Goal: Transaction & Acquisition: Book appointment/travel/reservation

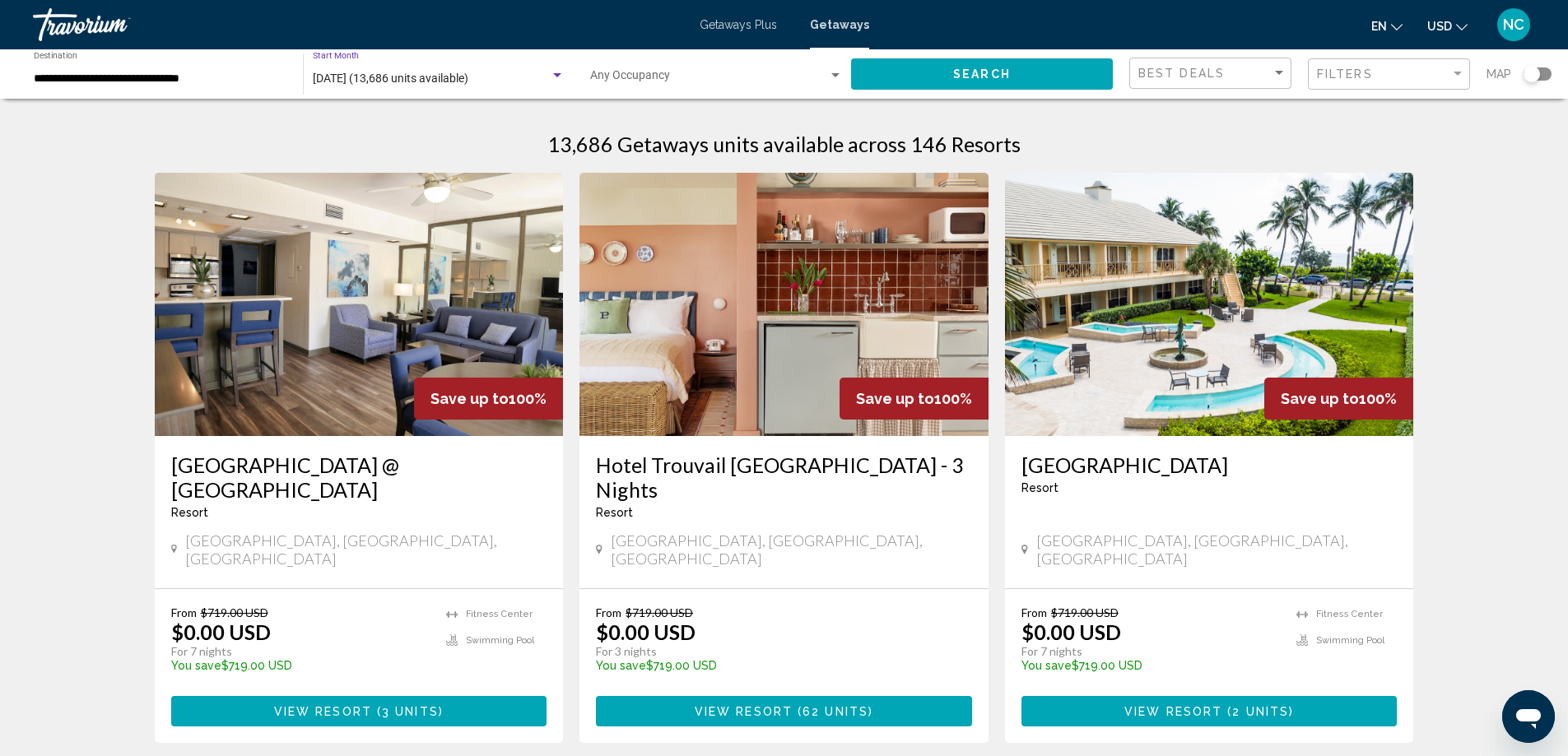
click at [554, 74] on div "Search widget" at bounding box center [557, 75] width 8 height 4
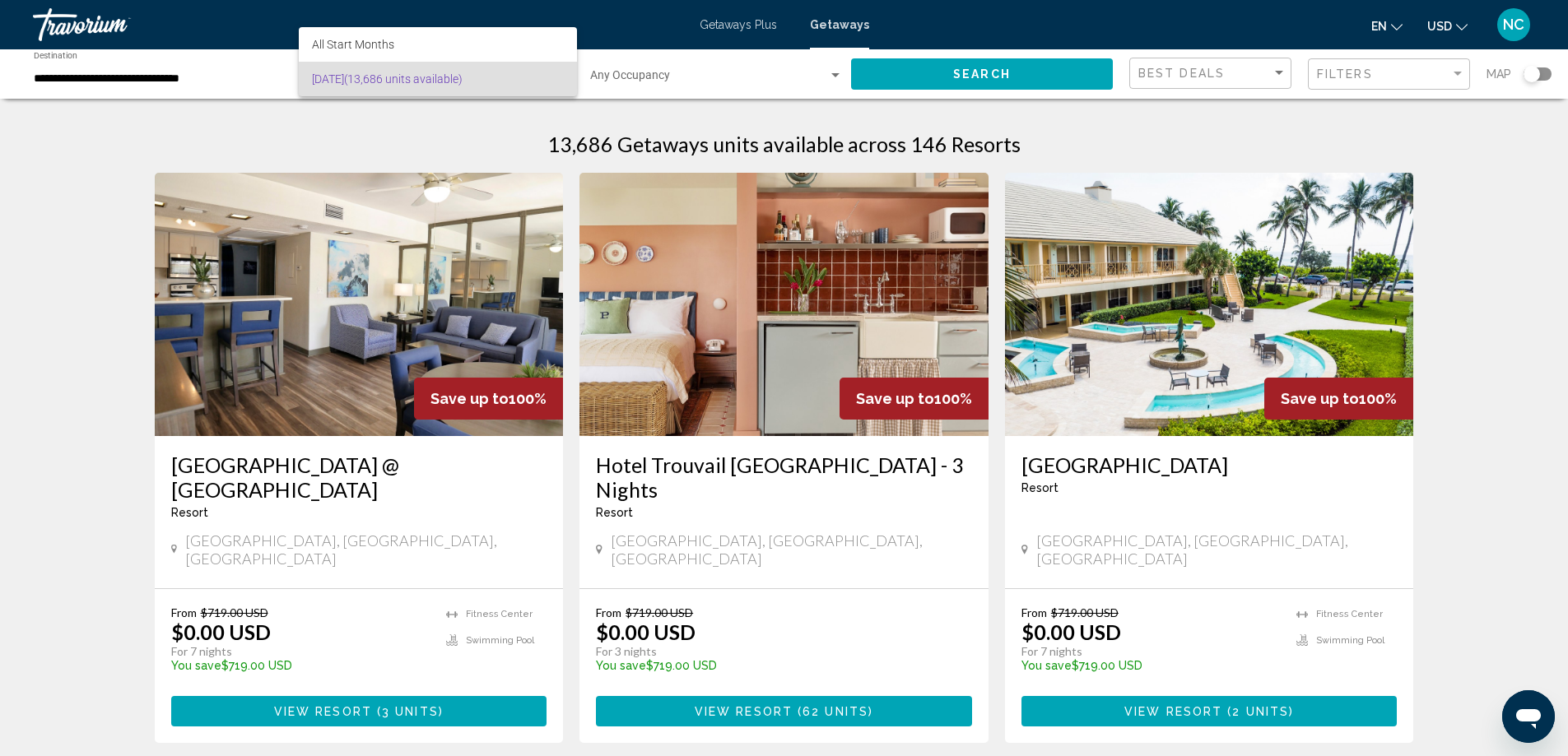
click at [63, 79] on div at bounding box center [784, 378] width 1568 height 756
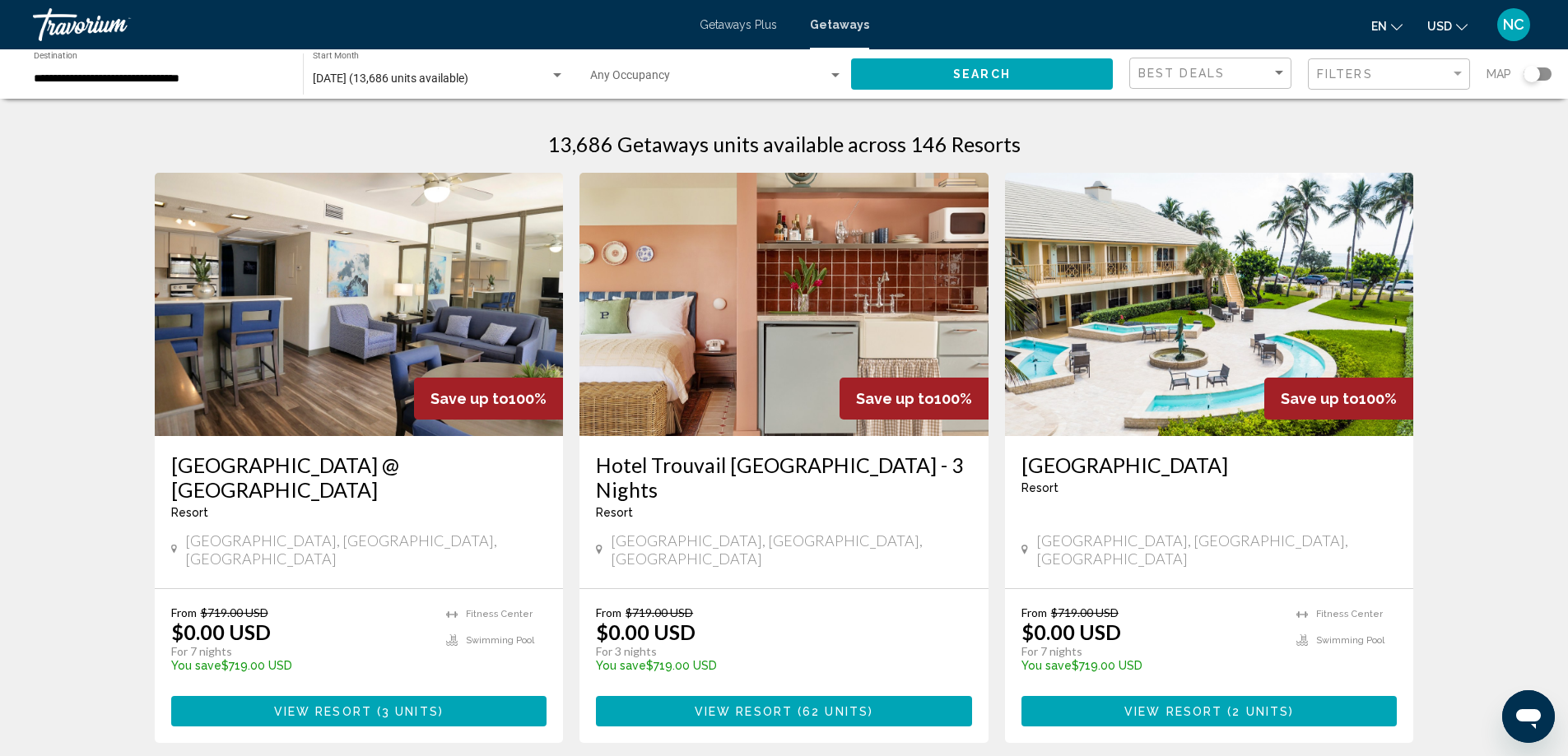
click at [106, 67] on div "**********" at bounding box center [161, 74] width 253 height 45
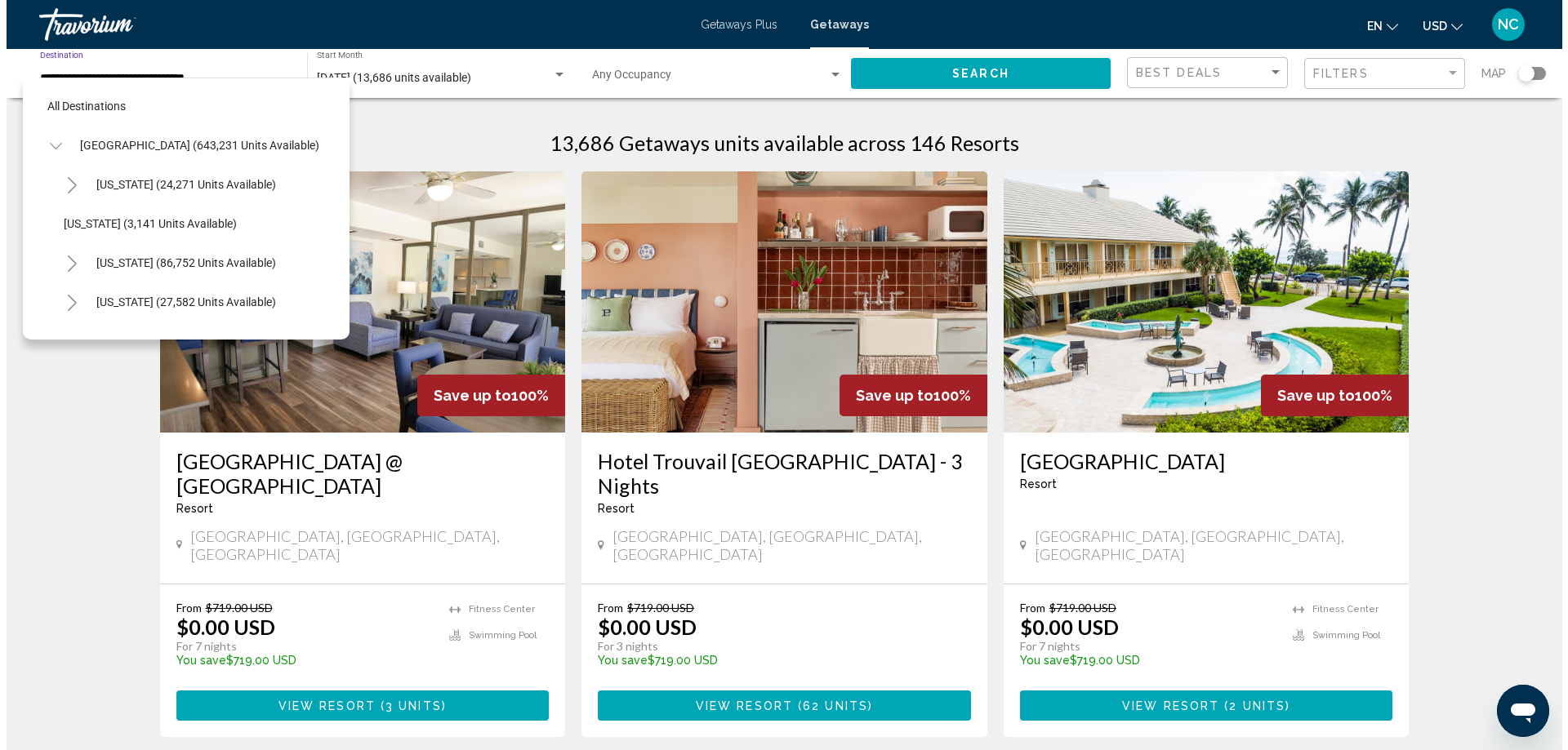
scroll to position [299, 0]
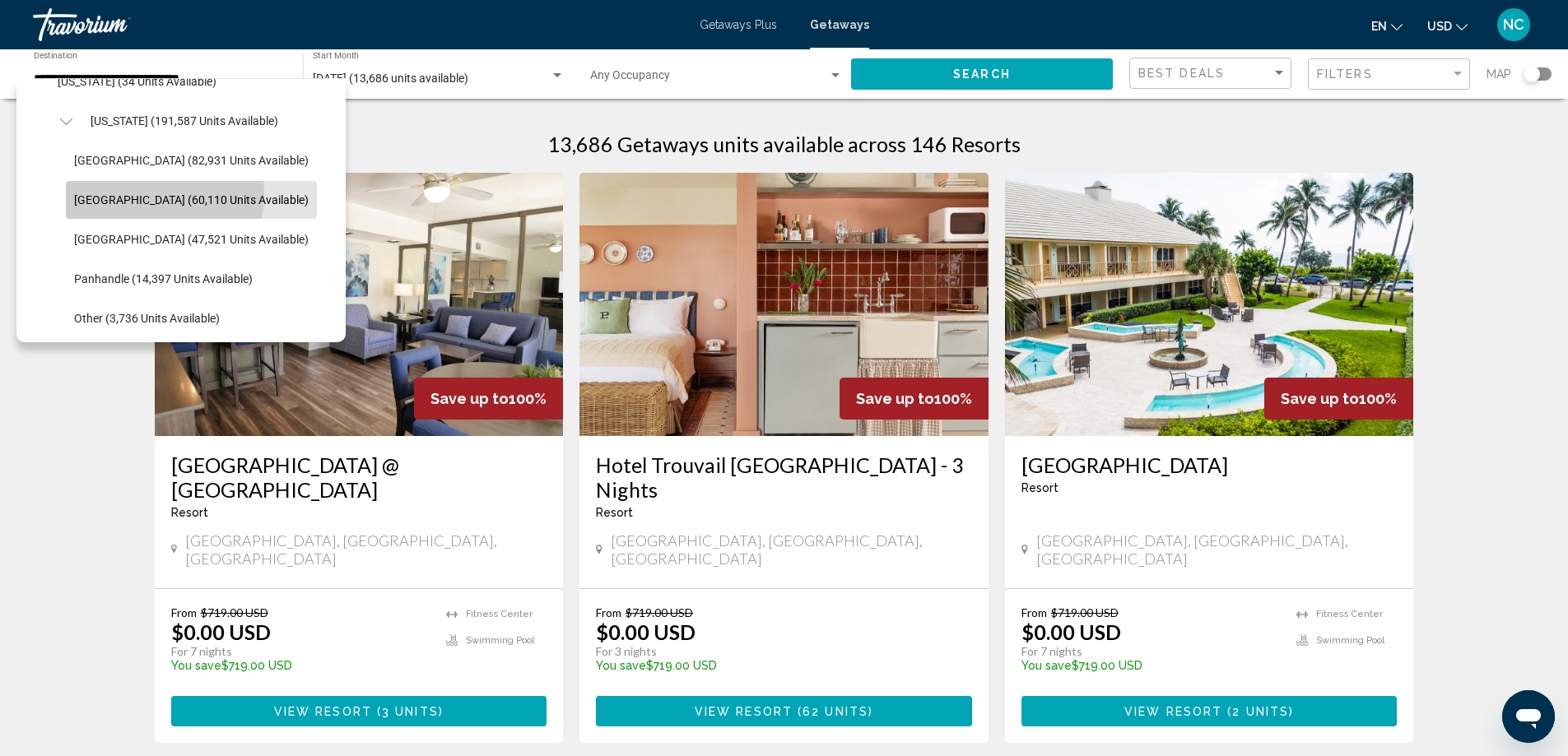
click at [139, 193] on span "East Coast (60,110 units available)" at bounding box center [191, 199] width 235 height 13
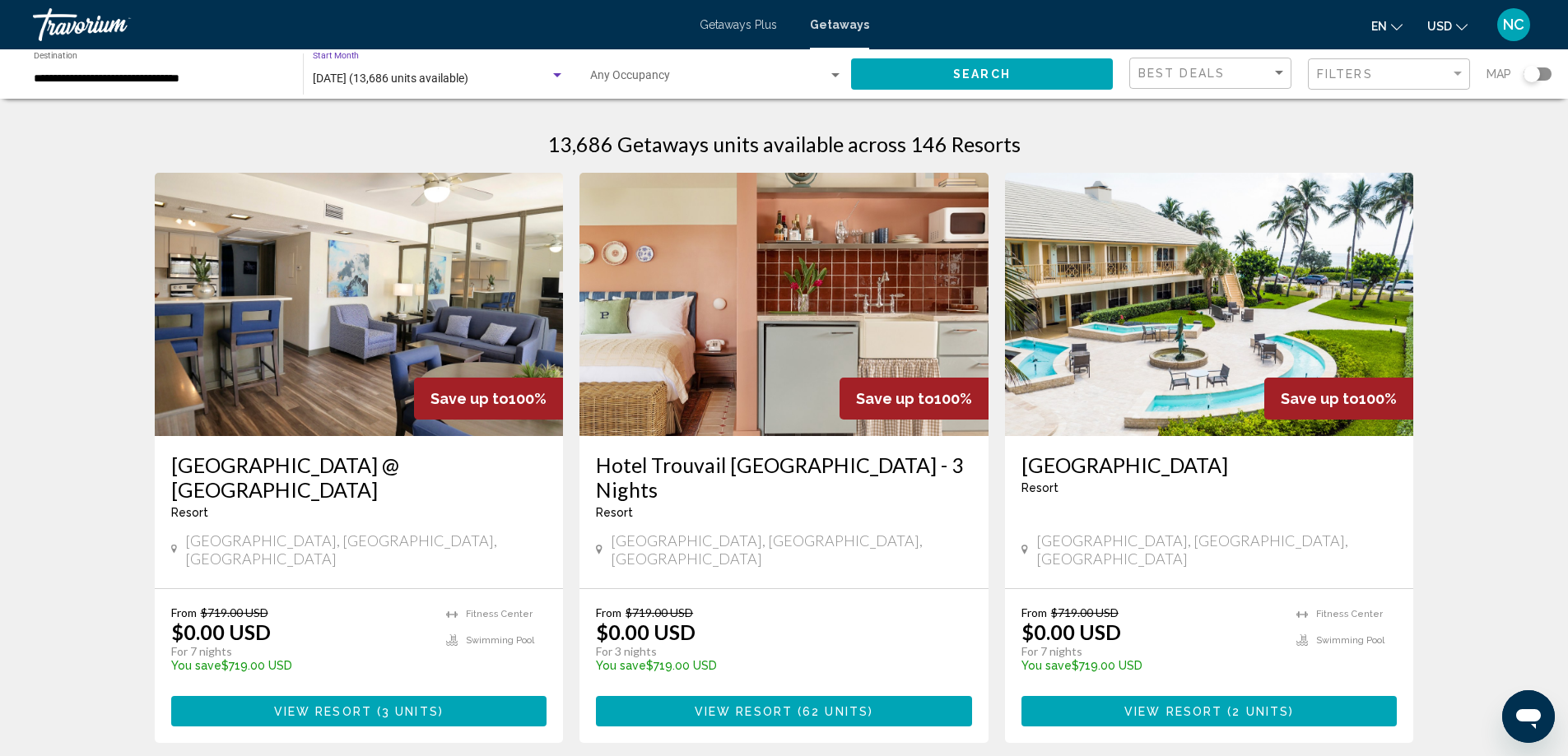
click at [556, 72] on div "Search widget" at bounding box center [557, 76] width 15 height 13
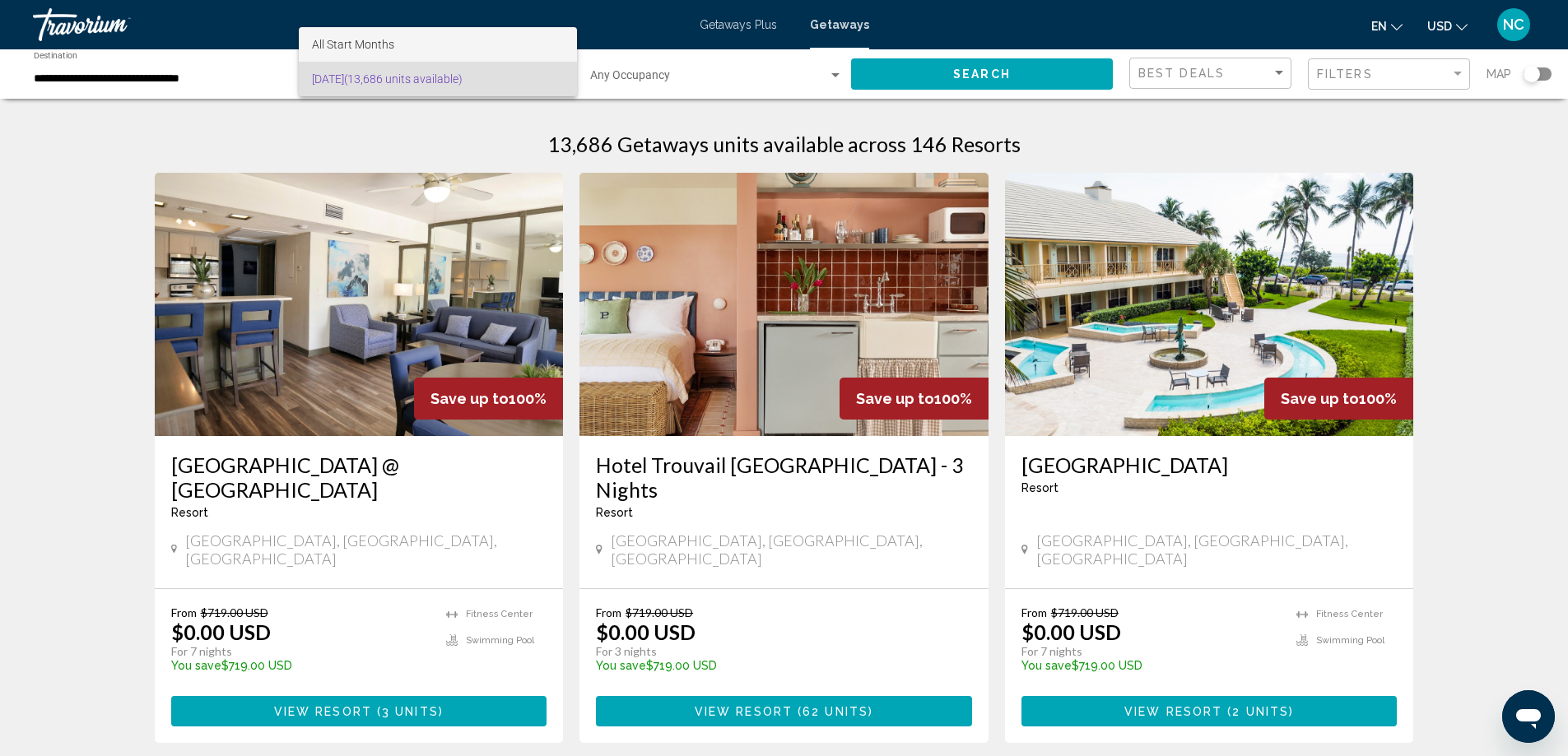
click at [404, 40] on span "All Start Months" at bounding box center [438, 43] width 252 height 34
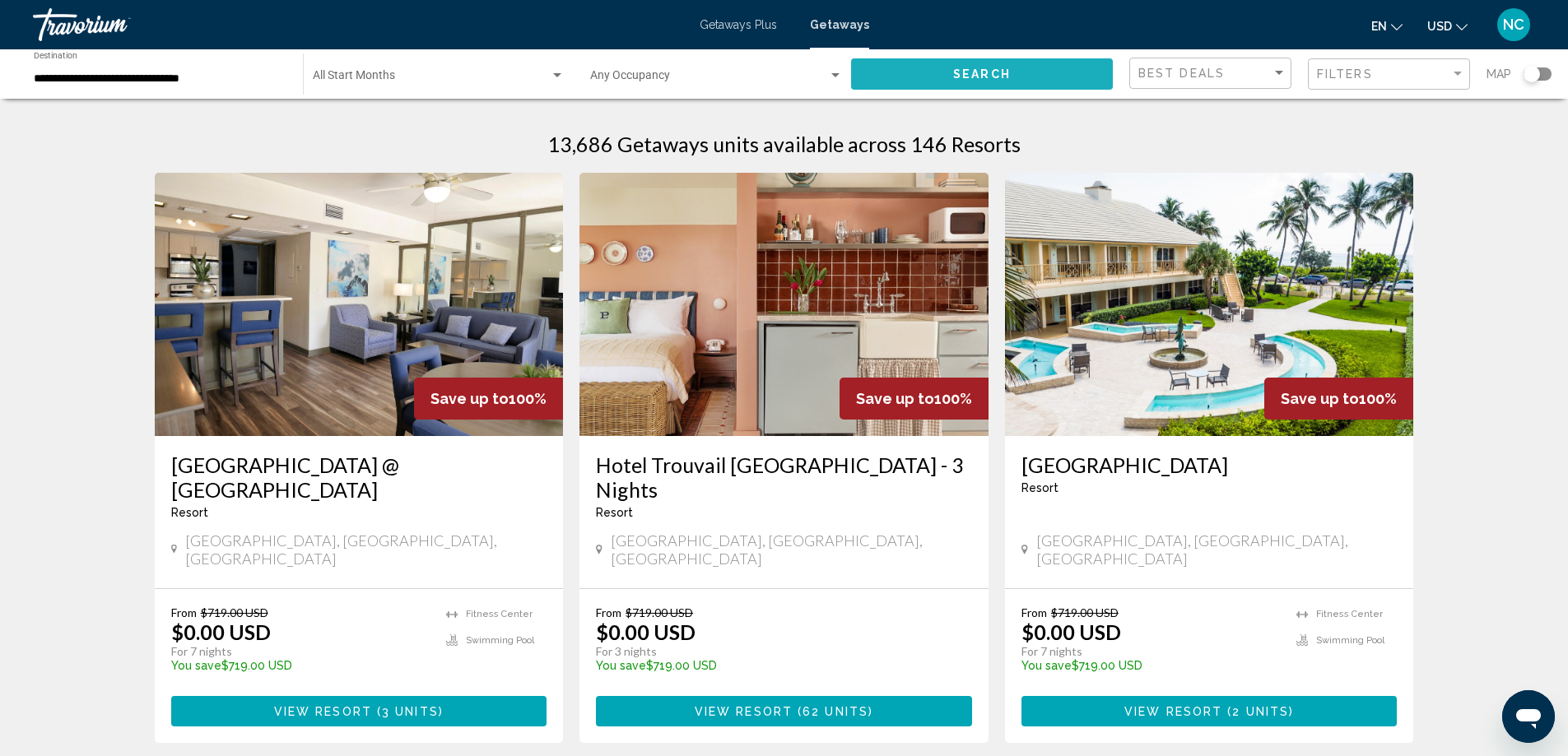
click at [971, 72] on span "Search" at bounding box center [982, 75] width 57 height 13
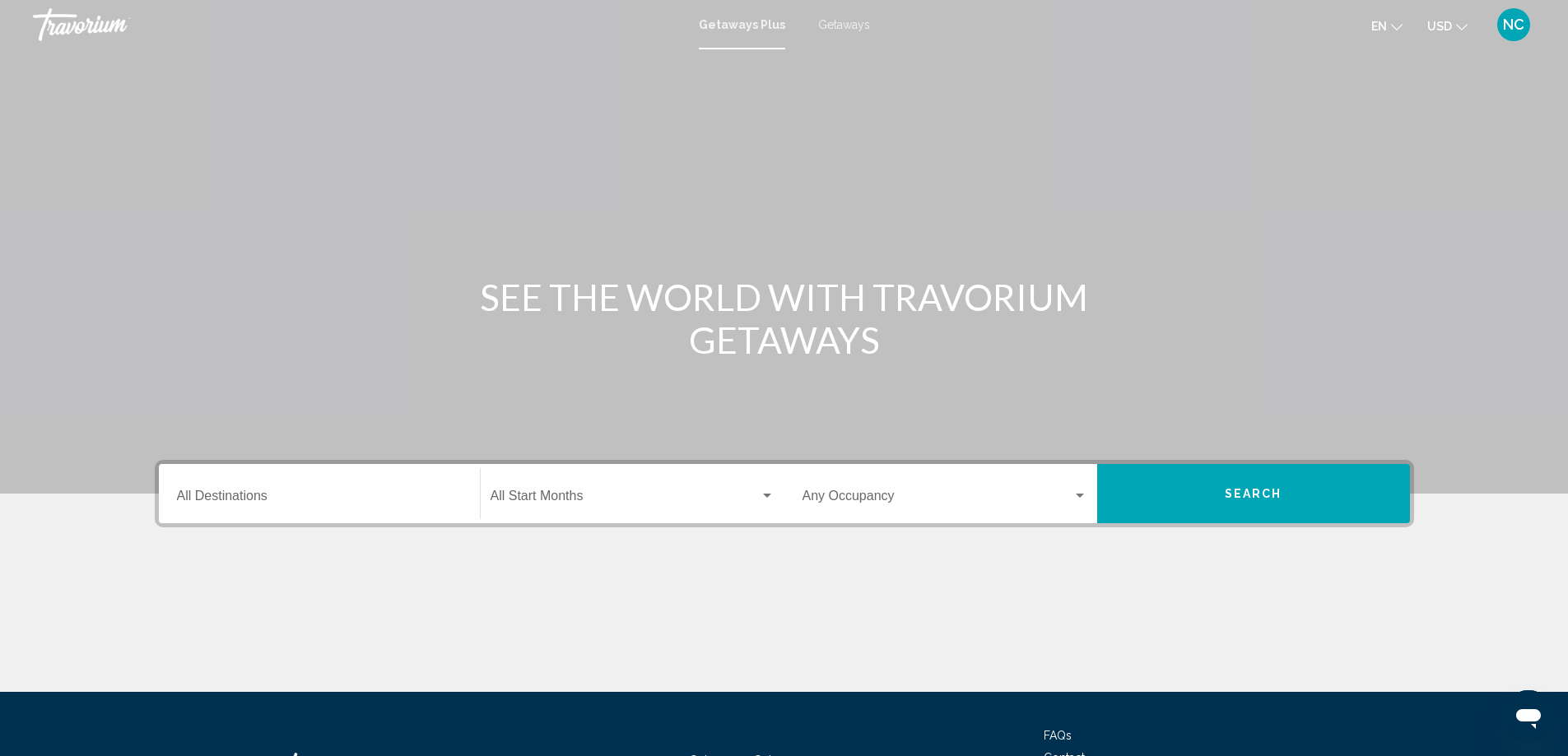
click at [833, 15] on div "Getaways Plus Getaways en English Español Français Italiano Português русский U…" at bounding box center [784, 24] width 1568 height 34
click at [841, 21] on span "Getaways" at bounding box center [844, 25] width 52 height 13
click at [208, 494] on input "Destination All Destinations" at bounding box center [320, 499] width 284 height 15
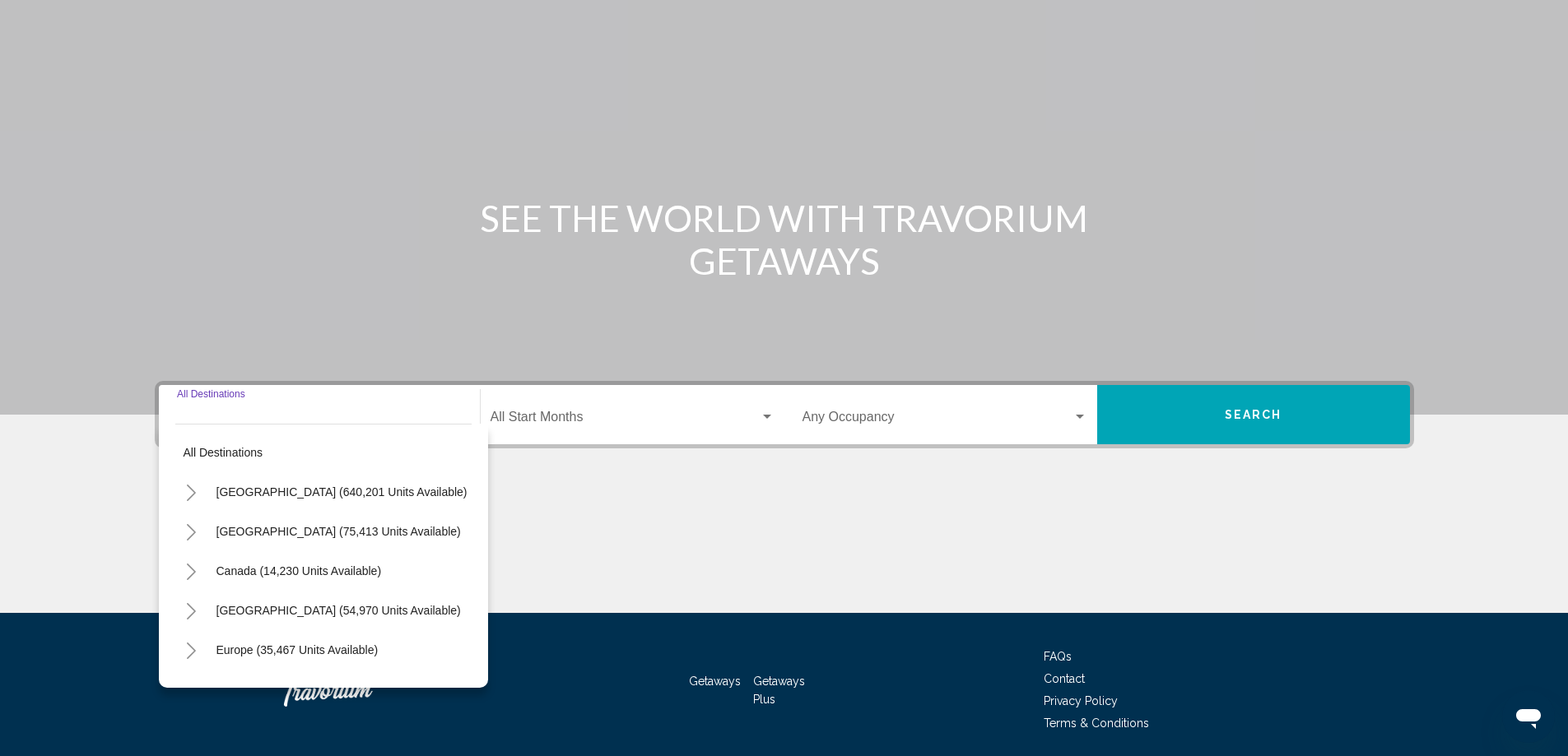
scroll to position [138, 0]
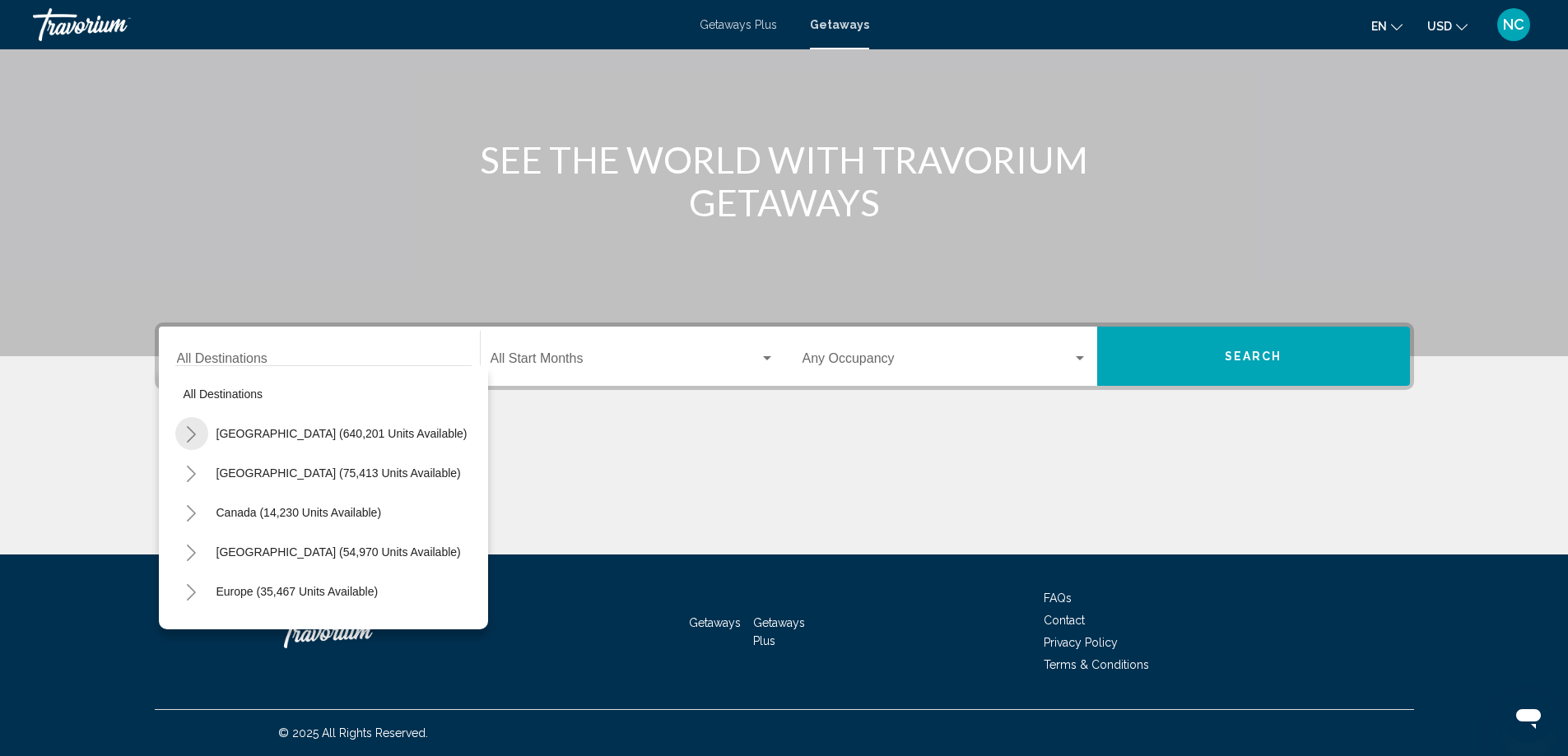
click at [195, 431] on icon "Toggle United States (640,201 units available)" at bounding box center [191, 435] width 12 height 17
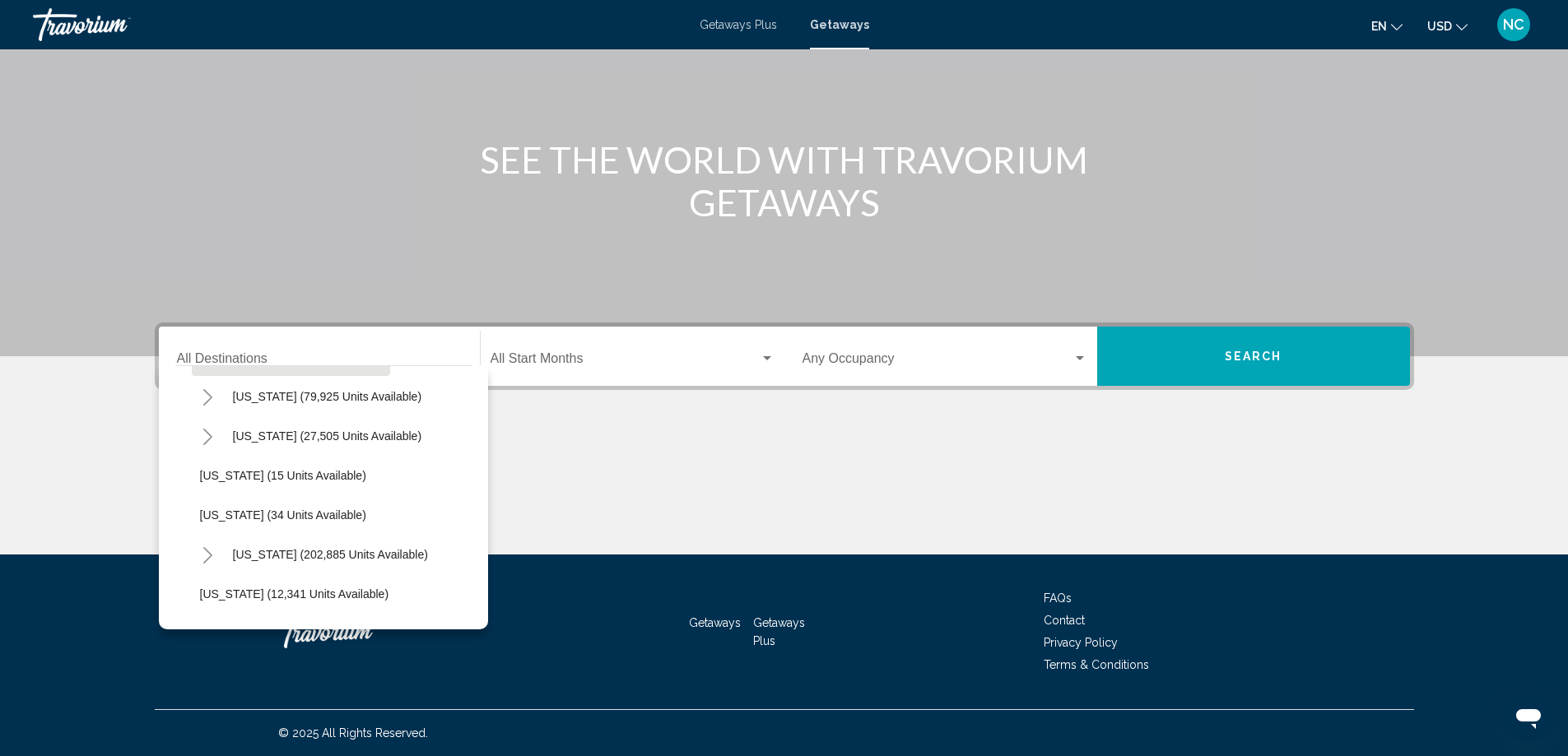
scroll to position [164, 0]
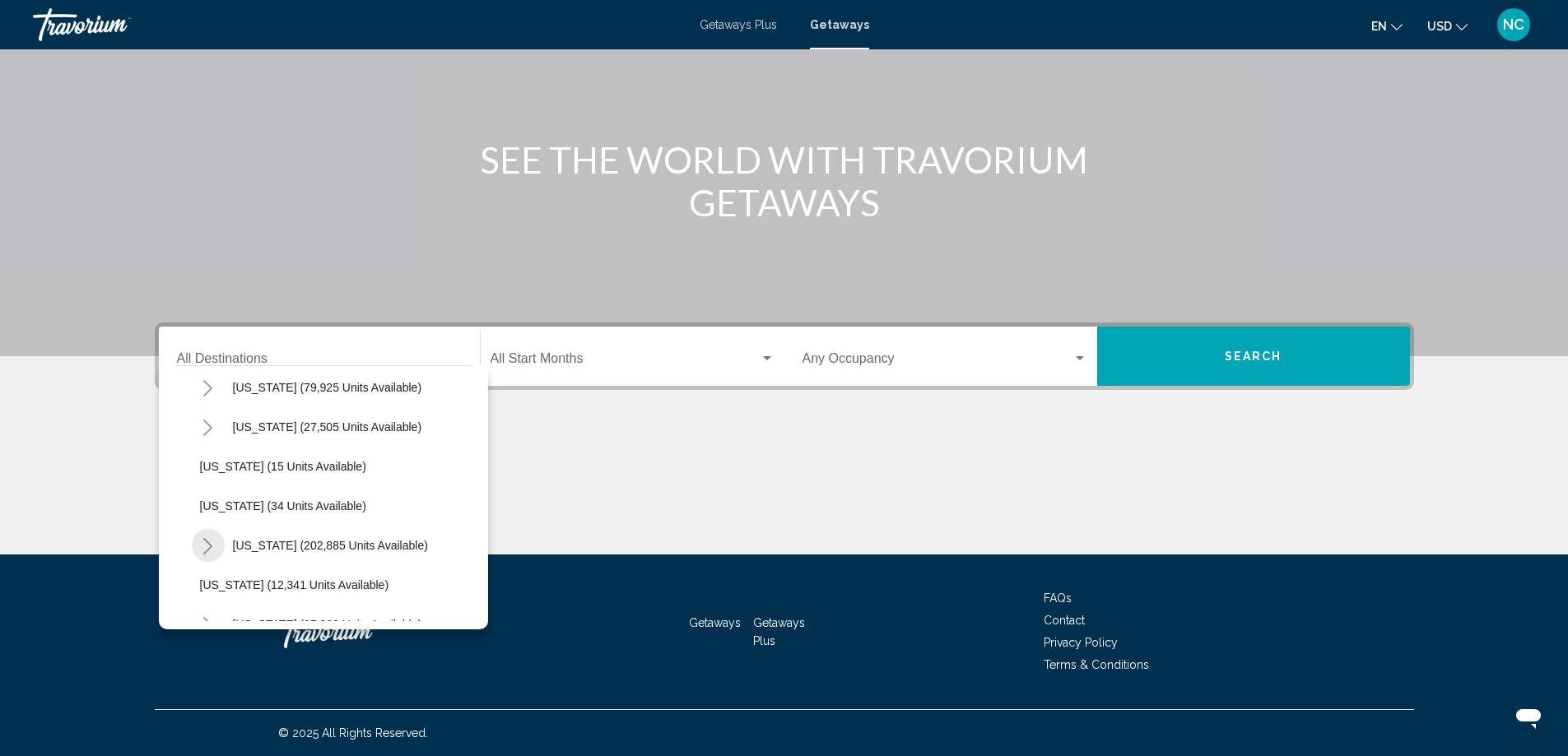
click at [209, 548] on icon "Toggle Florida (202,885 units available)" at bounding box center [207, 546] width 12 height 17
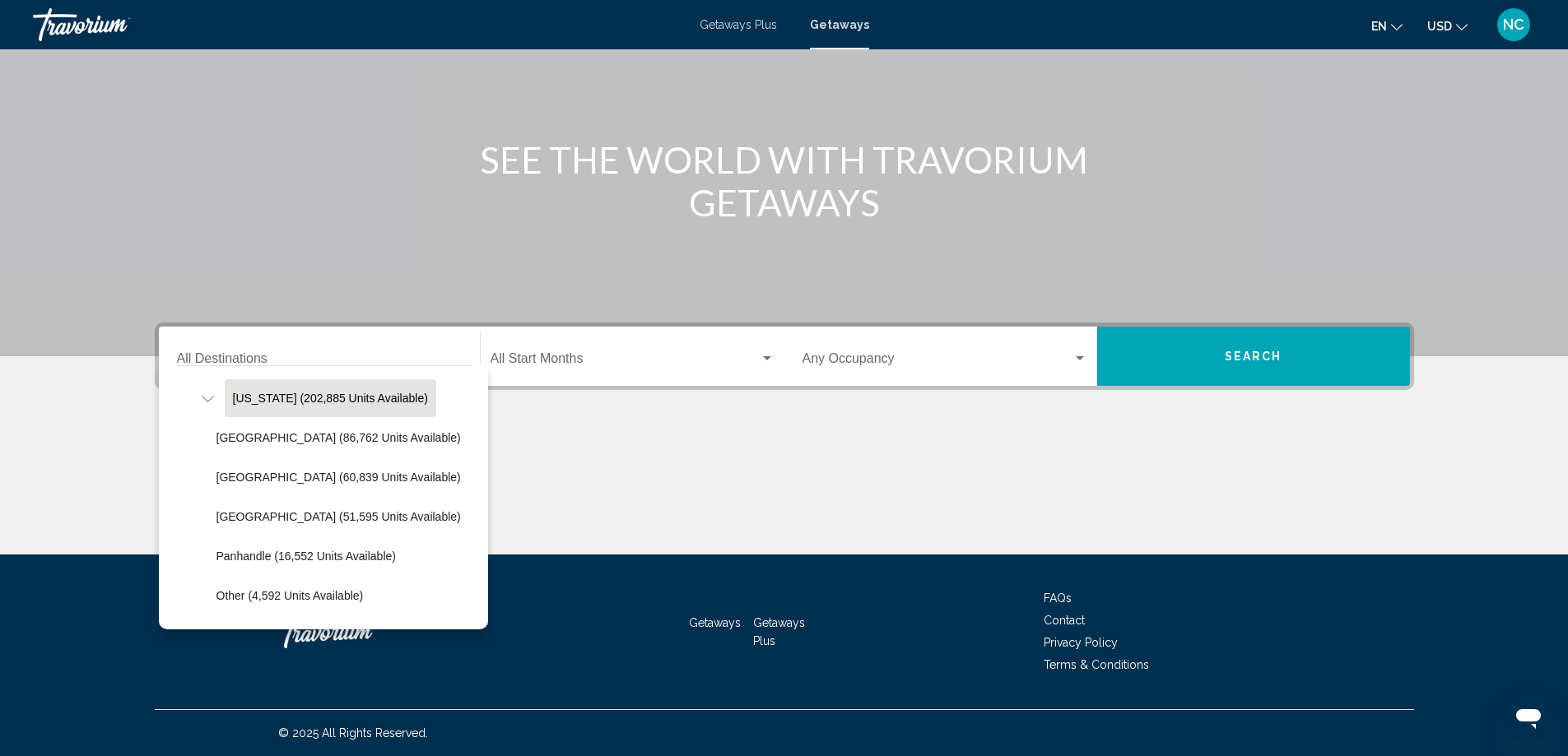
scroll to position [330, 0]
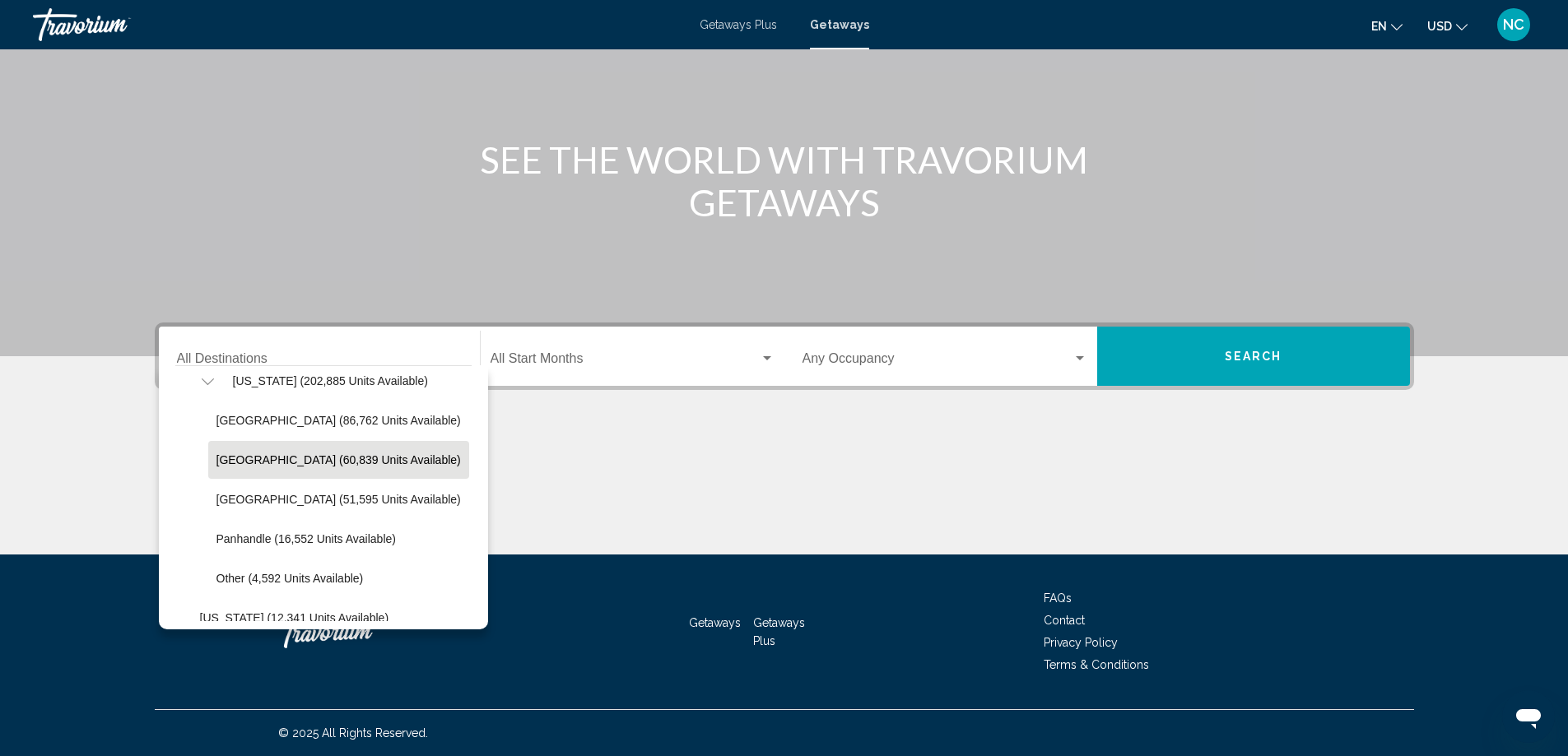
click at [322, 451] on button "East Coast (60,839 units available)" at bounding box center [339, 460] width 261 height 38
type input "**********"
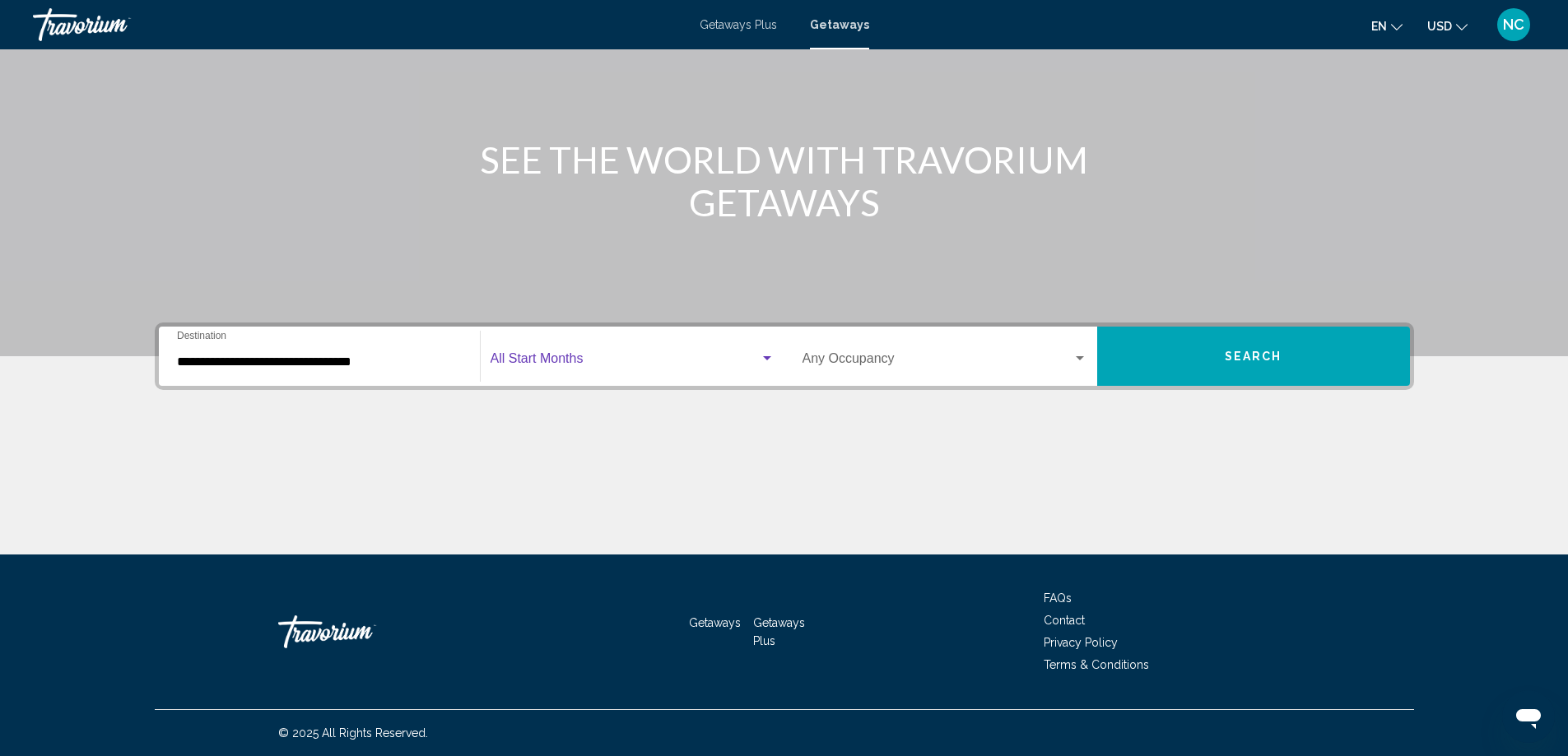
click at [766, 359] on div "Search widget" at bounding box center [766, 358] width 8 height 4
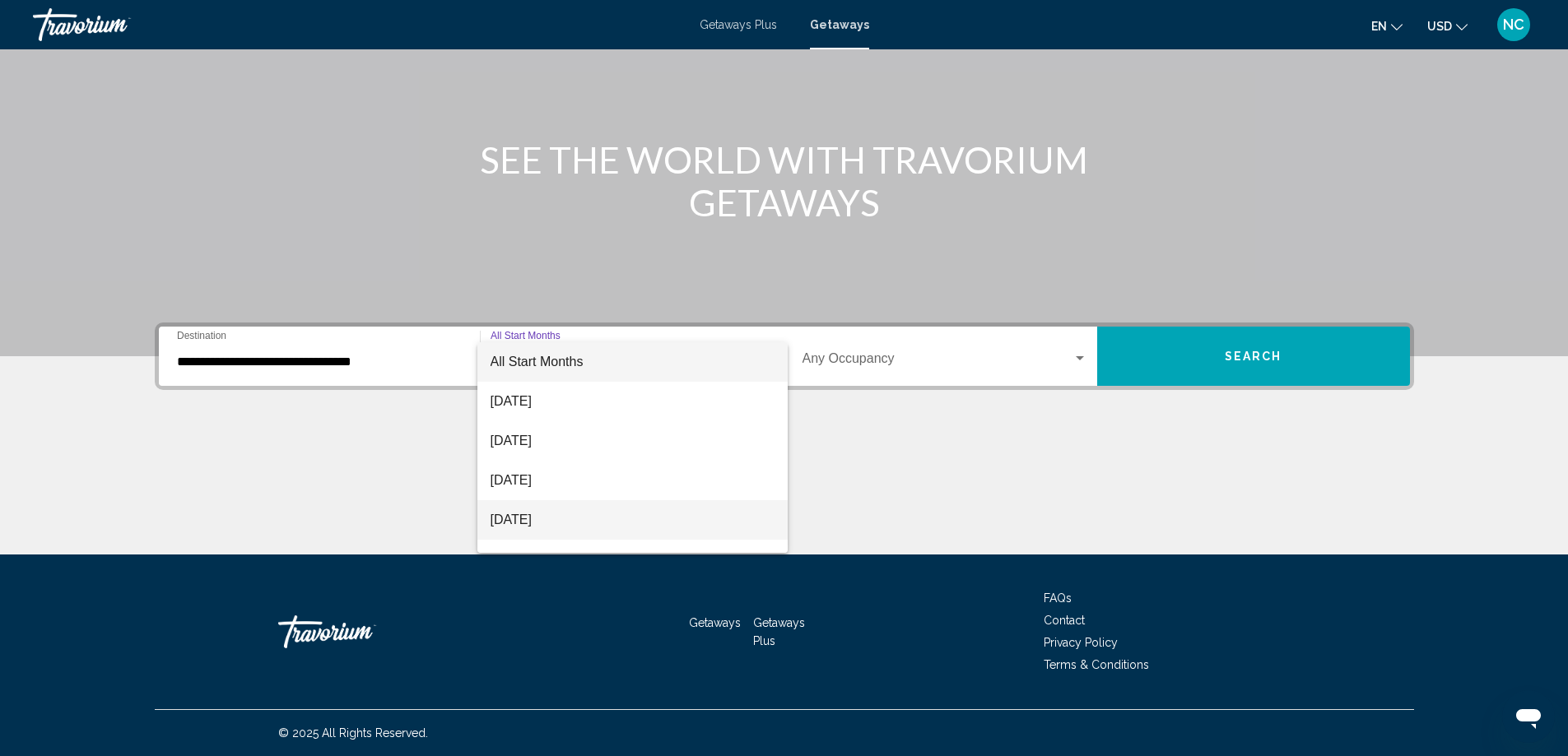
click at [611, 521] on span "November 2025" at bounding box center [633, 520] width 284 height 40
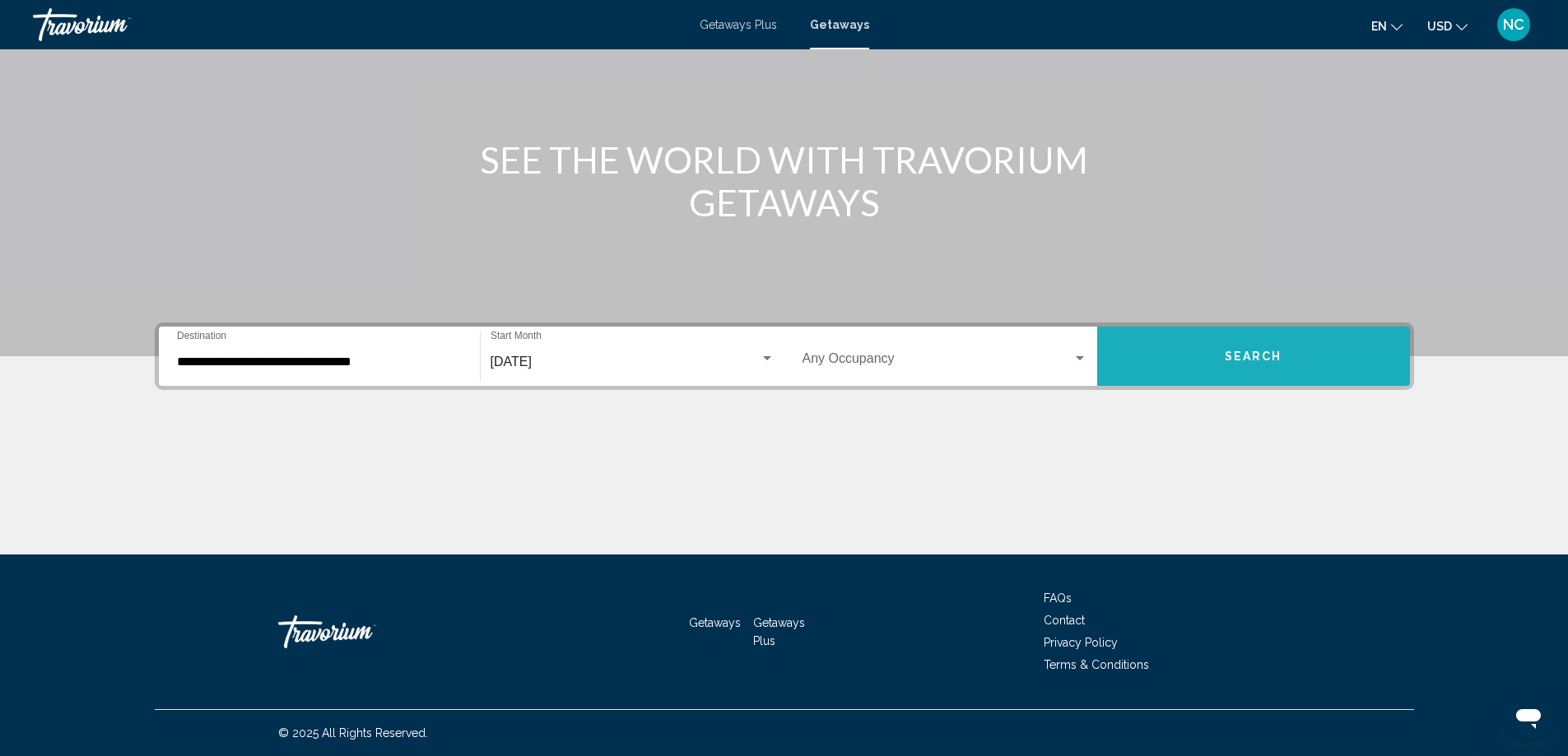
click at [1194, 363] on button "Search" at bounding box center [1253, 356] width 313 height 59
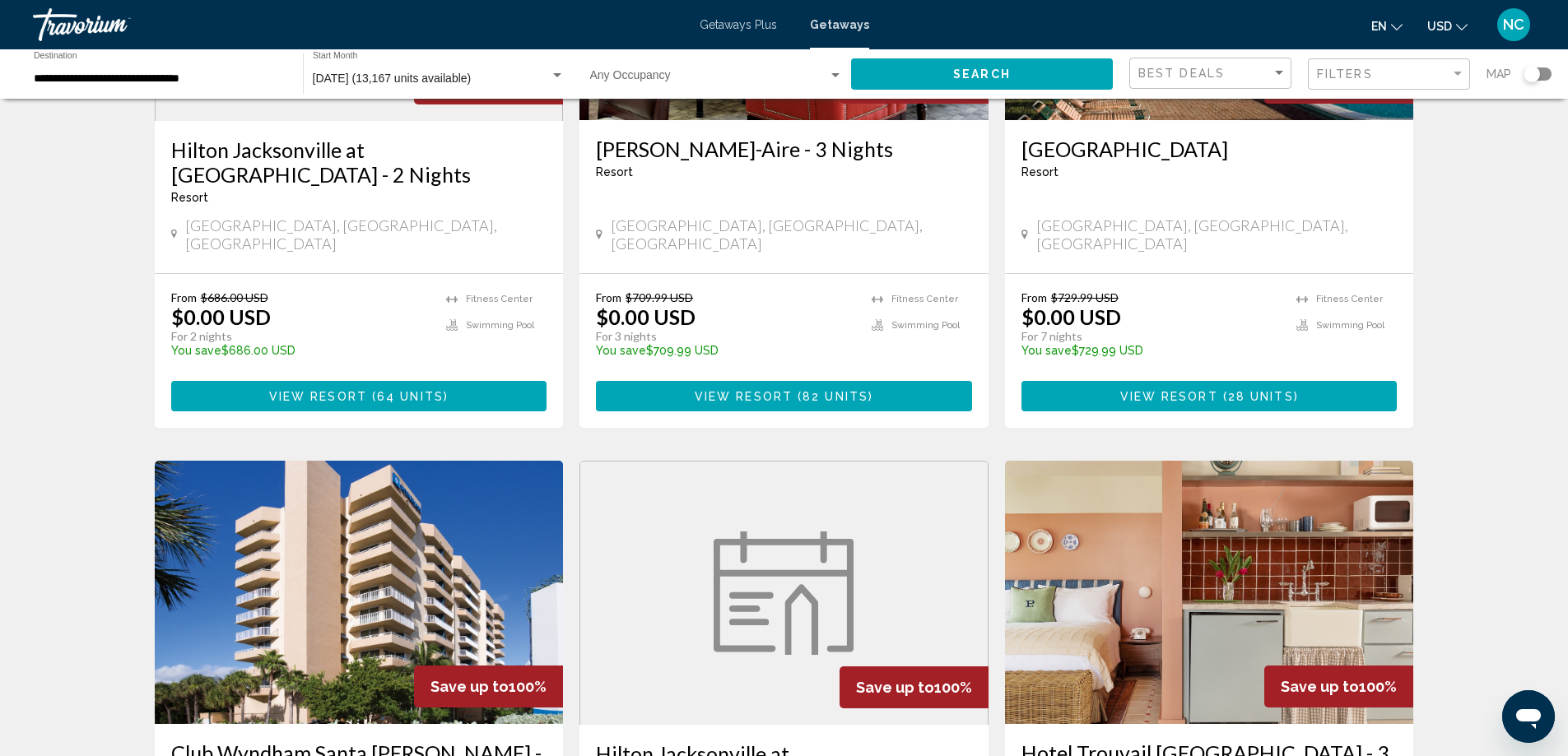
scroll to position [82, 0]
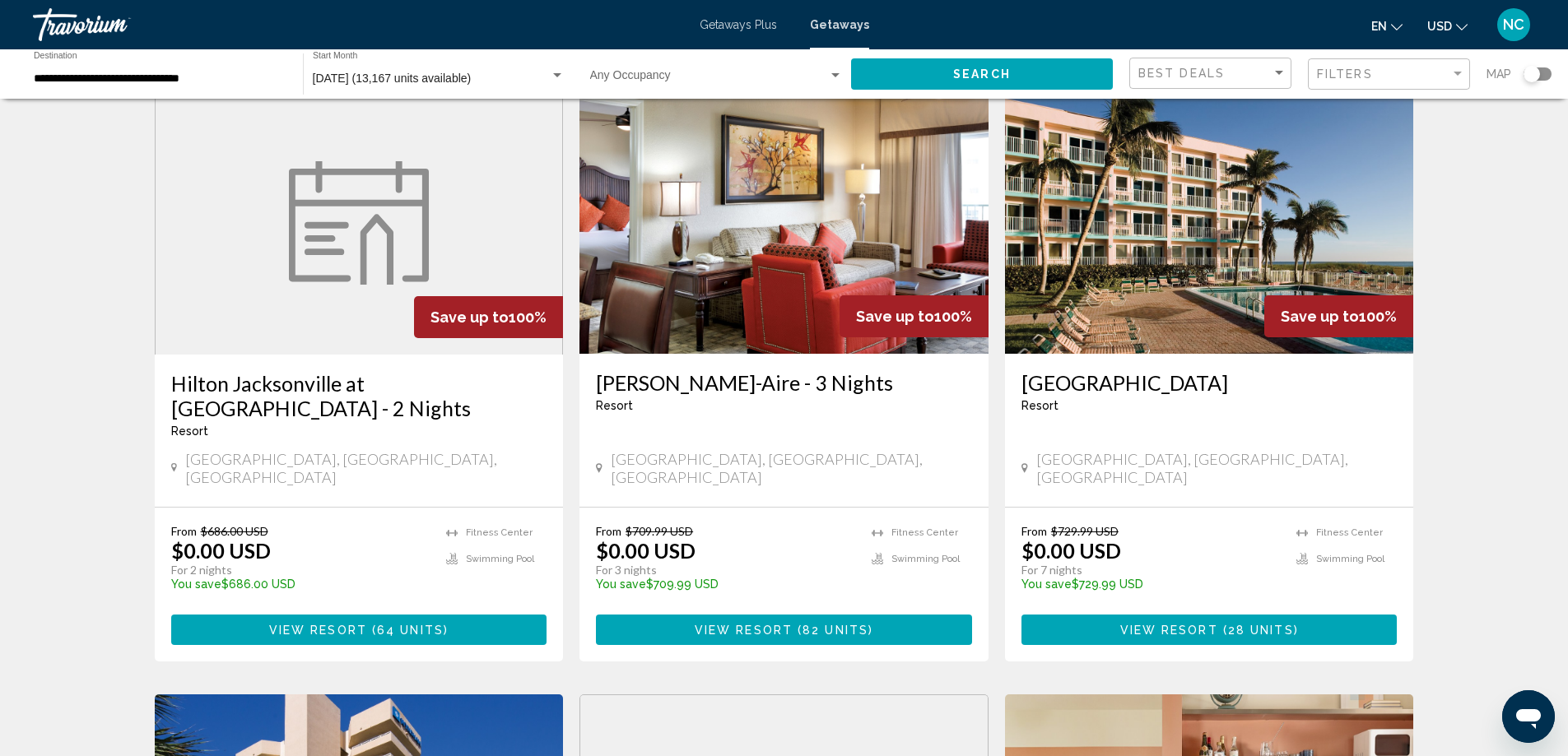
click at [1226, 251] on img "Main content" at bounding box center [1209, 222] width 409 height 263
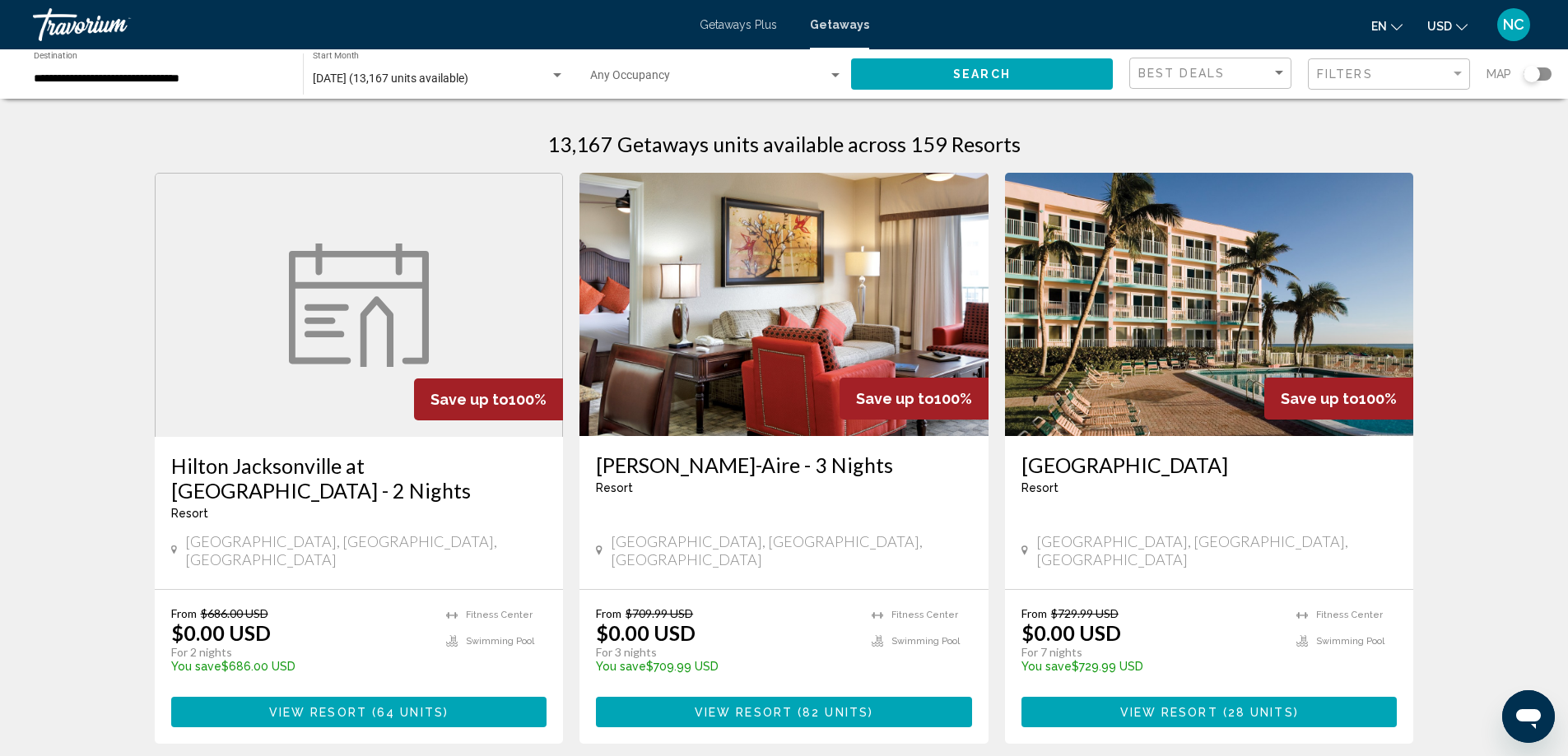
click at [117, 69] on div "**********" at bounding box center [161, 74] width 253 height 45
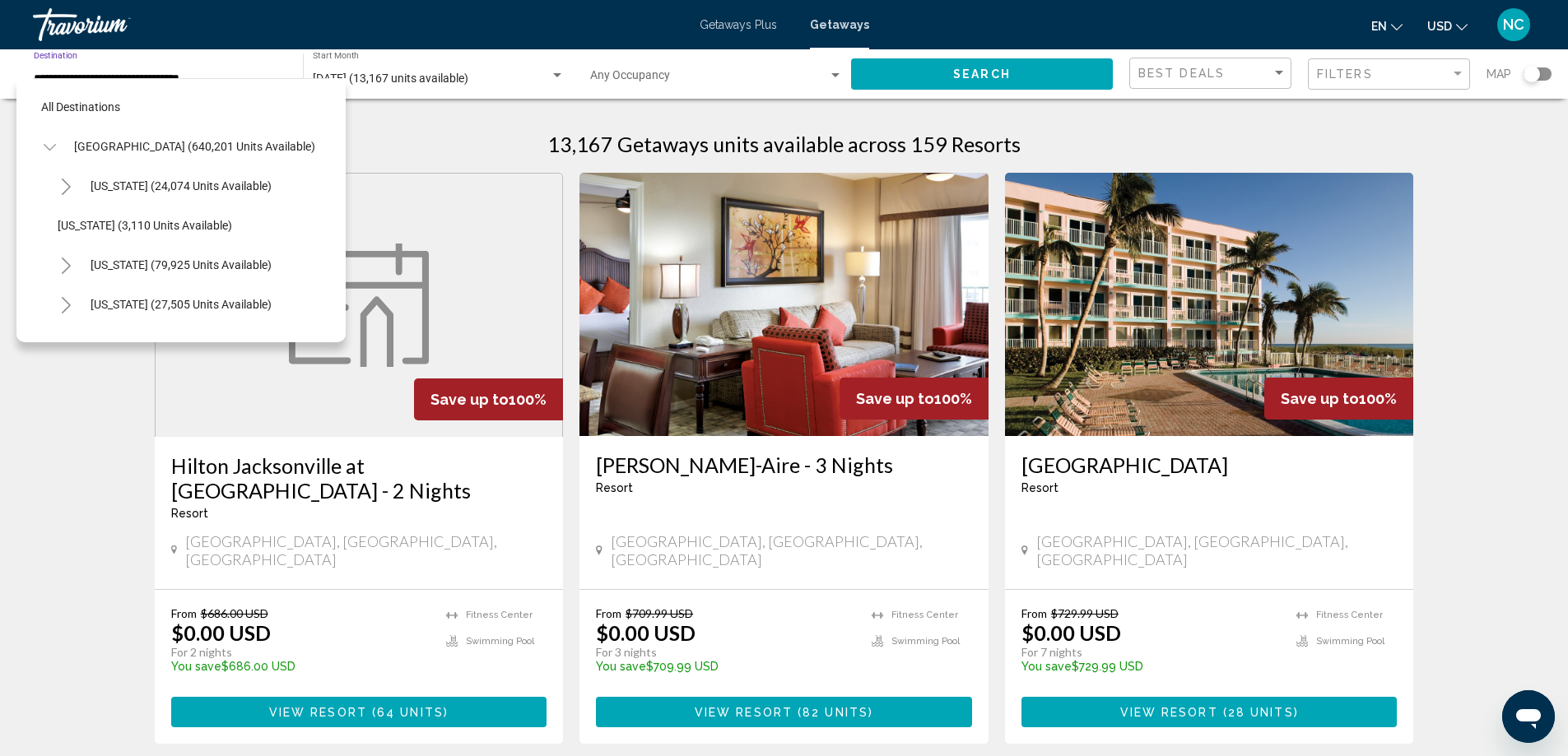
scroll to position [302, 0]
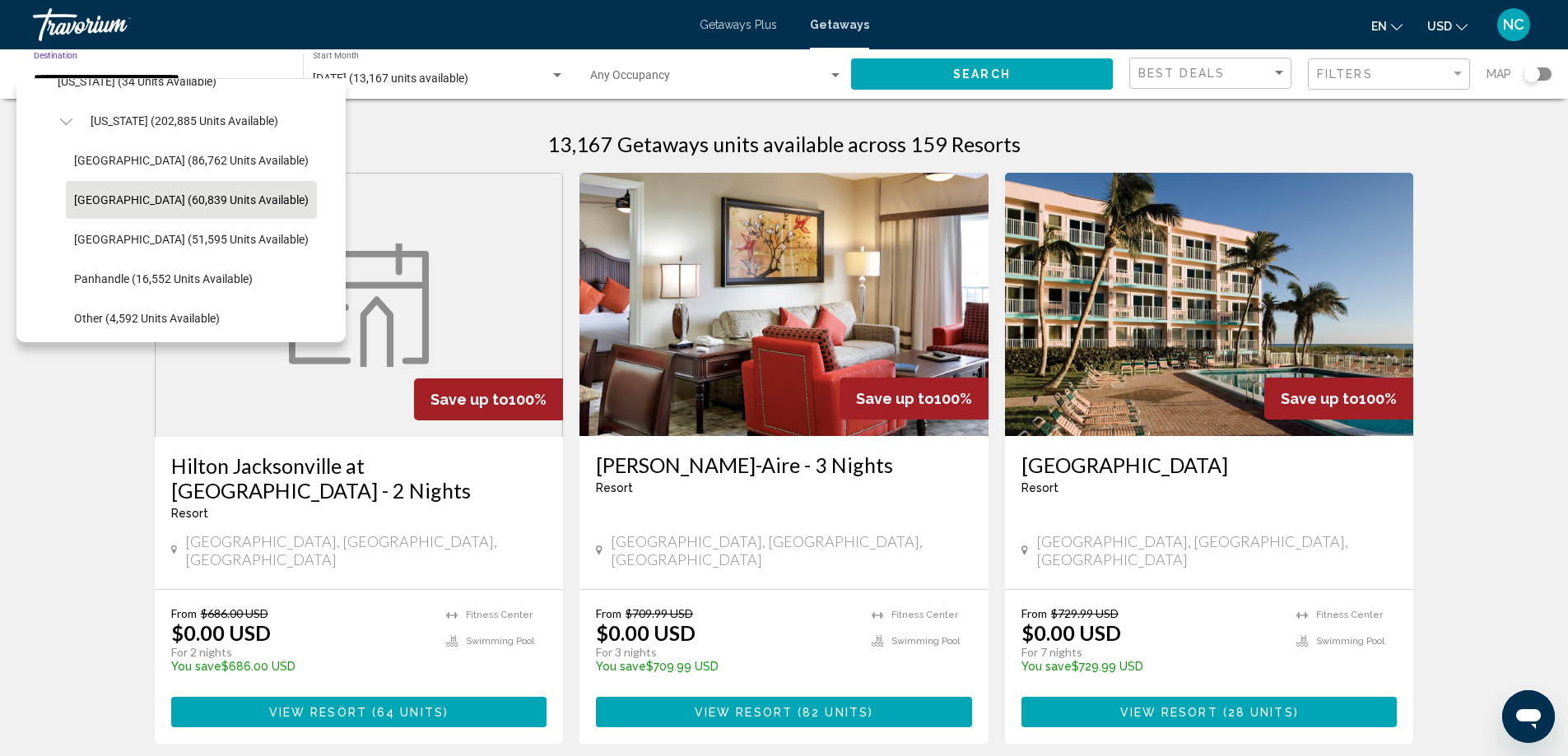
click at [158, 201] on span "East Coast (60,839 units available)" at bounding box center [191, 199] width 235 height 13
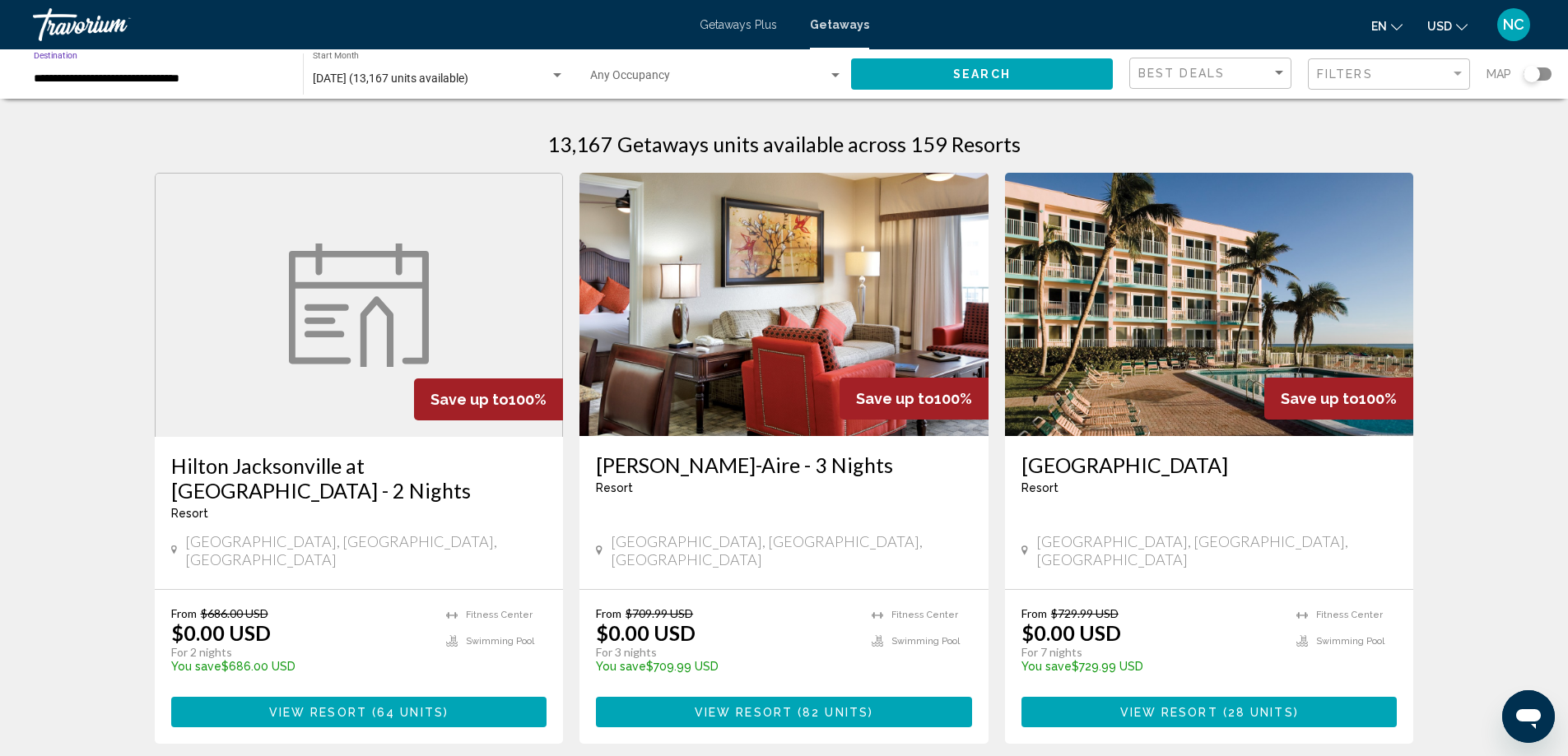
click at [558, 77] on div "Search widget" at bounding box center [557, 75] width 8 height 4
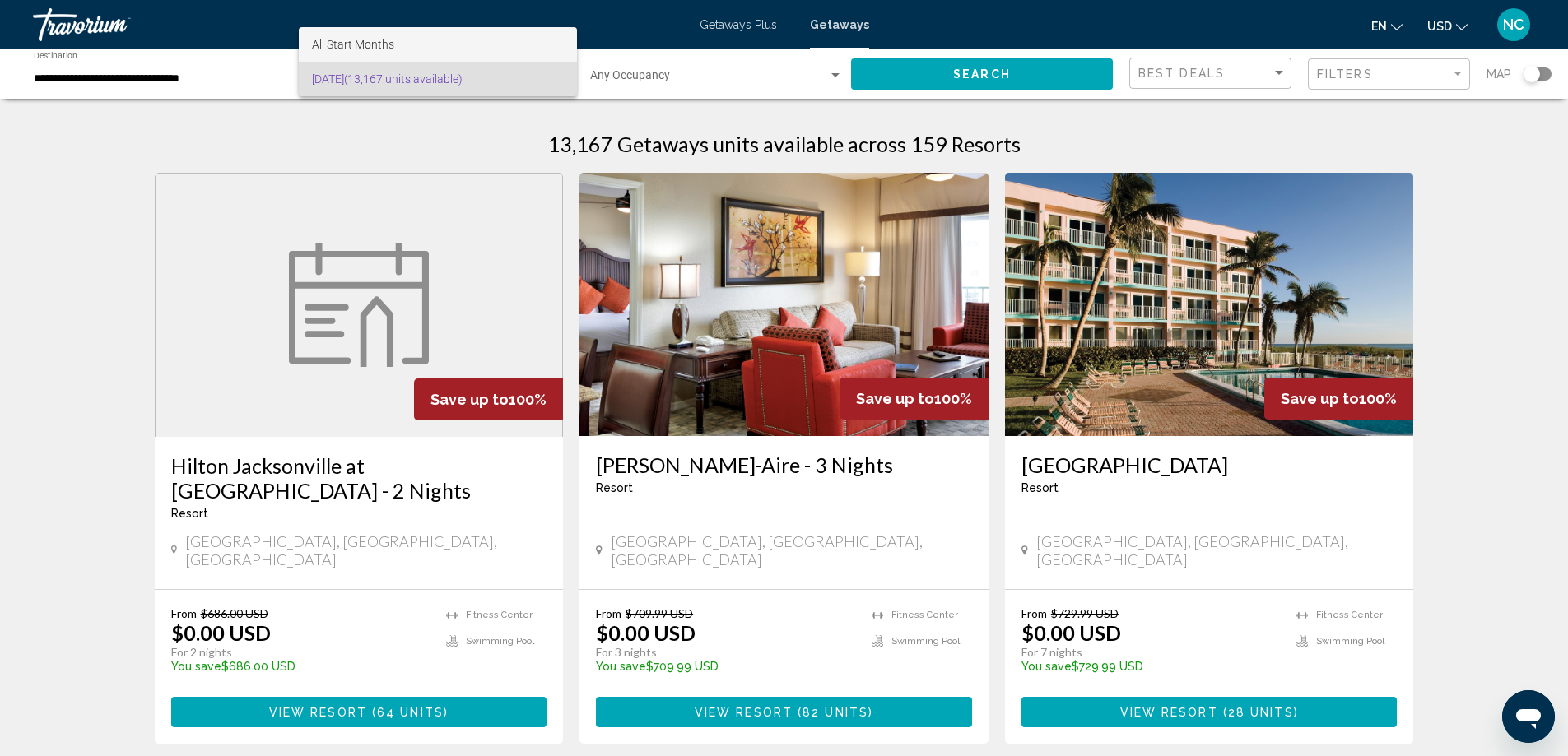
click at [458, 47] on span "All Start Months" at bounding box center [438, 43] width 252 height 34
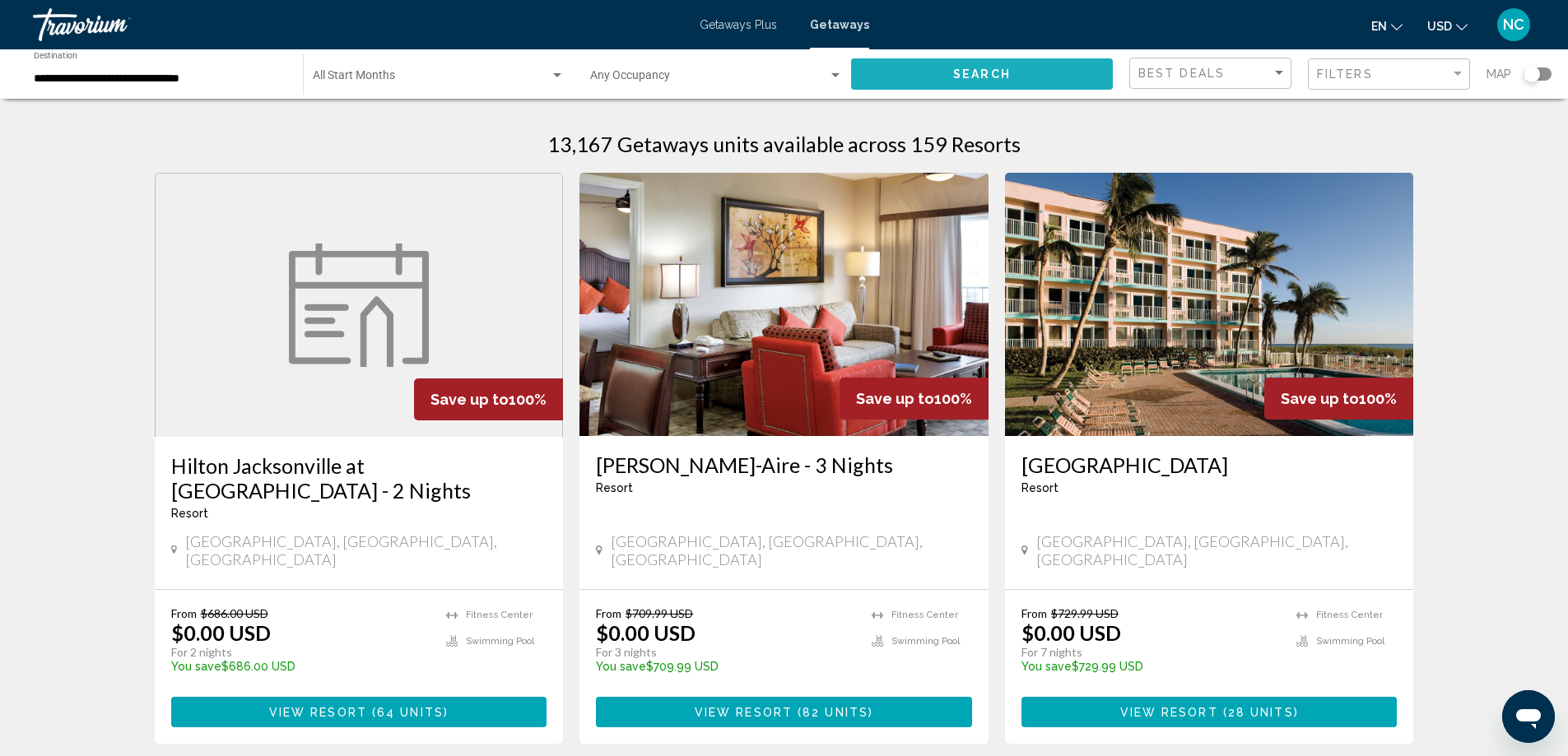
click at [932, 71] on button "Search" at bounding box center [982, 73] width 261 height 30
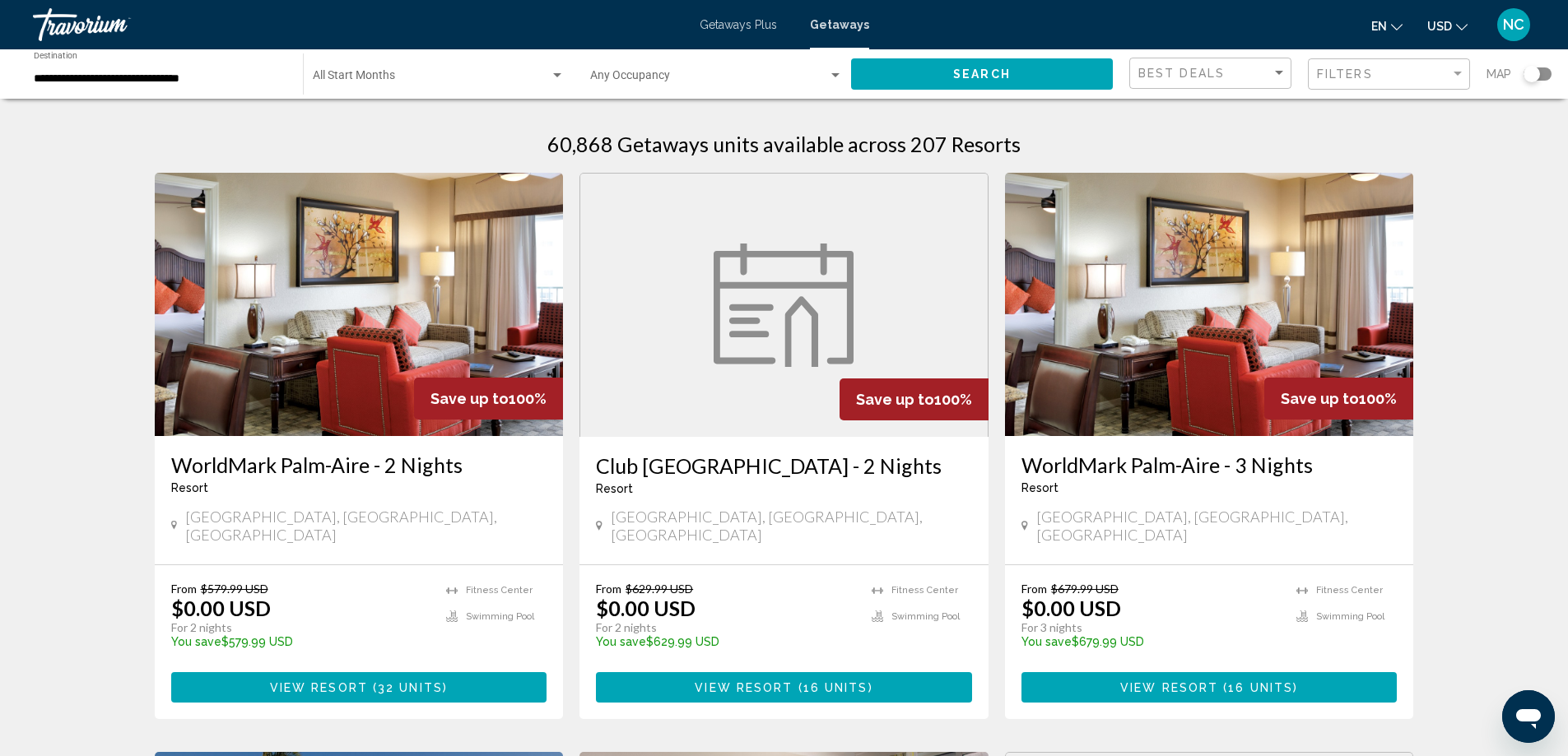
click at [565, 74] on div "Start Month All Start Months" at bounding box center [439, 74] width 270 height 45
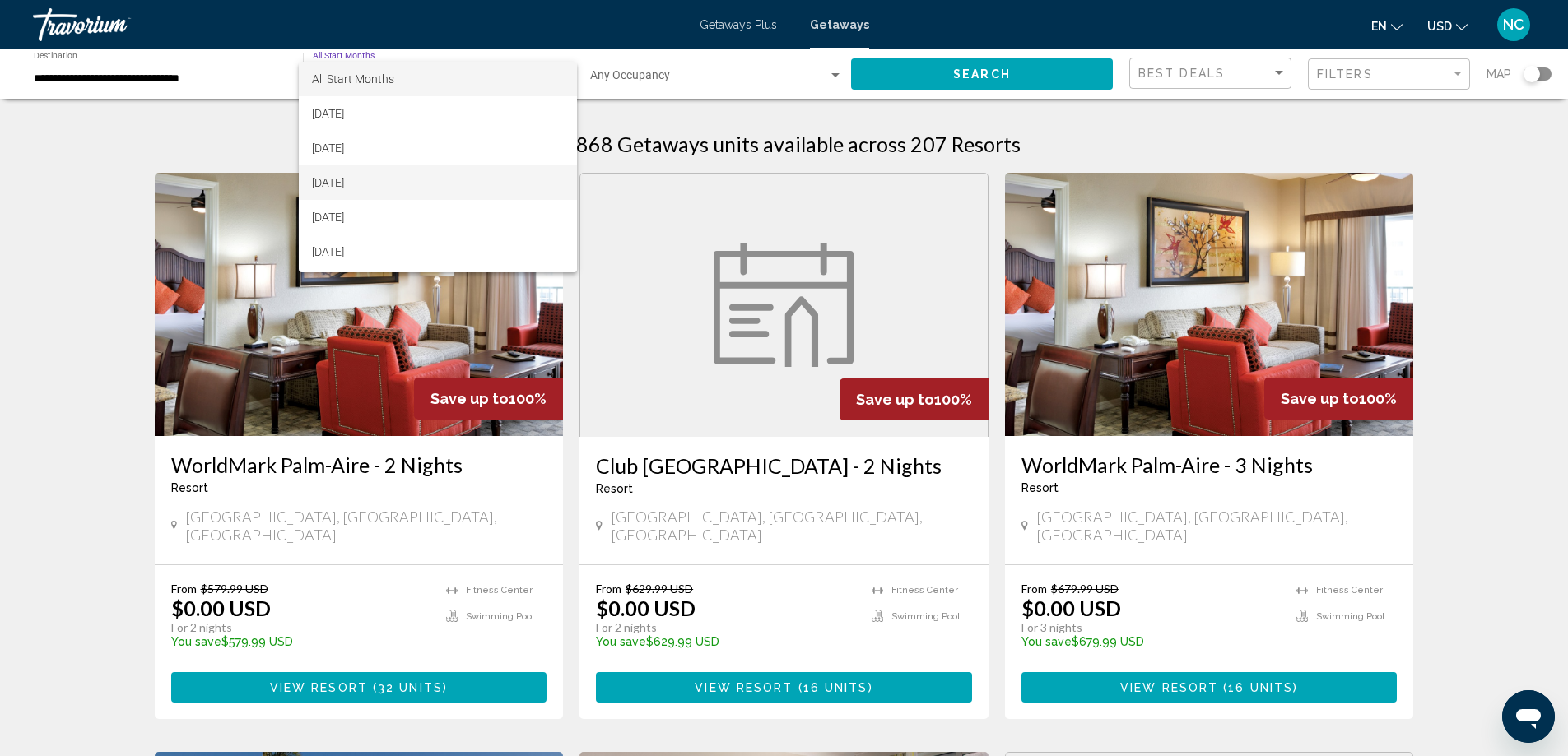
click at [386, 184] on span "October 2025" at bounding box center [438, 182] width 252 height 34
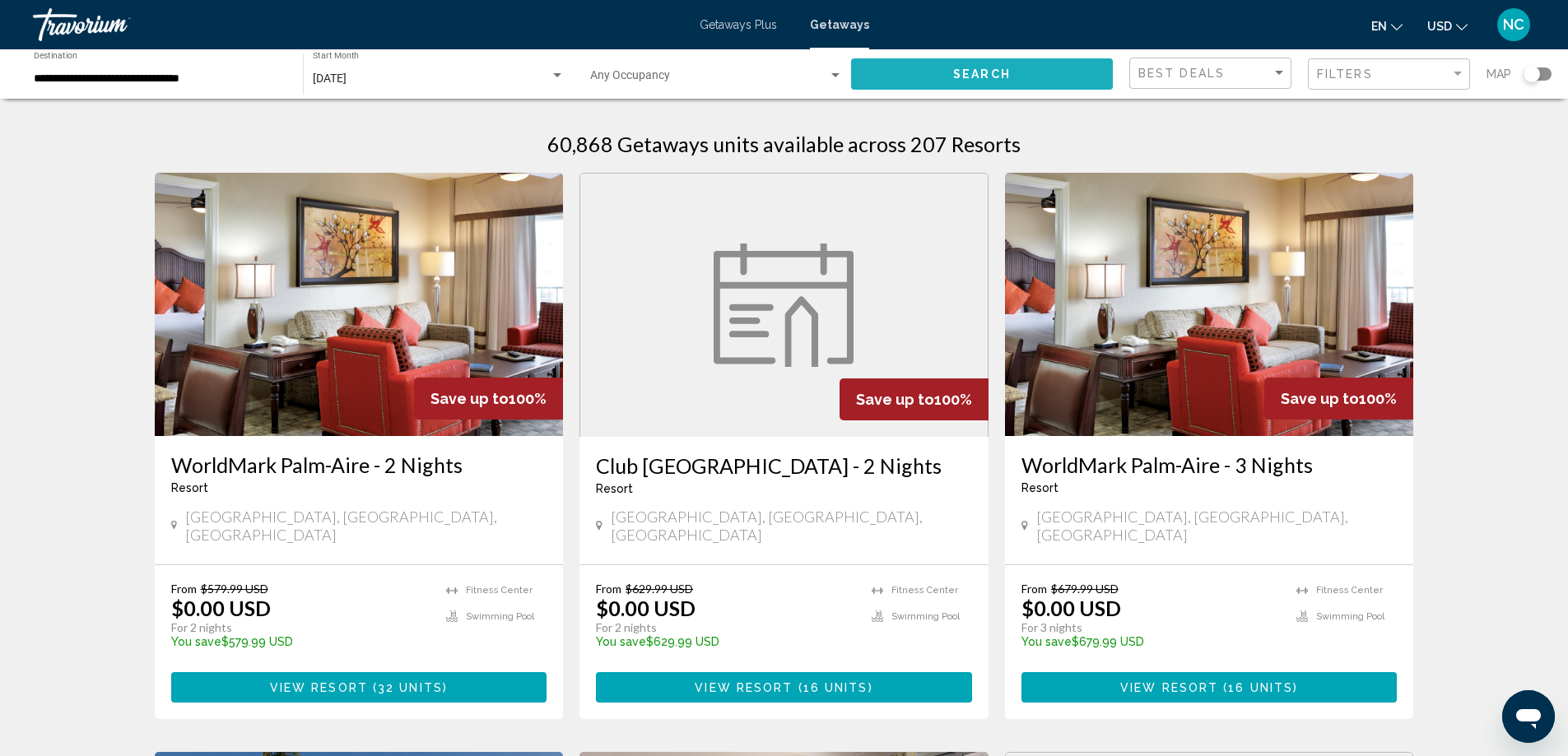
click at [983, 66] on button "Search" at bounding box center [982, 73] width 261 height 30
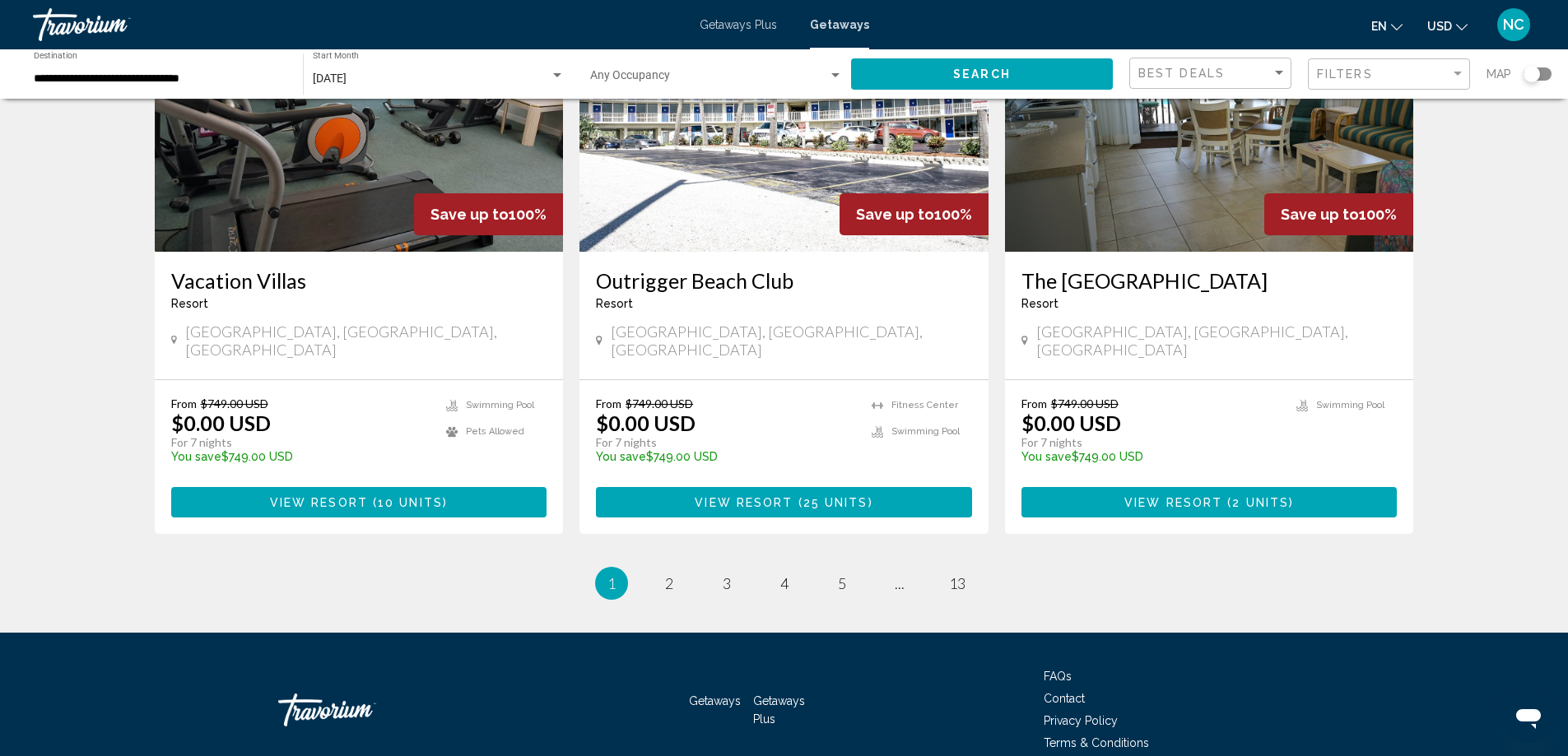
scroll to position [1977, 0]
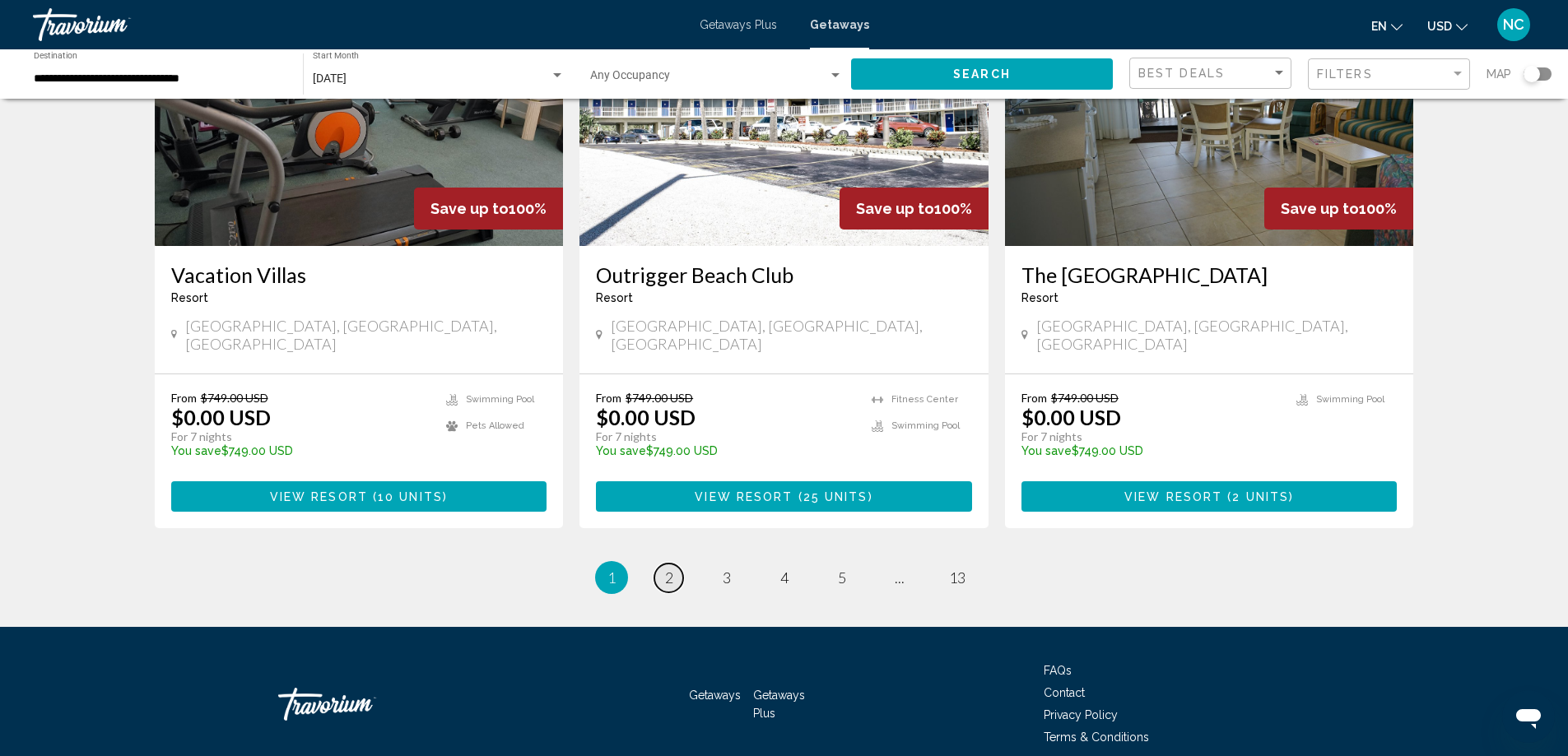
click at [669, 569] on span "2" at bounding box center [669, 578] width 8 height 18
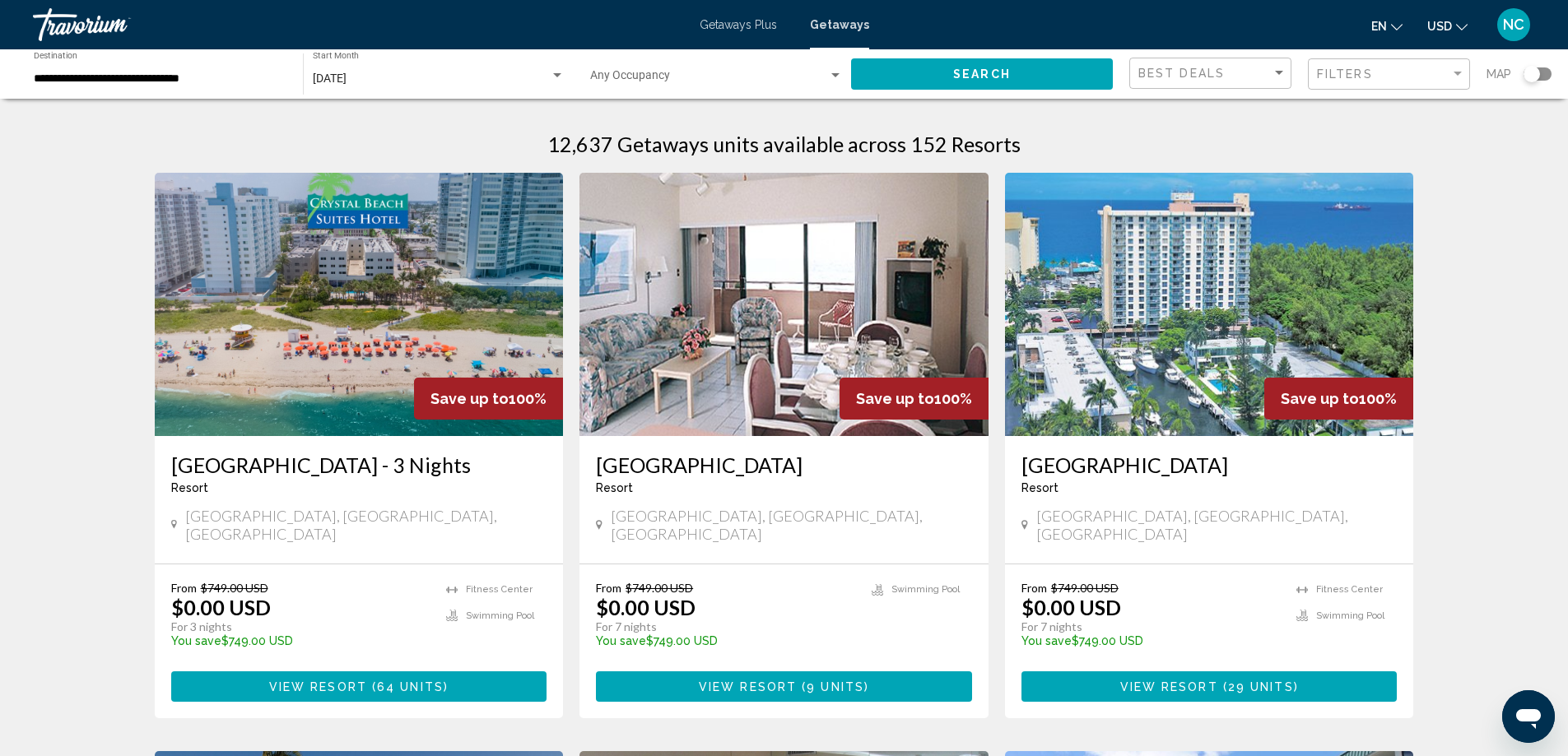
click at [325, 292] on img "Main content" at bounding box center [359, 304] width 409 height 263
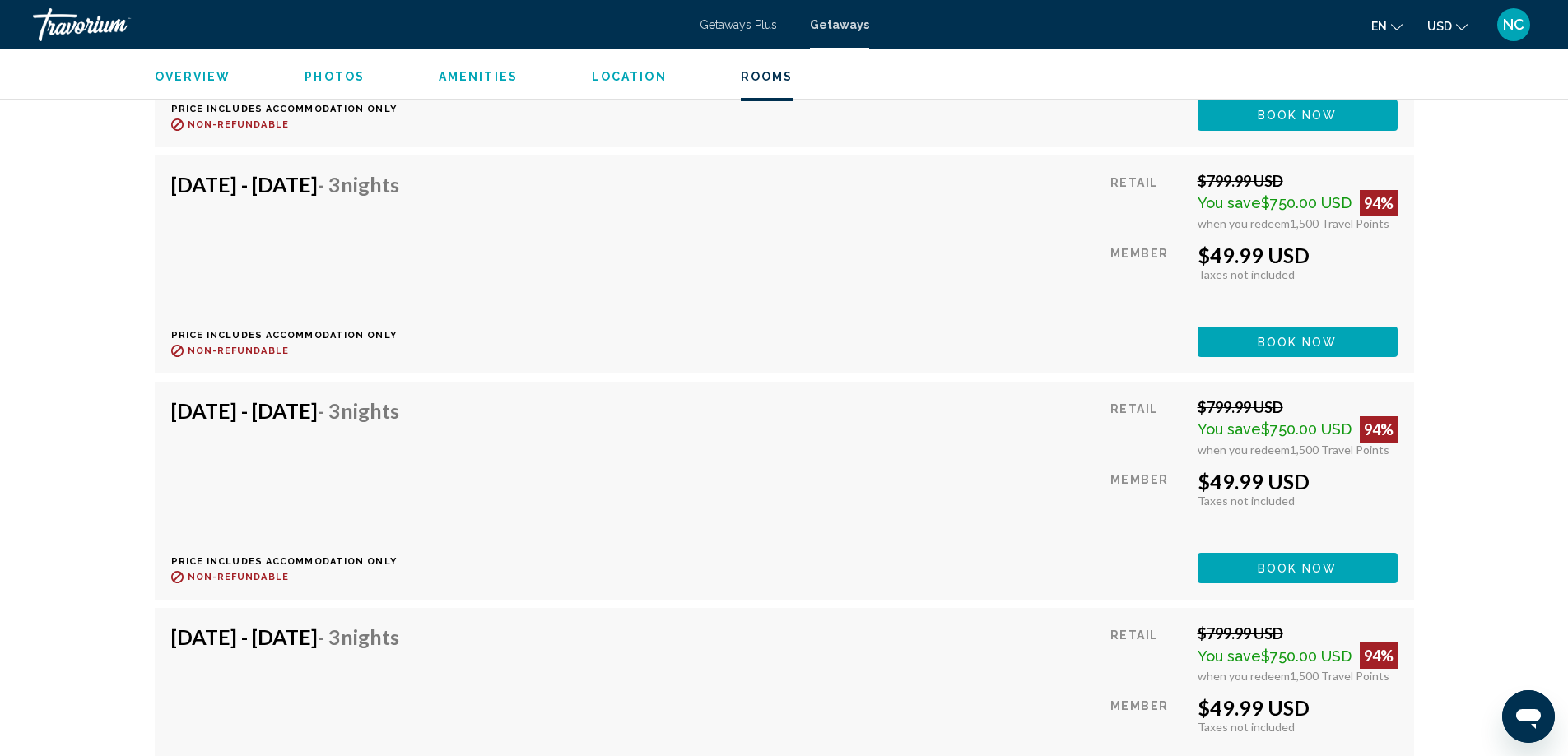
scroll to position [6336, 0]
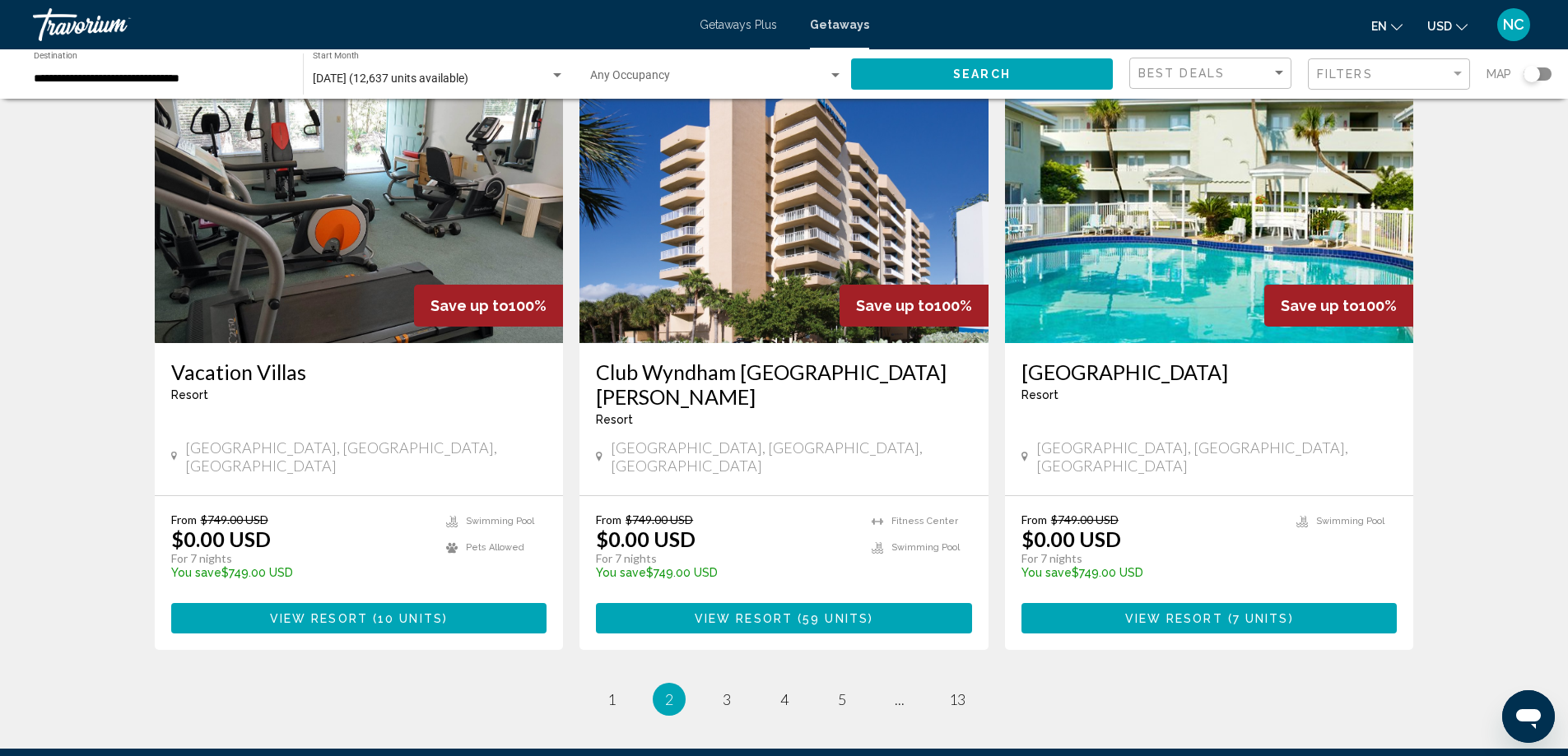
scroll to position [1975, 0]
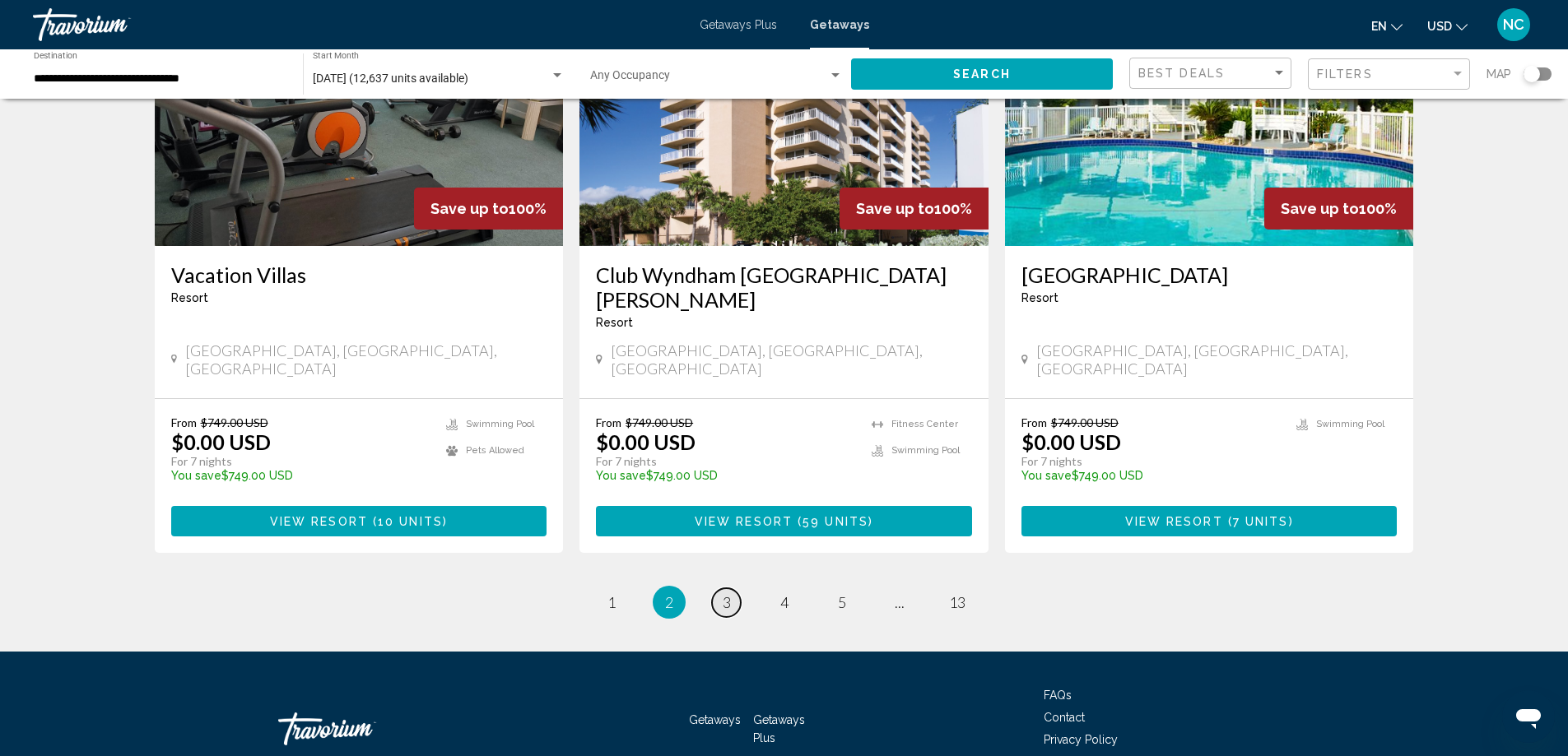
click at [728, 594] on span "3" at bounding box center [727, 603] width 8 height 18
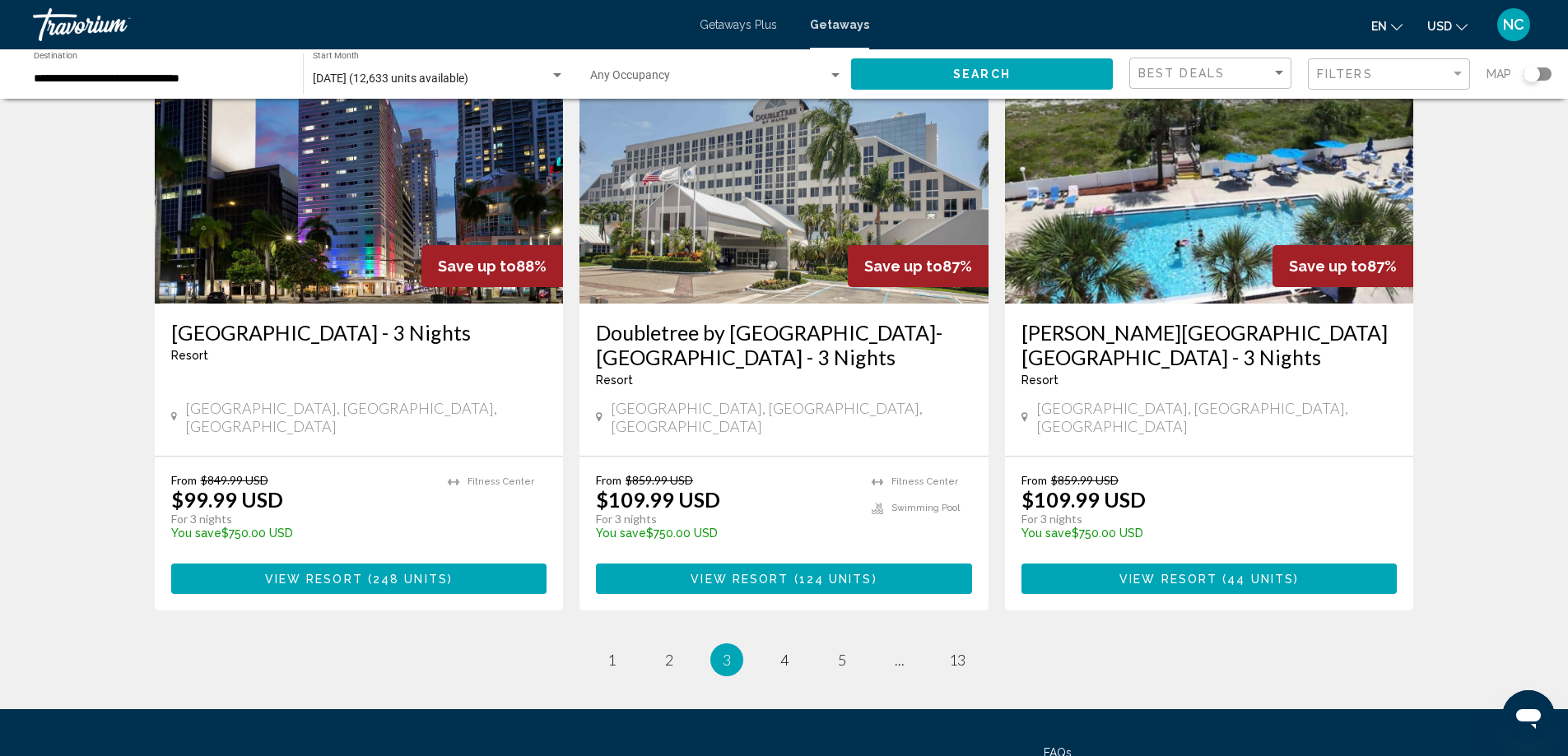
scroll to position [1974, 0]
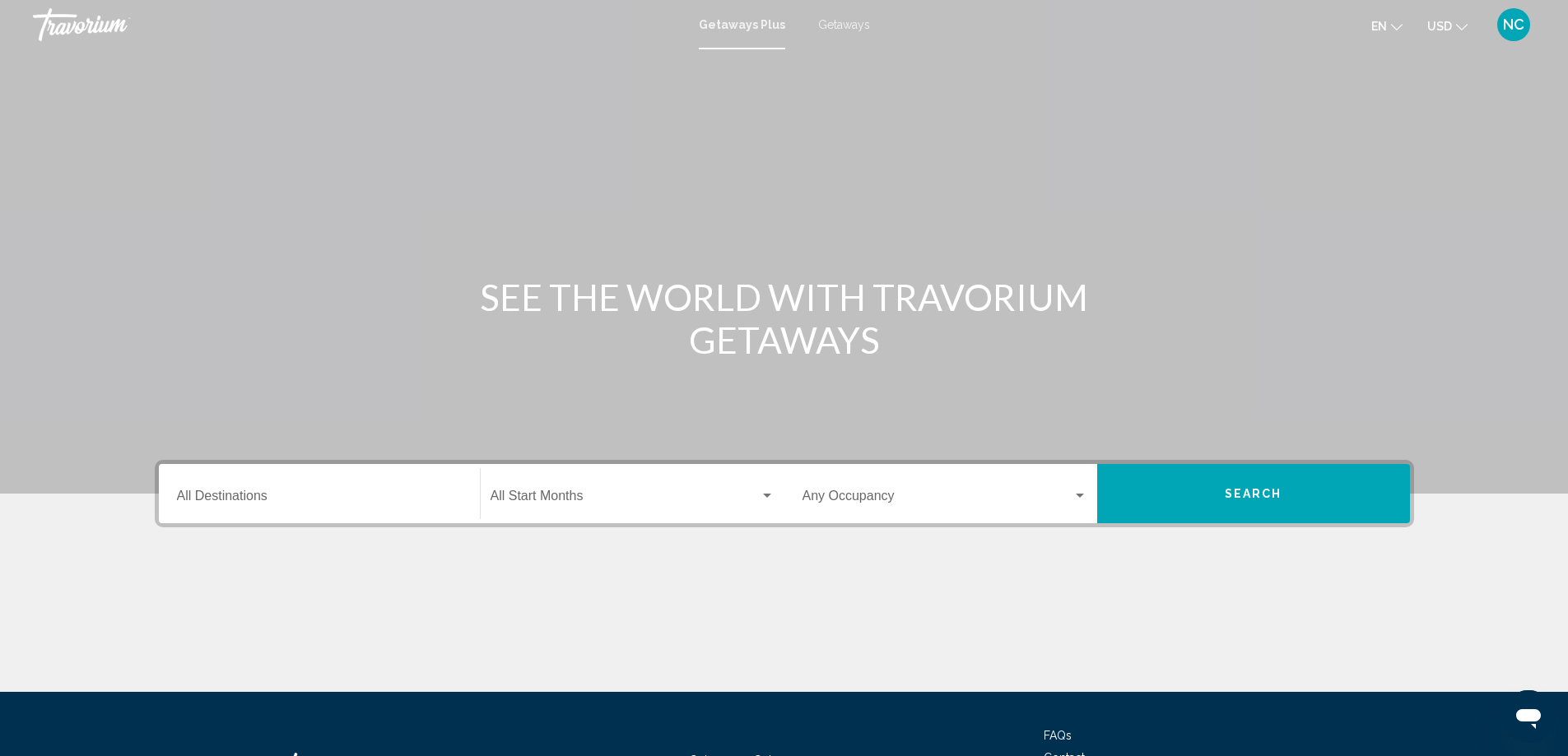
click at [840, 22] on span "Getaways" at bounding box center [844, 25] width 52 height 13
click at [238, 493] on input "Destination All Destinations" at bounding box center [320, 499] width 284 height 15
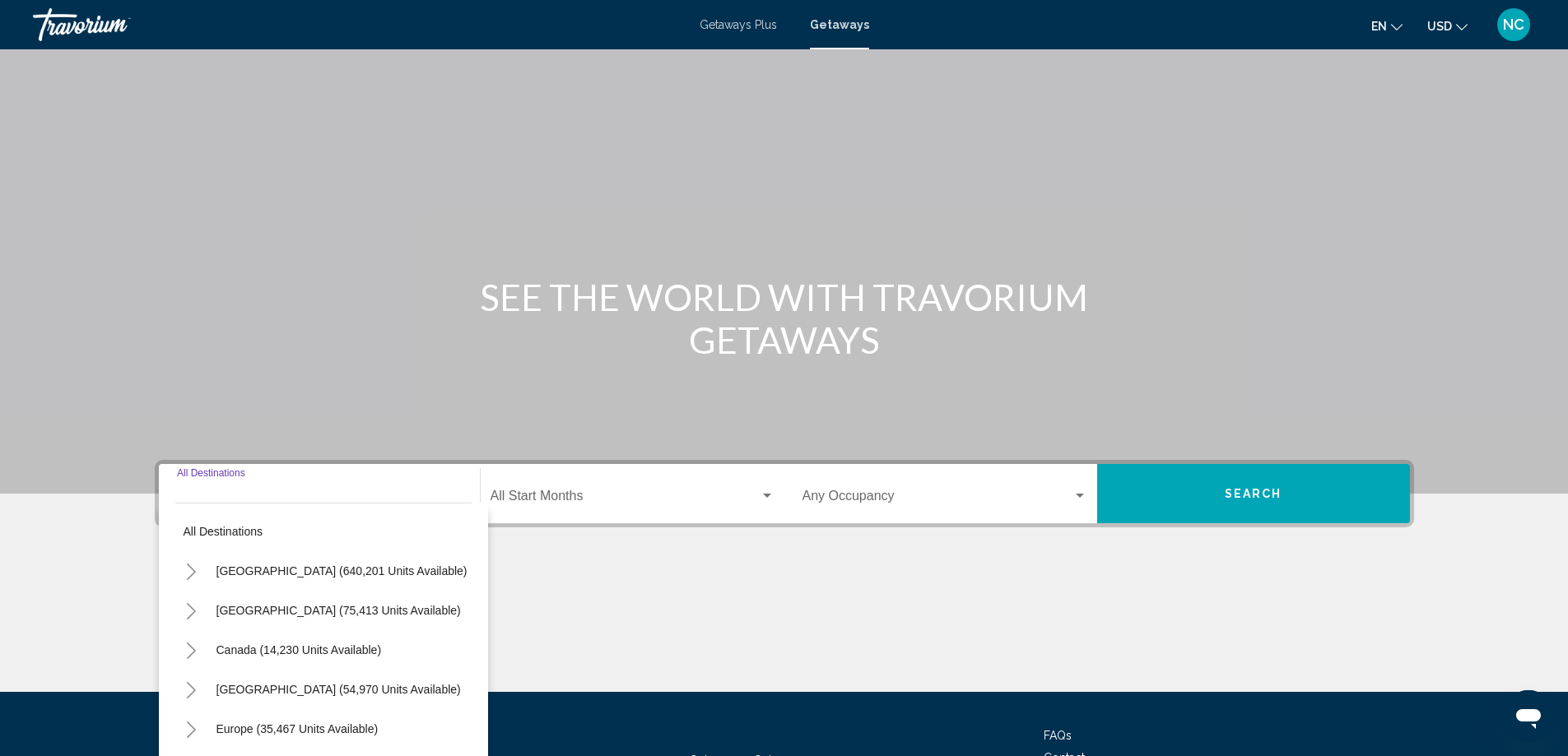
scroll to position [138, 0]
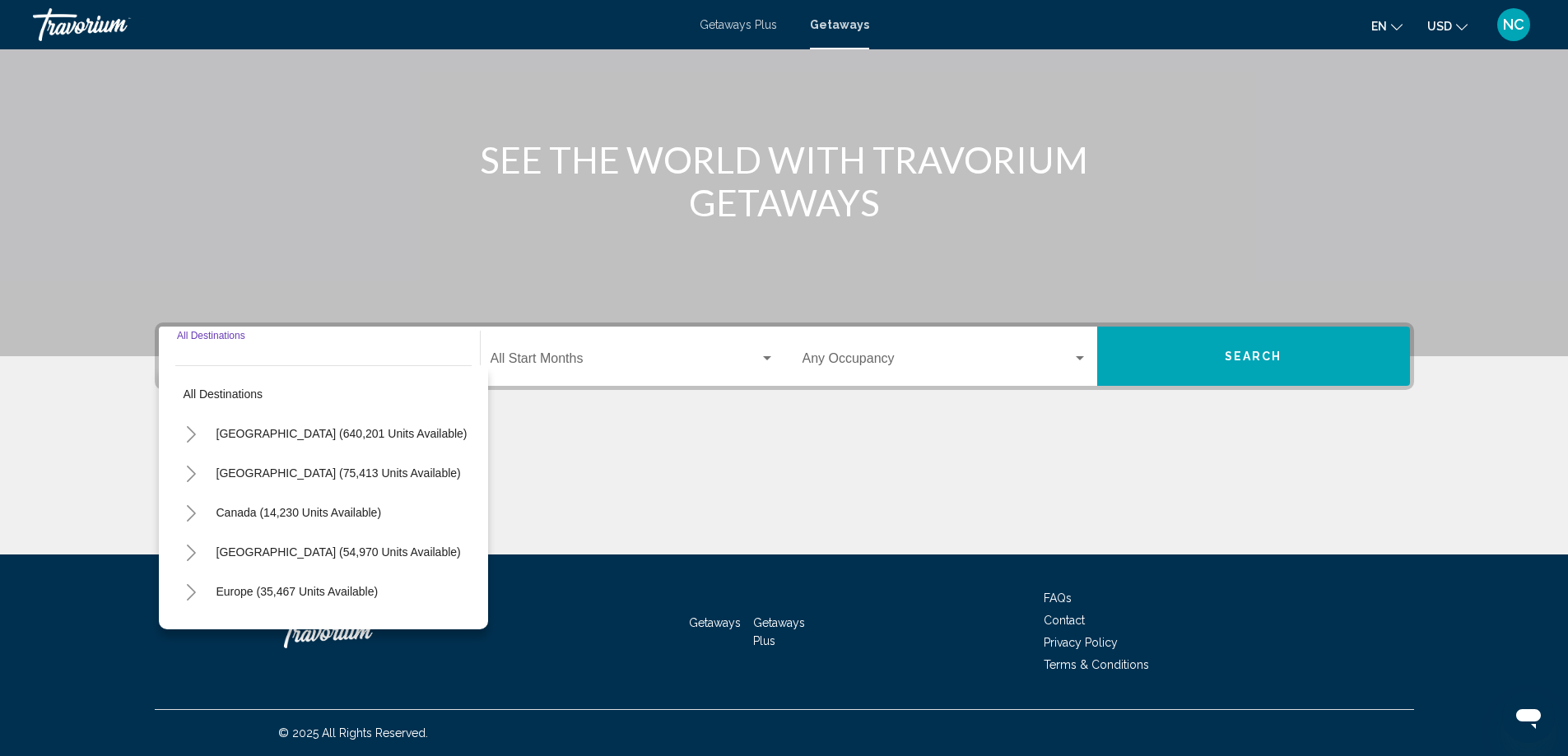
click at [194, 435] on icon "Toggle United States (640,201 units available)" at bounding box center [191, 435] width 9 height 17
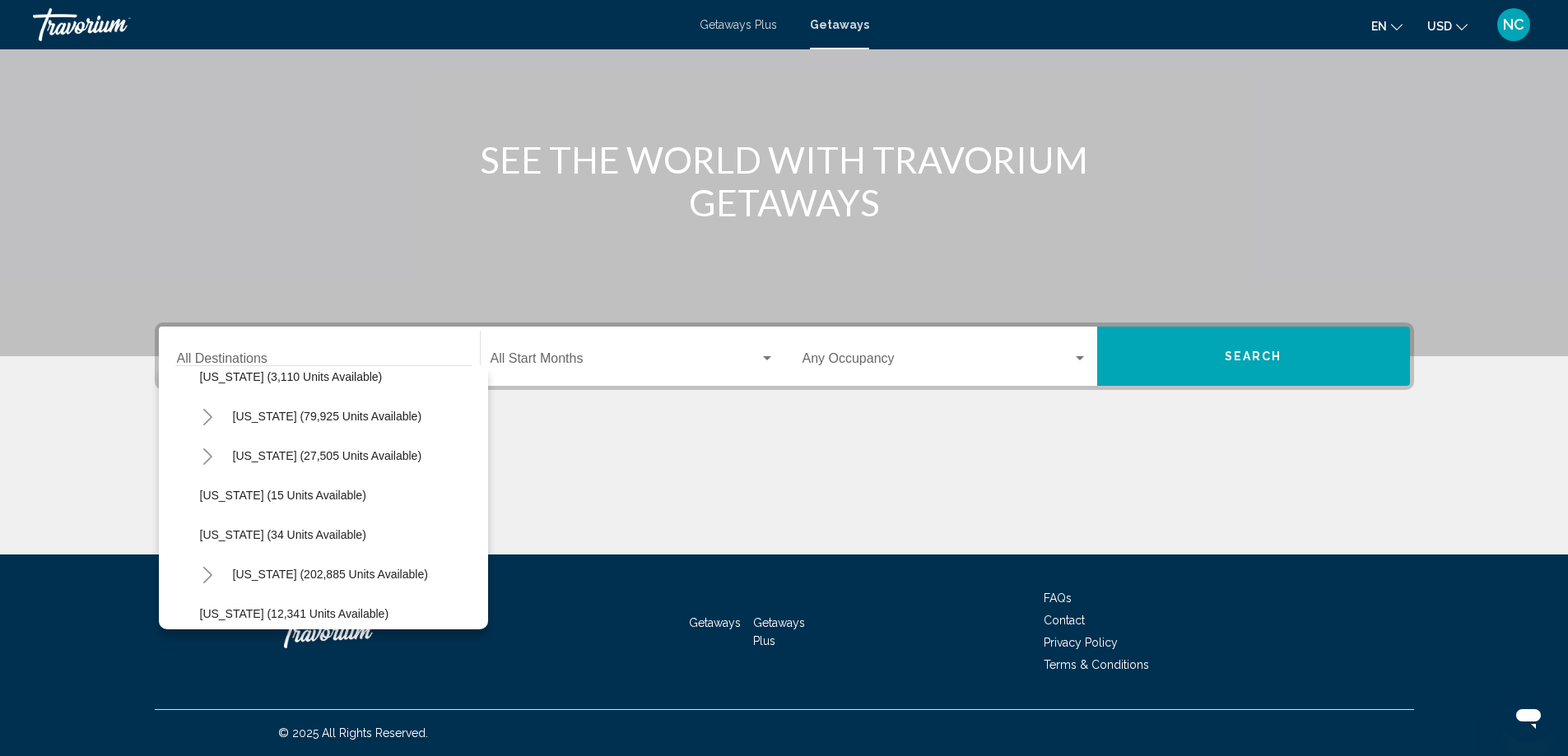
scroll to position [164, 0]
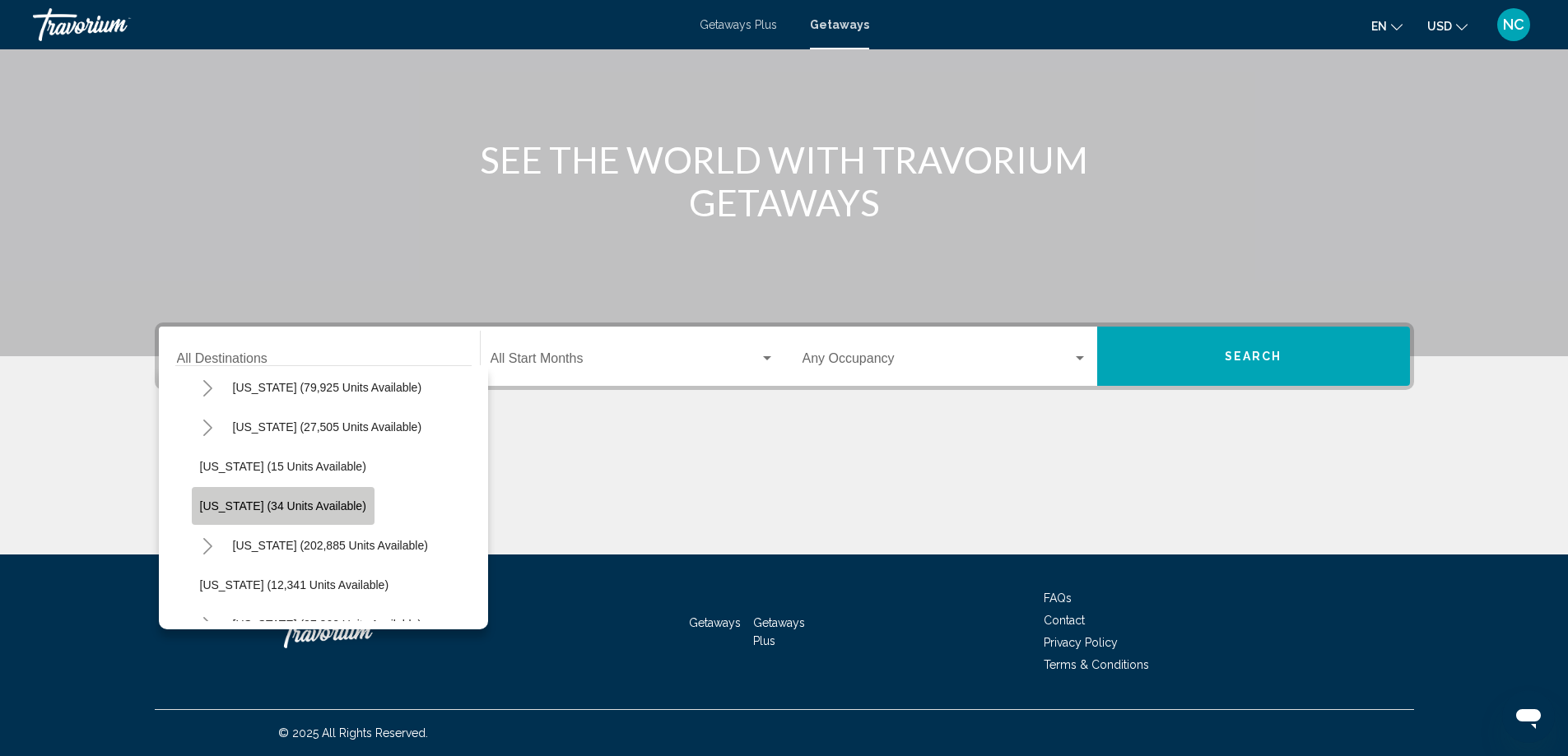
click at [298, 508] on span "[US_STATE] (34 units available)" at bounding box center [283, 506] width 166 height 13
type input "**********"
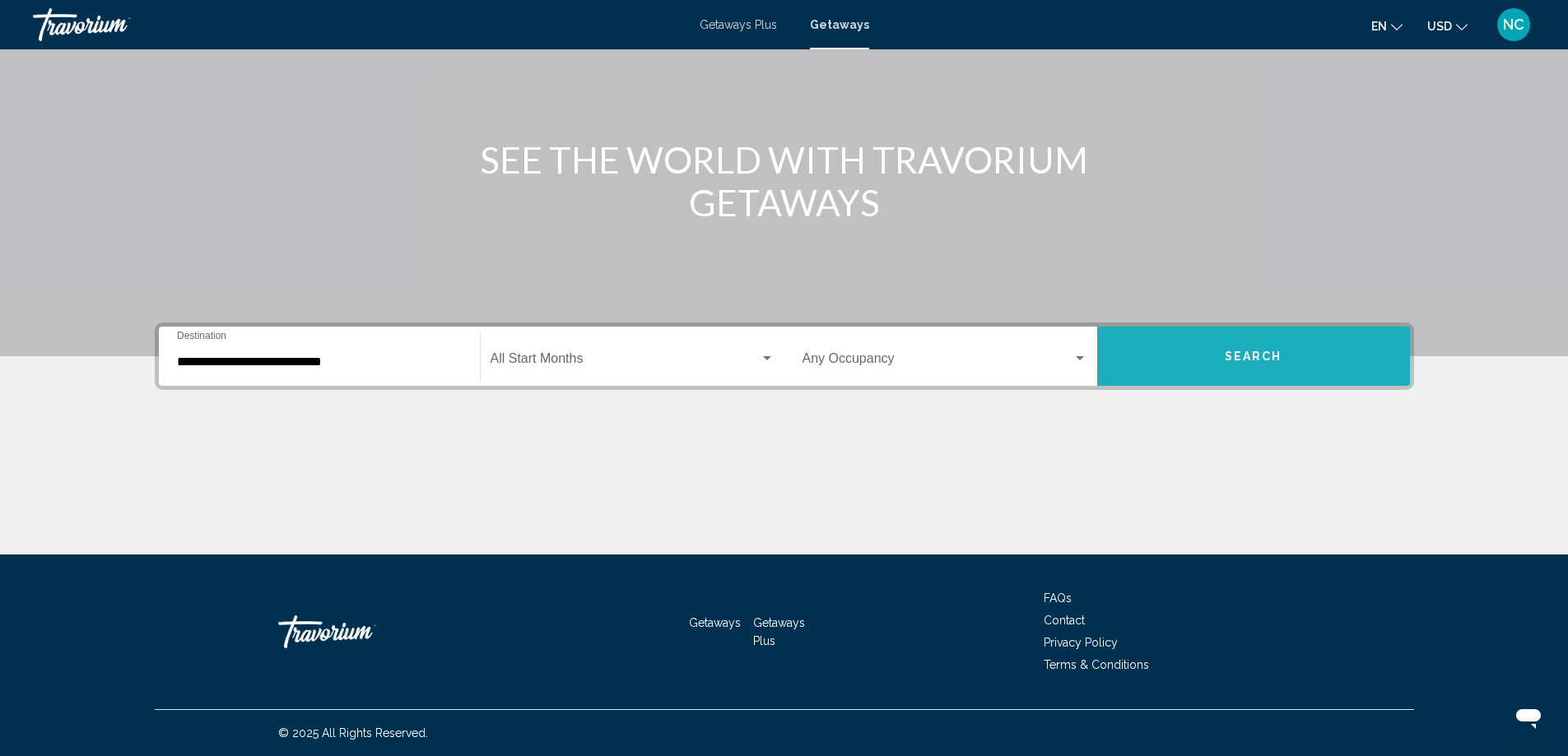
click at [1237, 352] on span "Search" at bounding box center [1253, 357] width 57 height 13
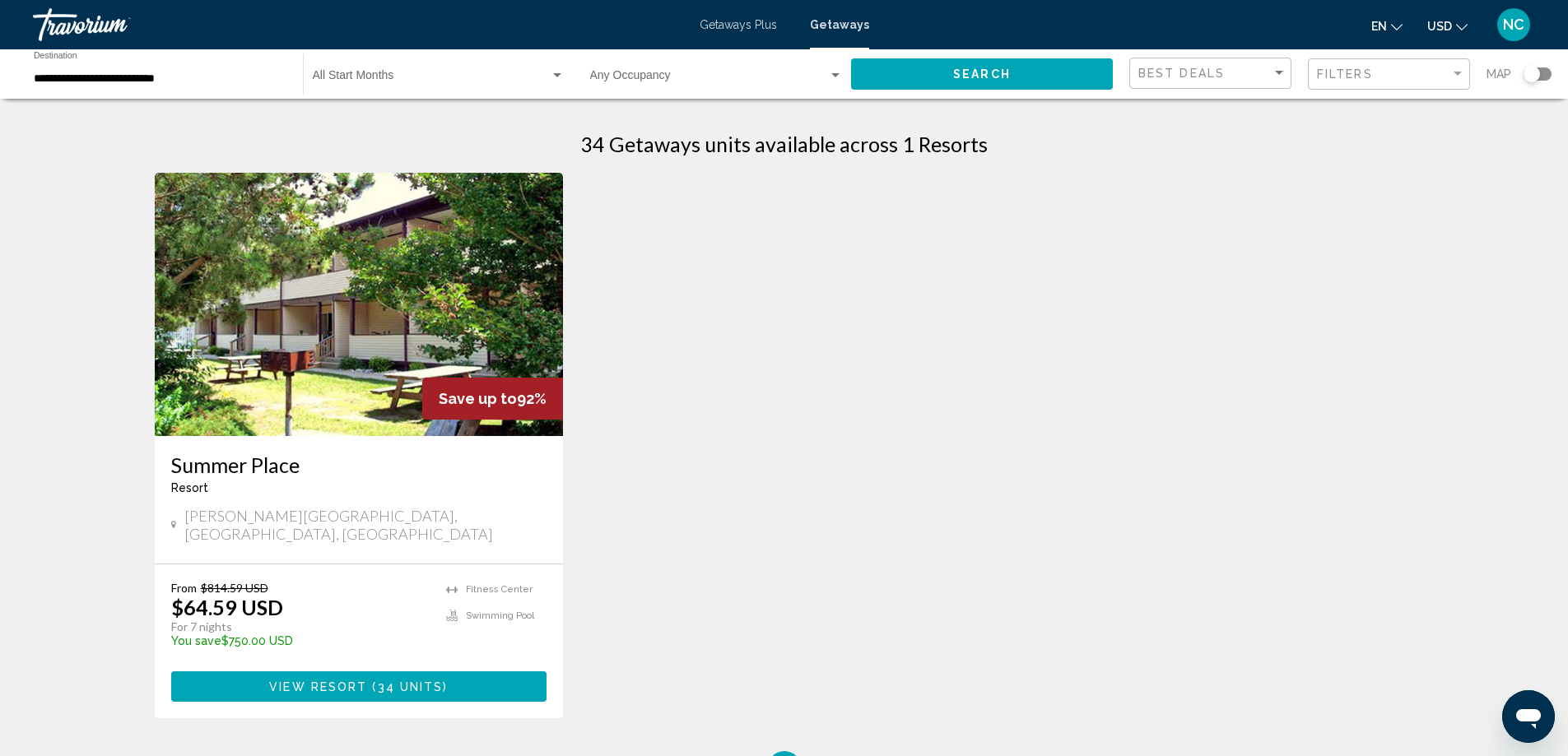
click at [357, 322] on img "Main content" at bounding box center [359, 304] width 409 height 263
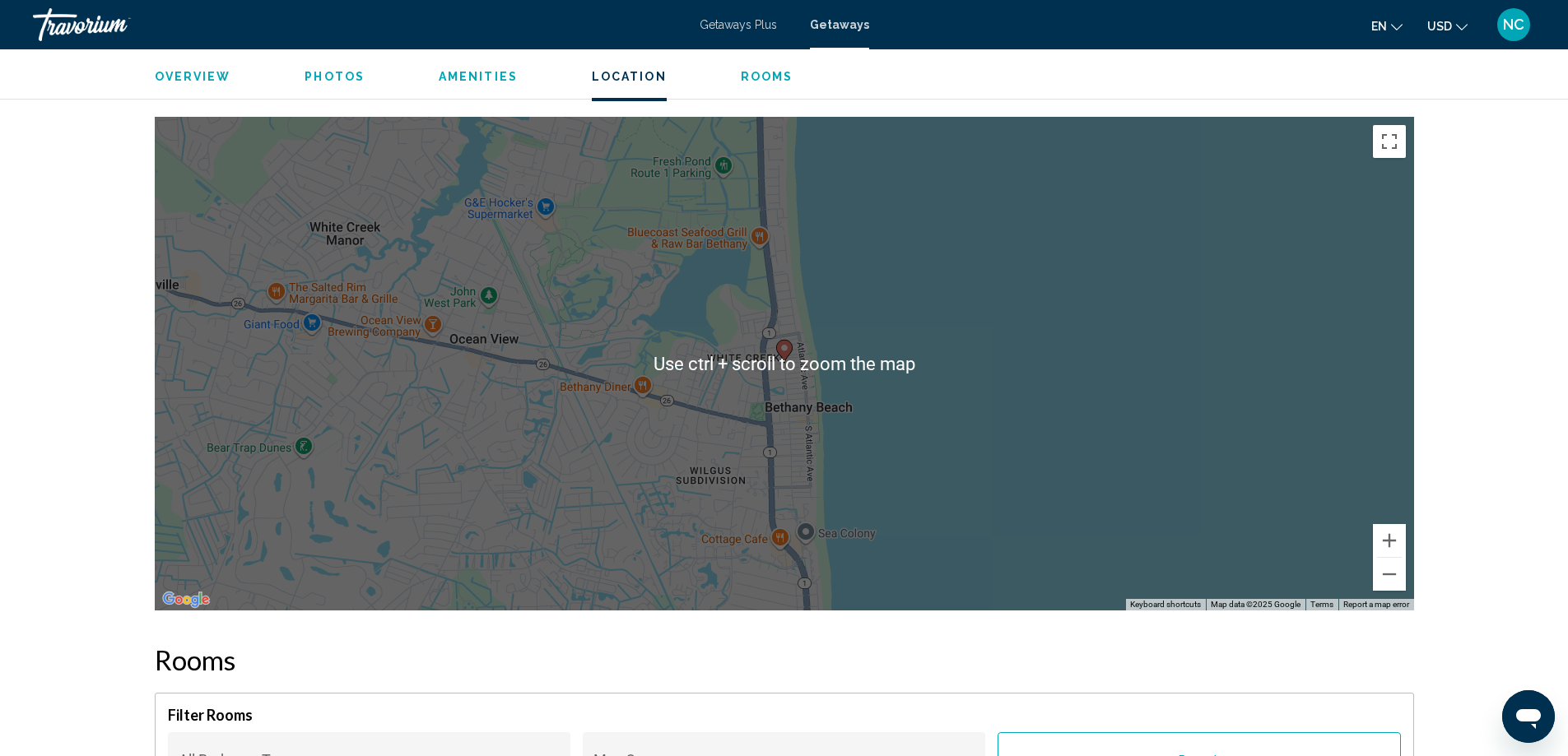
scroll to position [2119, 0]
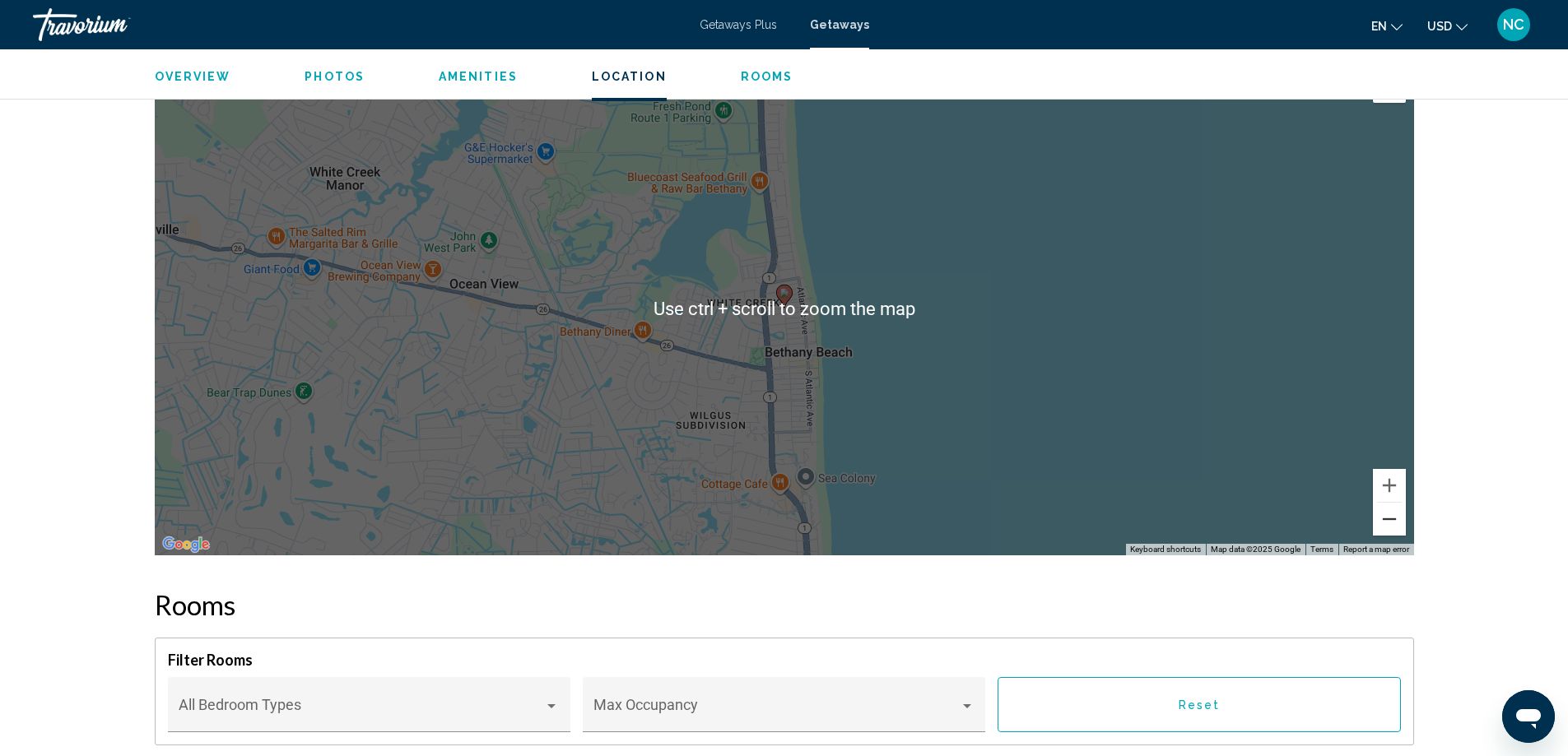
click at [1392, 520] on button "Zoom out" at bounding box center [1390, 520] width 33 height 33
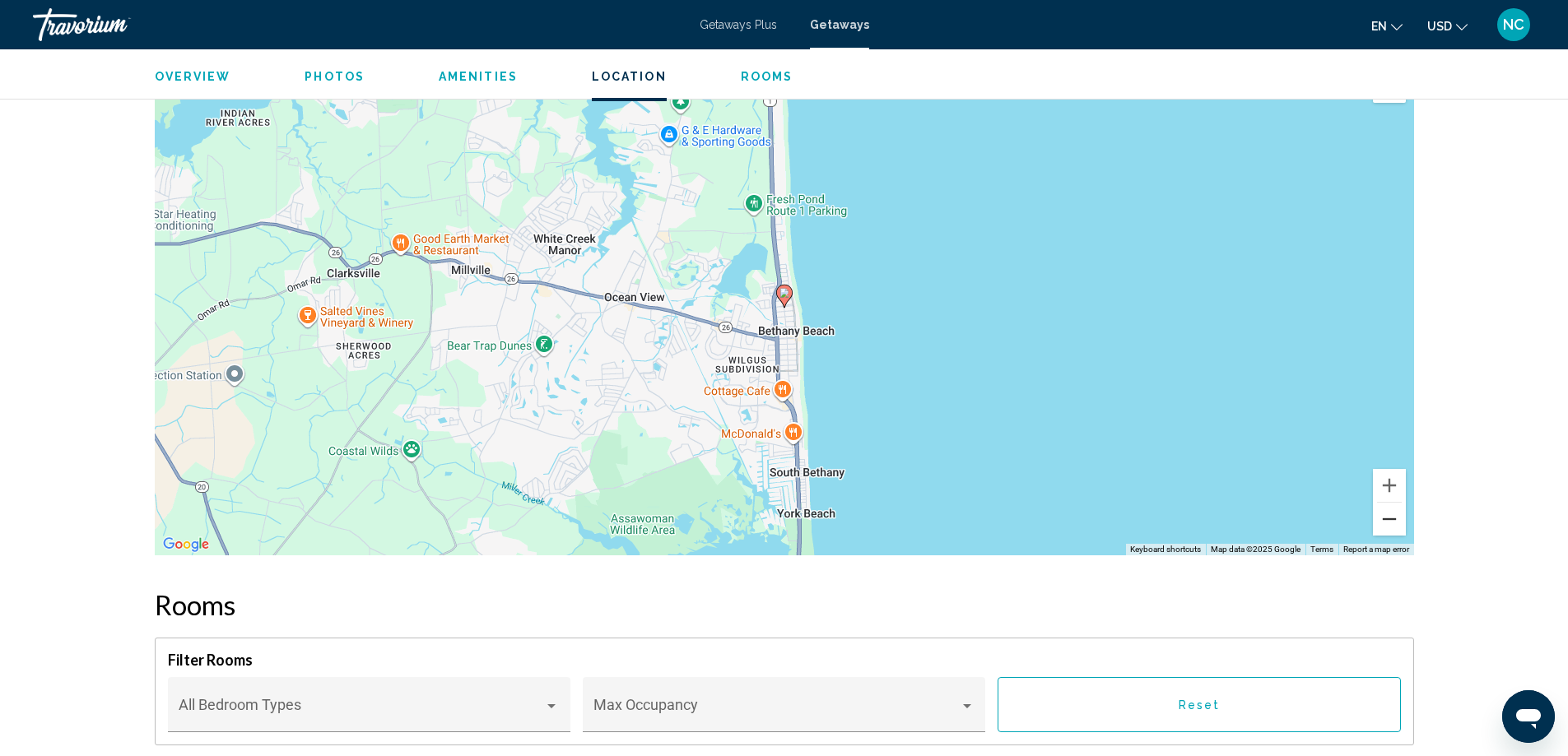
click at [1392, 520] on button "Zoom out" at bounding box center [1390, 520] width 33 height 33
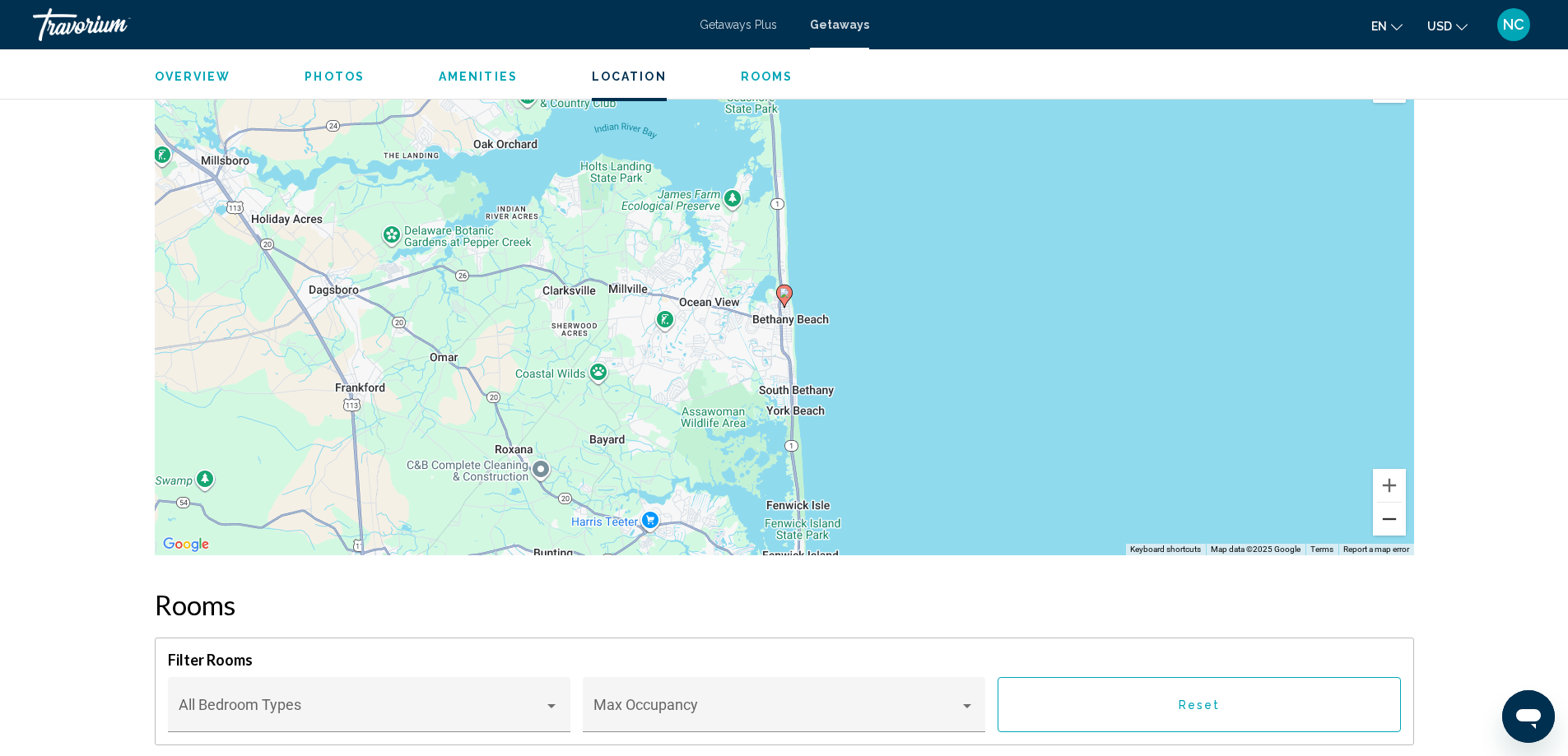
click at [1392, 520] on button "Zoom out" at bounding box center [1390, 520] width 33 height 33
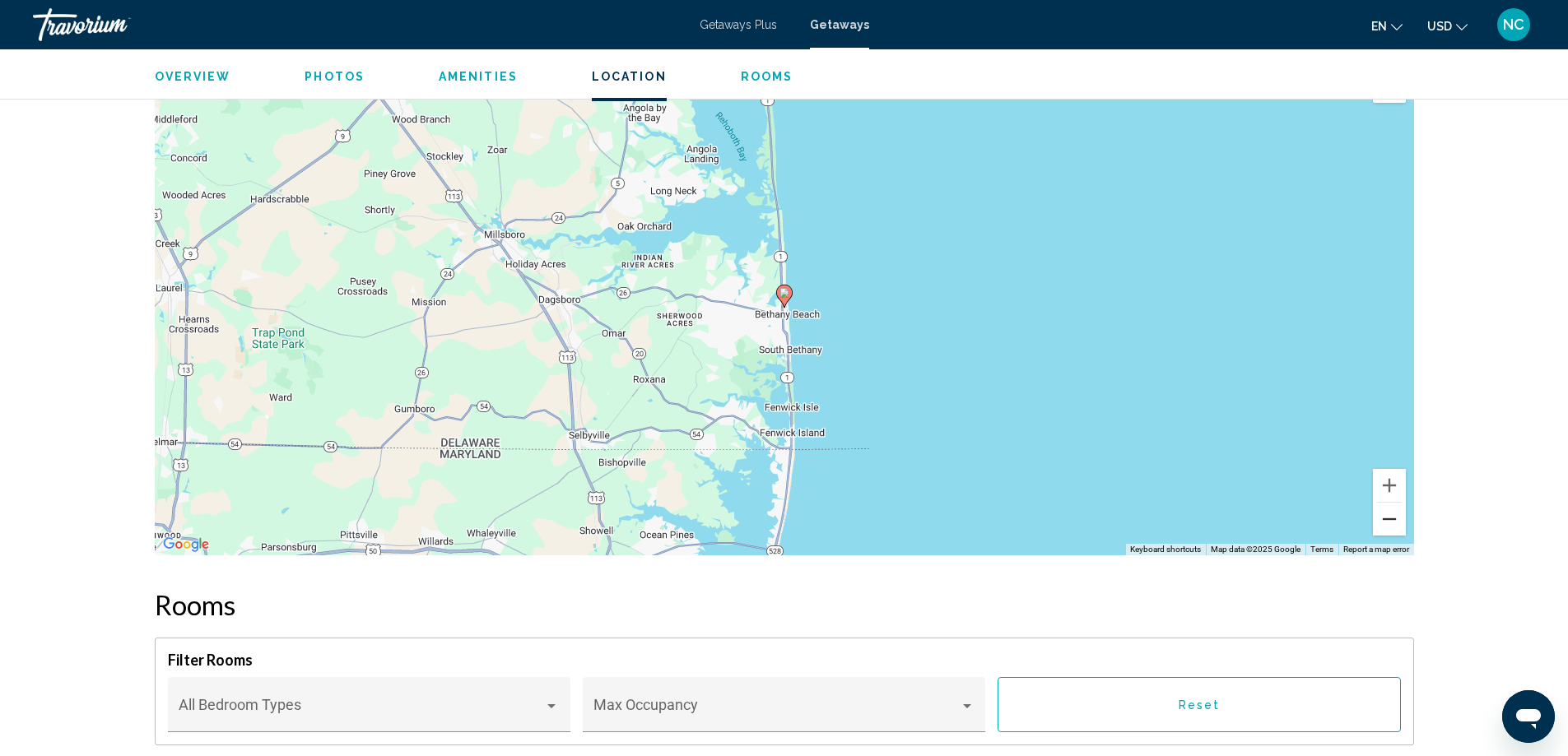
click at [1392, 520] on button "Zoom out" at bounding box center [1390, 520] width 33 height 33
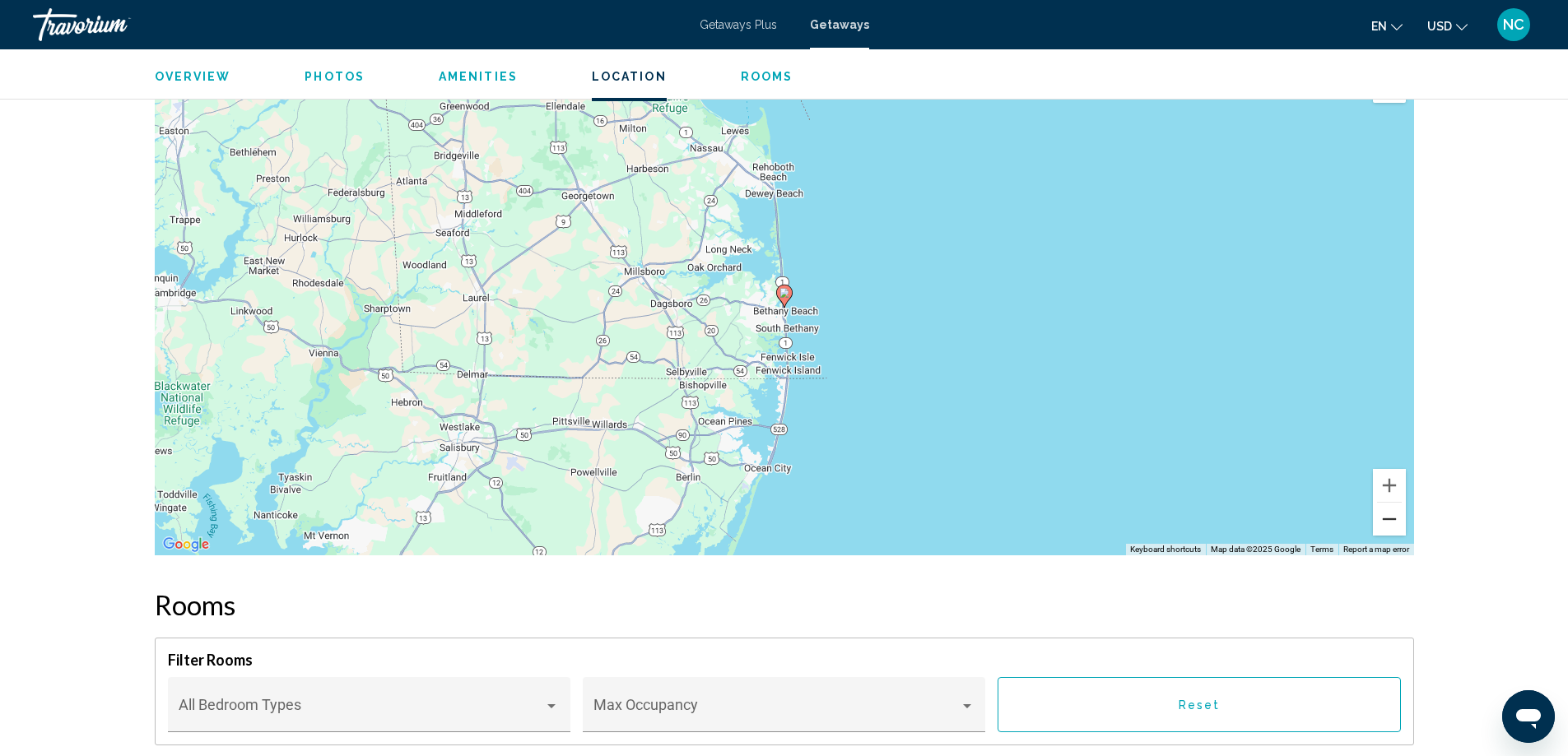
click at [1392, 520] on button "Zoom out" at bounding box center [1390, 520] width 33 height 33
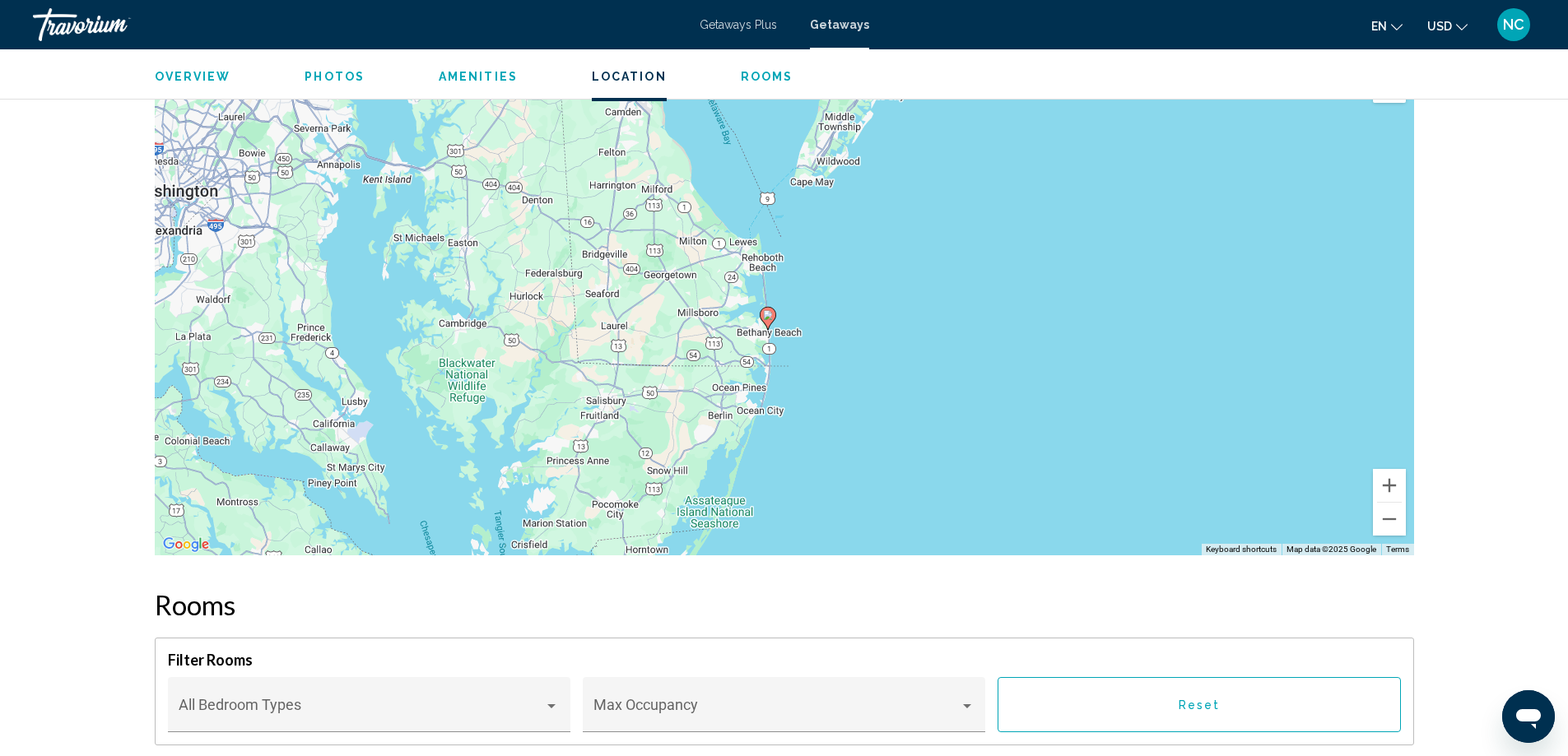
drag, startPoint x: 1098, startPoint y: 324, endPoint x: 1080, endPoint y: 350, distance: 31.6
click at [1080, 350] on div "To activate drag with keyboard, press Alt + Enter. Once in keyboard drag state,…" at bounding box center [785, 308] width 1260 height 494
click at [1384, 523] on button "Zoom out" at bounding box center [1390, 520] width 33 height 33
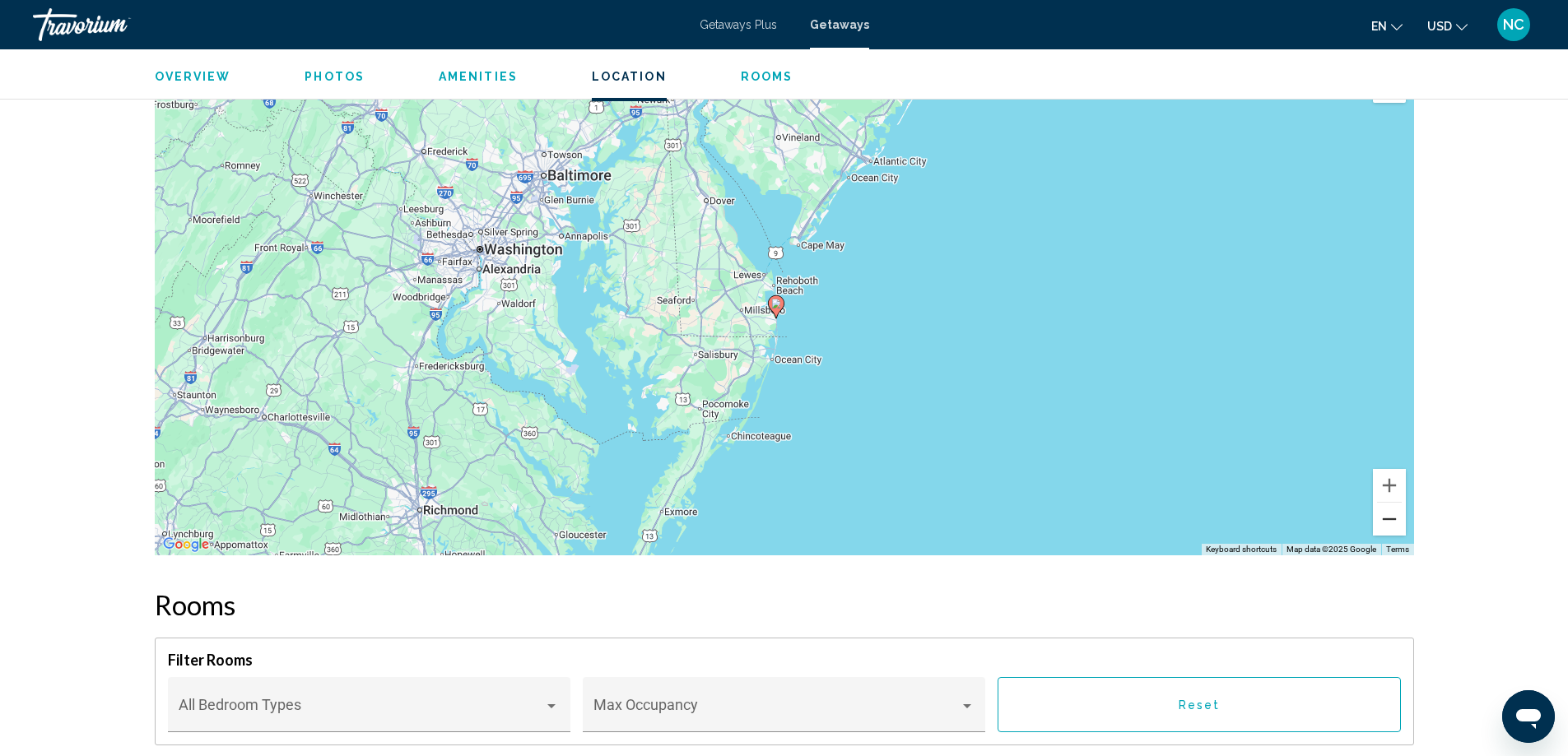
click at [1384, 523] on button "Zoom out" at bounding box center [1390, 520] width 33 height 33
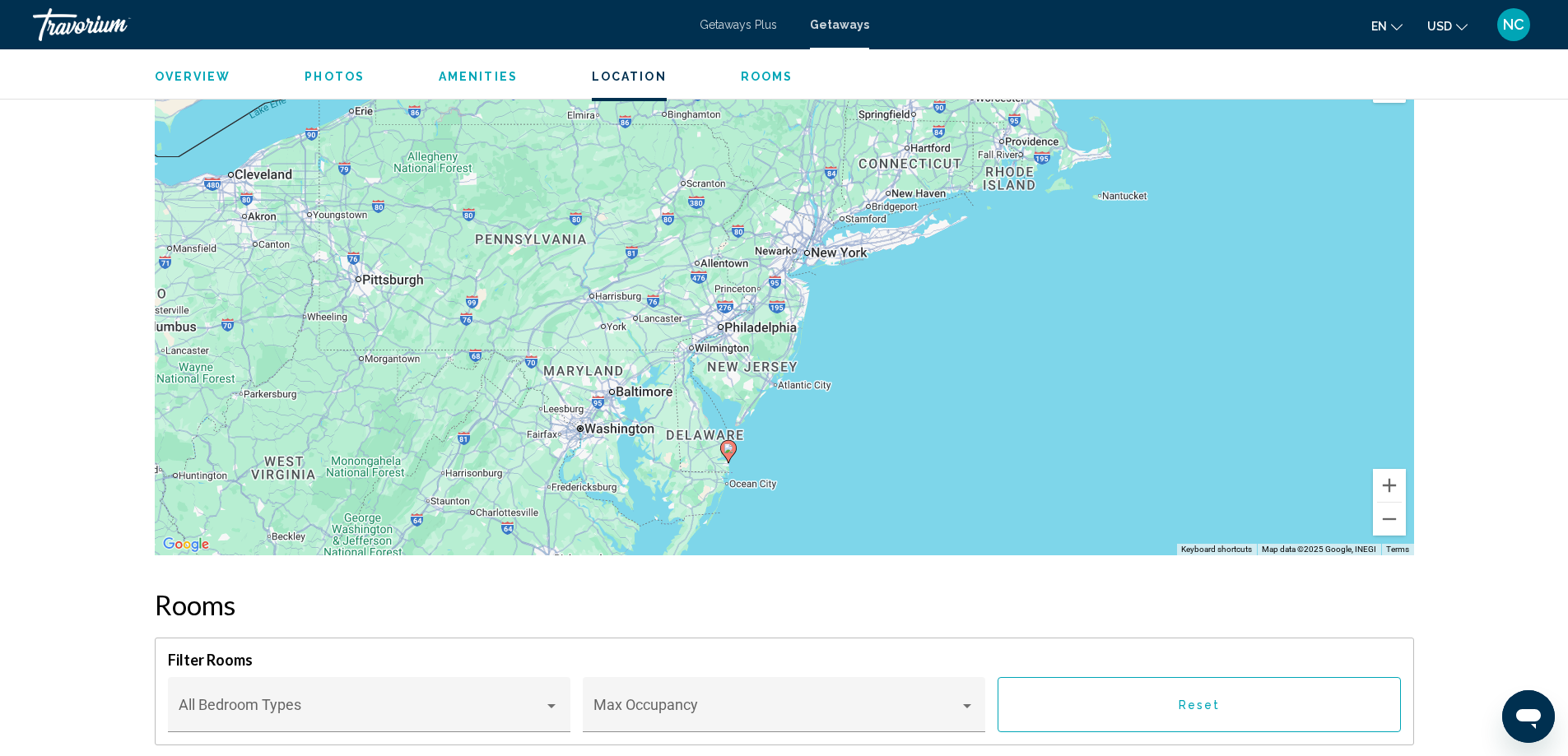
drag, startPoint x: 997, startPoint y: 198, endPoint x: 945, endPoint y: 350, distance: 160.6
click at [945, 350] on div "To activate drag with keyboard, press Alt + Enter. Once in keyboard drag state,…" at bounding box center [785, 308] width 1260 height 494
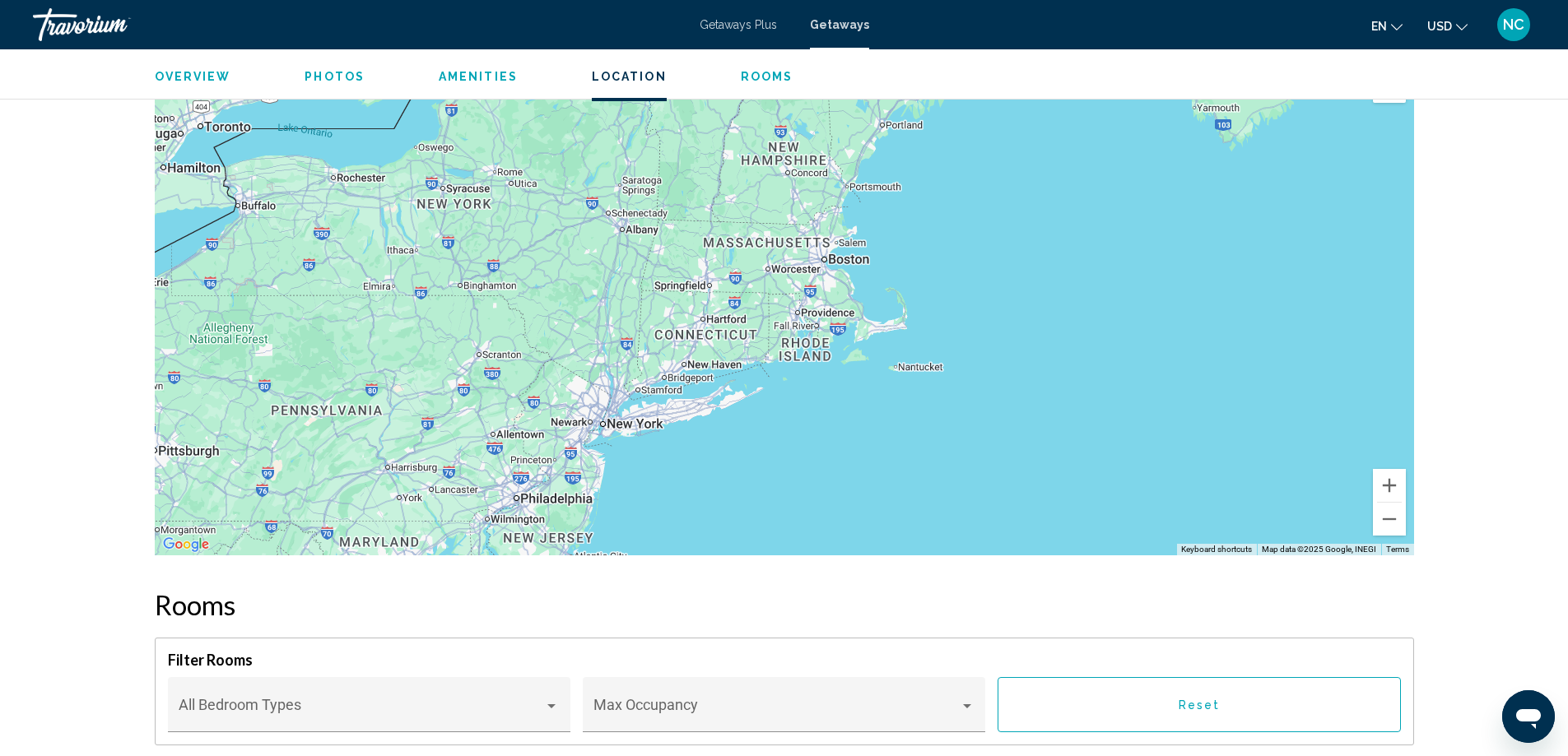
drag, startPoint x: 1190, startPoint y: 200, endPoint x: 975, endPoint y: 387, distance: 284.9
click at [975, 387] on div "To activate drag with keyboard, press Alt + Enter. Once in keyboard drag state,…" at bounding box center [785, 308] width 1260 height 494
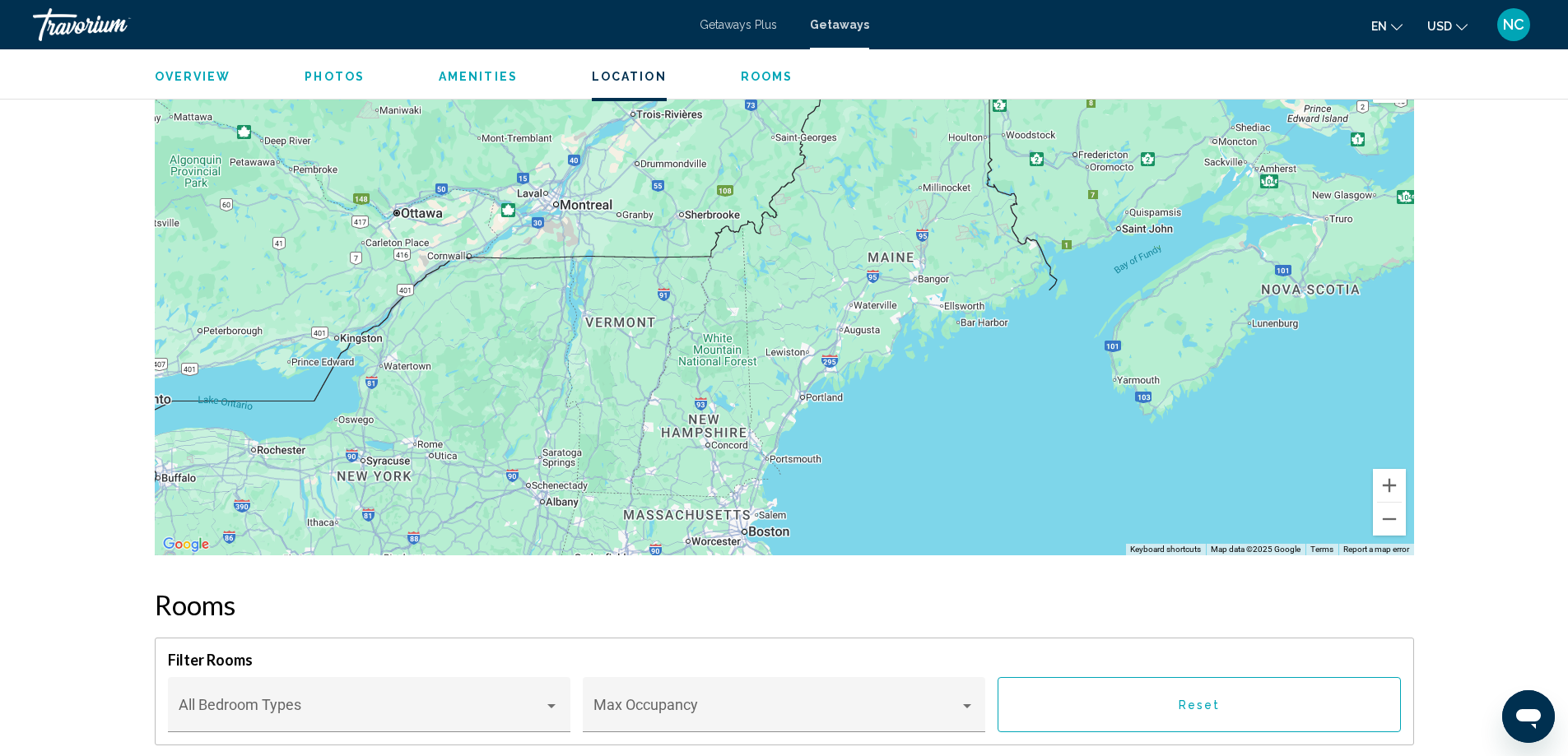
drag, startPoint x: 1044, startPoint y: 215, endPoint x: 968, endPoint y: 486, distance: 281.5
click at [968, 486] on div "To activate drag with keyboard, press Alt + Enter. Once in keyboard drag state,…" at bounding box center [785, 308] width 1260 height 494
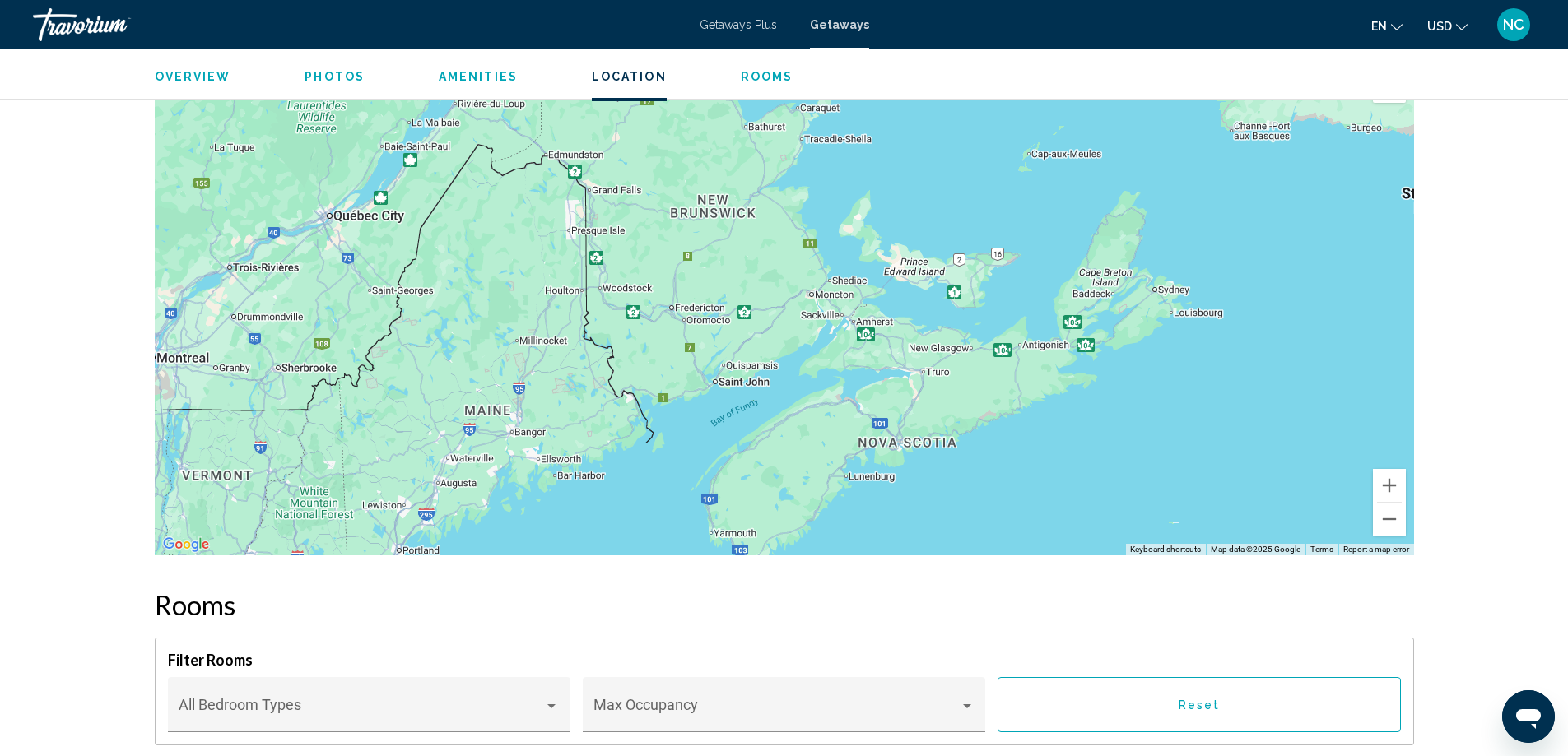
drag, startPoint x: 1292, startPoint y: 363, endPoint x: 886, endPoint y: 518, distance: 434.6
click at [886, 518] on div "Main content" at bounding box center [785, 308] width 1260 height 494
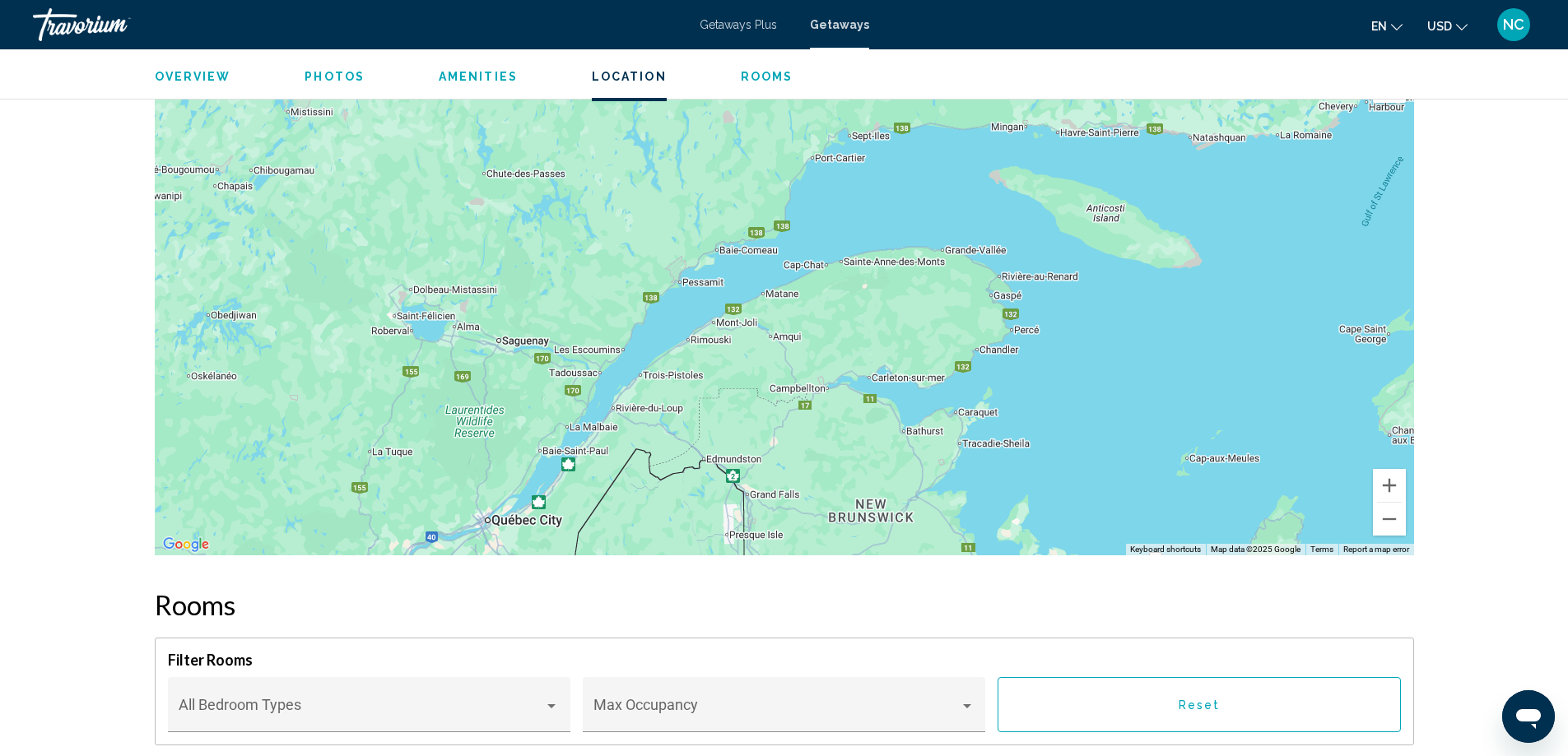
drag, startPoint x: 839, startPoint y: 170, endPoint x: 998, endPoint y: 481, distance: 349.3
click at [998, 481] on div "Main content" at bounding box center [785, 308] width 1260 height 494
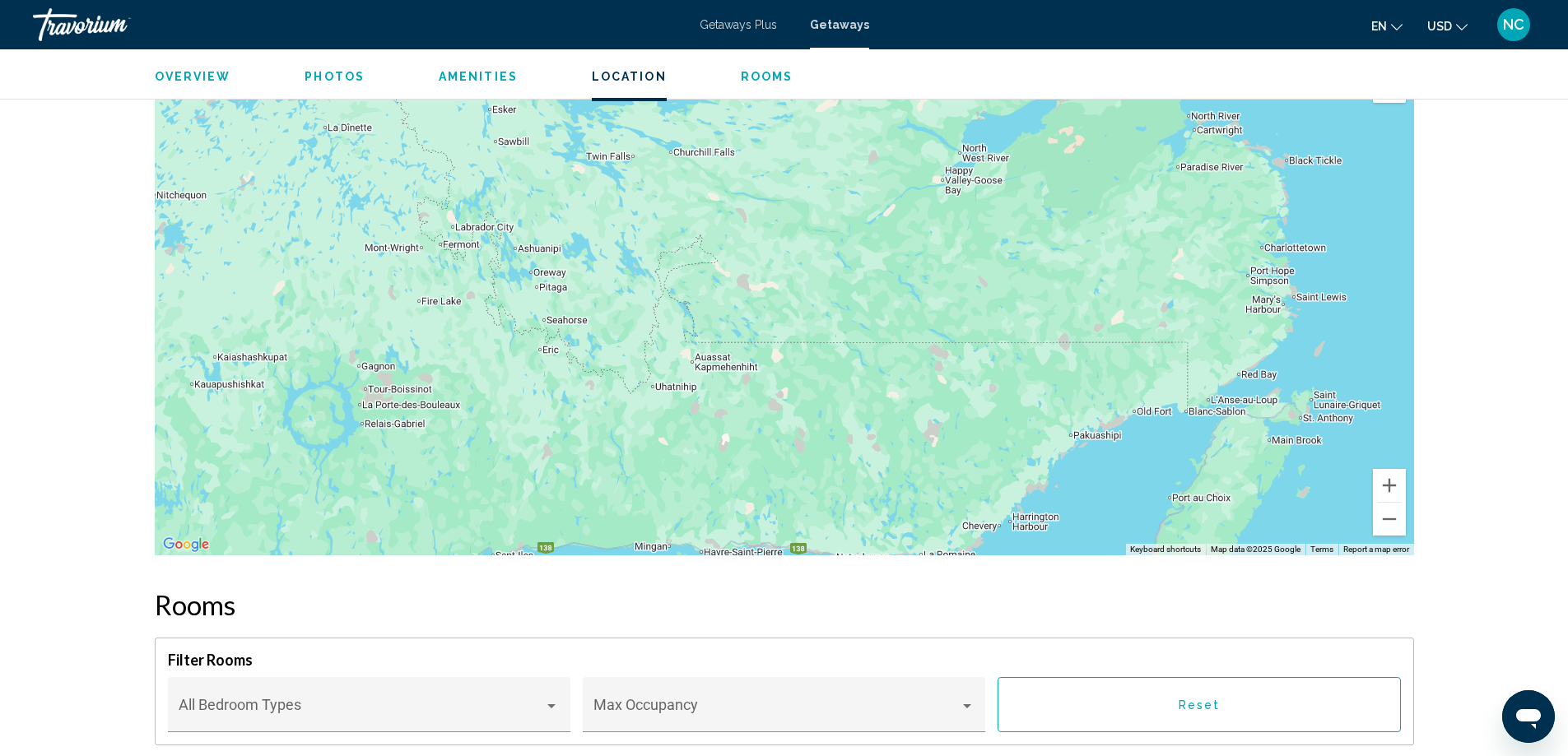
drag, startPoint x: 1181, startPoint y: 256, endPoint x: 824, endPoint y: 676, distance: 551.2
click at [1388, 523] on button "Zoom out" at bounding box center [1390, 520] width 33 height 33
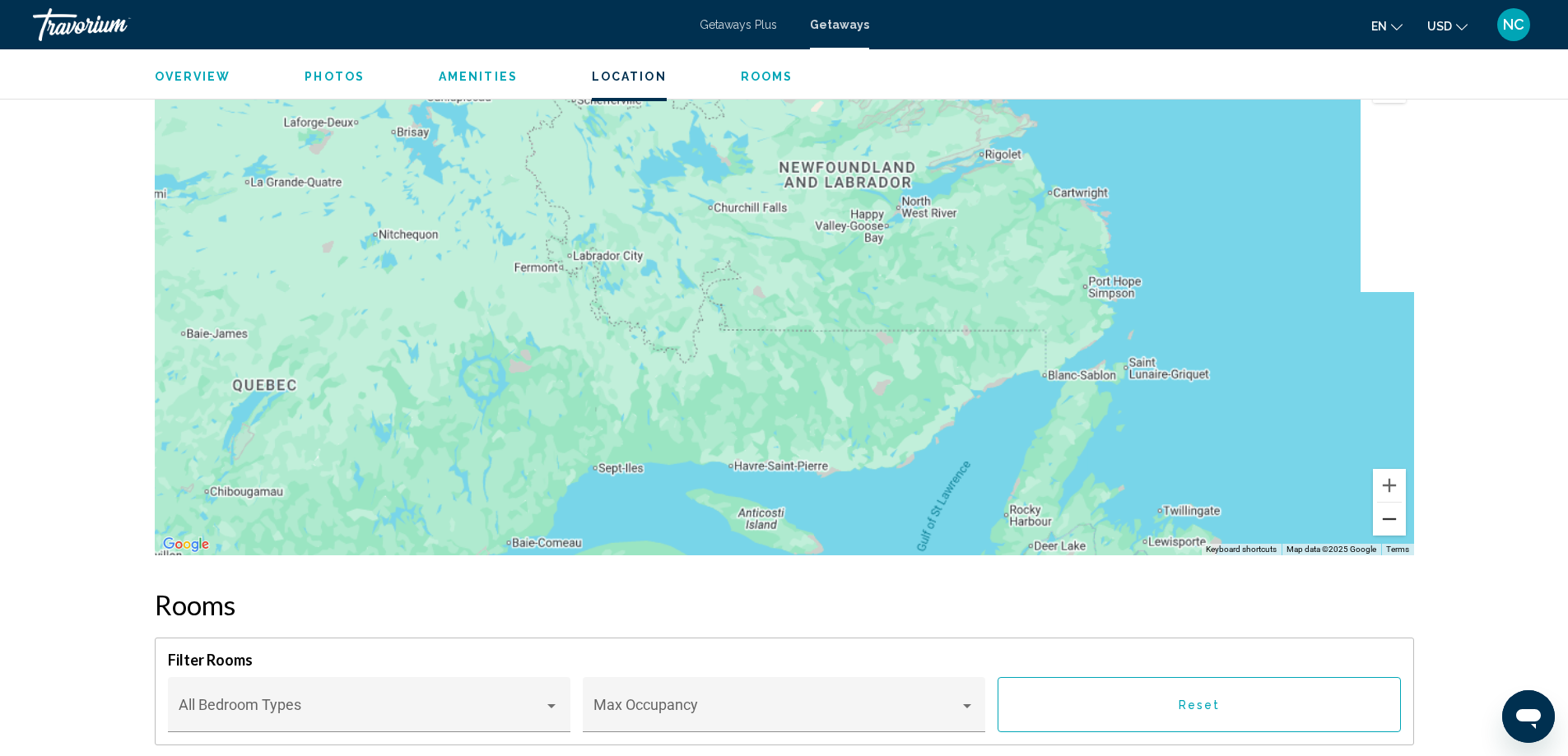
click at [1388, 523] on button "Zoom out" at bounding box center [1390, 520] width 33 height 33
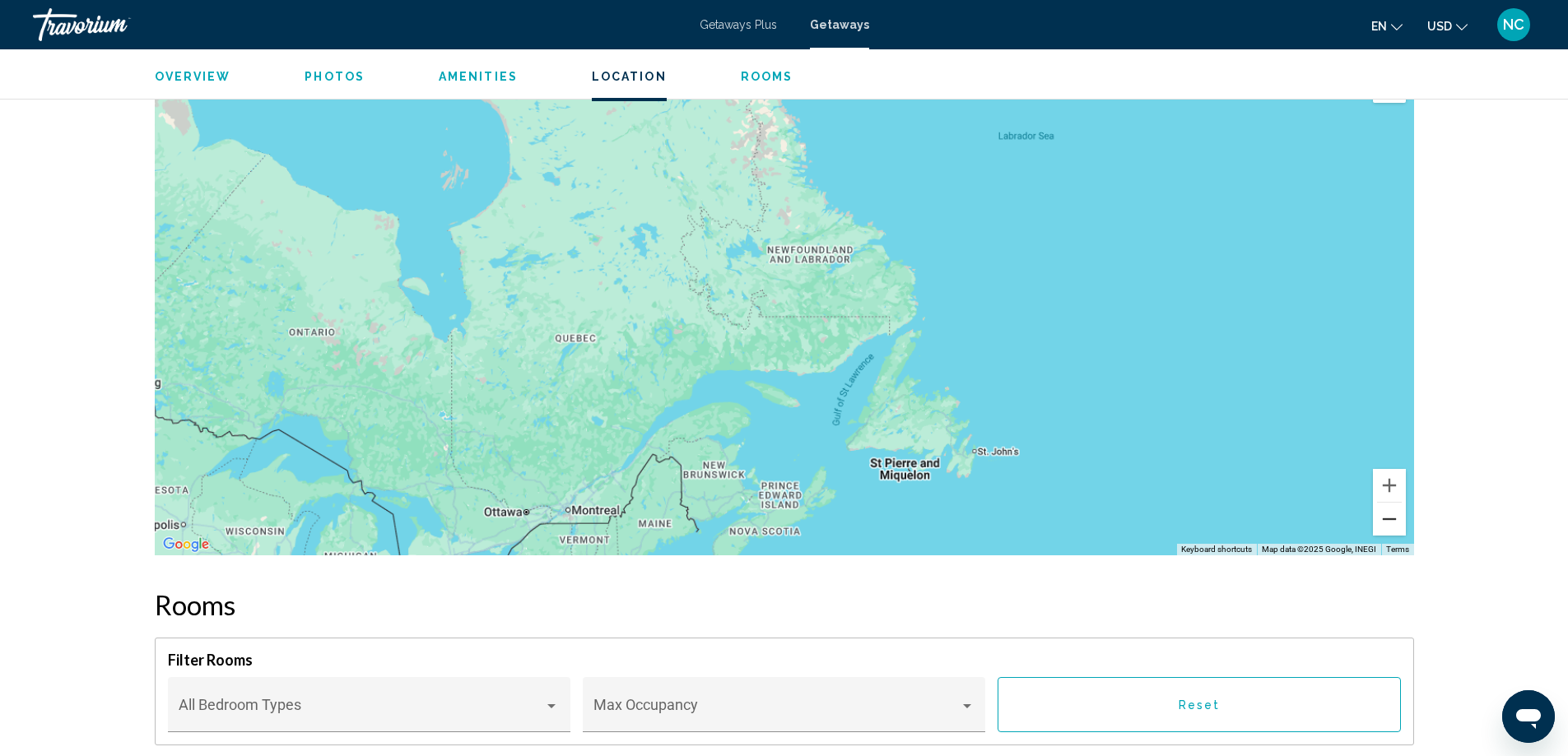
click at [1388, 523] on button "Zoom out" at bounding box center [1390, 520] width 33 height 33
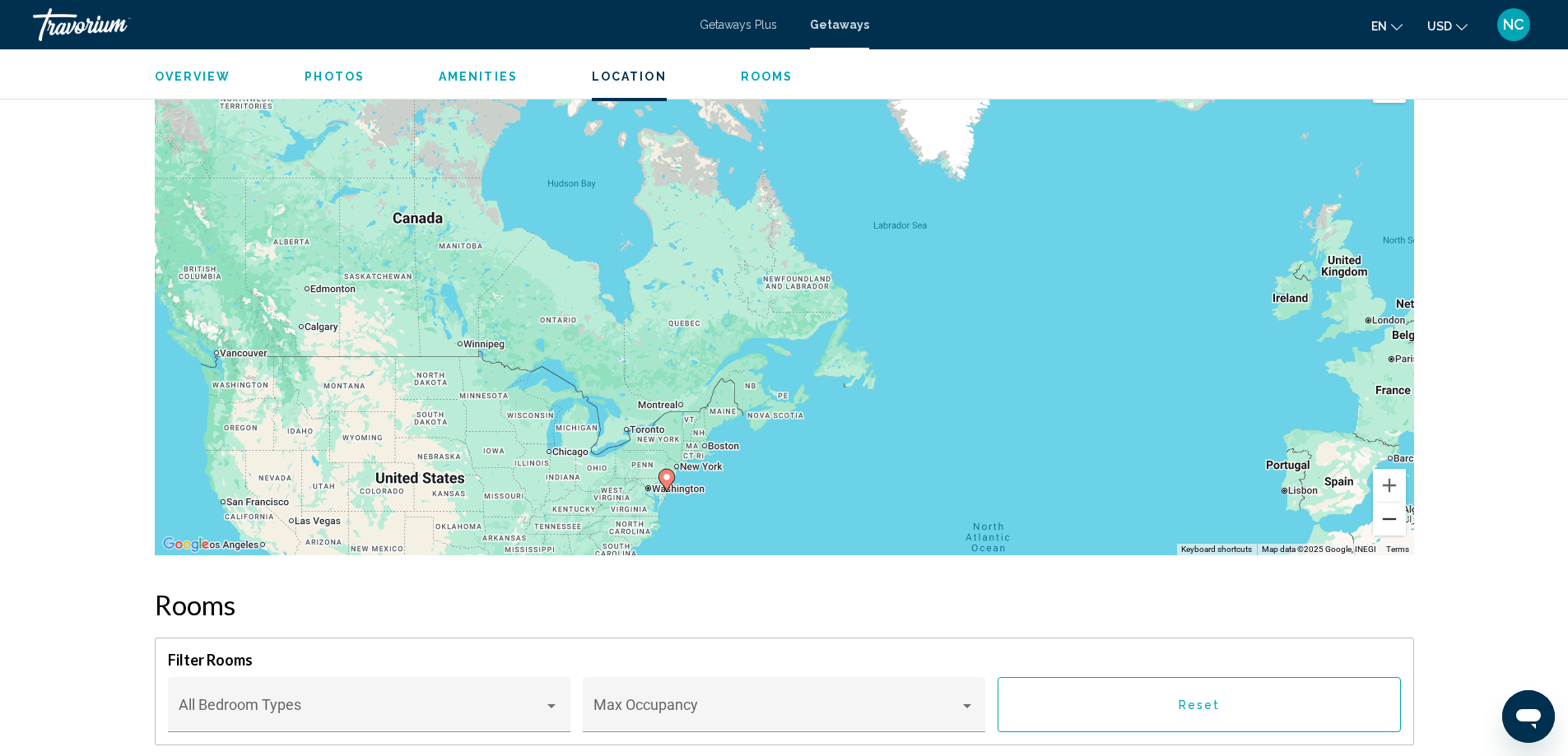
click at [1388, 523] on button "Zoom out" at bounding box center [1390, 520] width 33 height 33
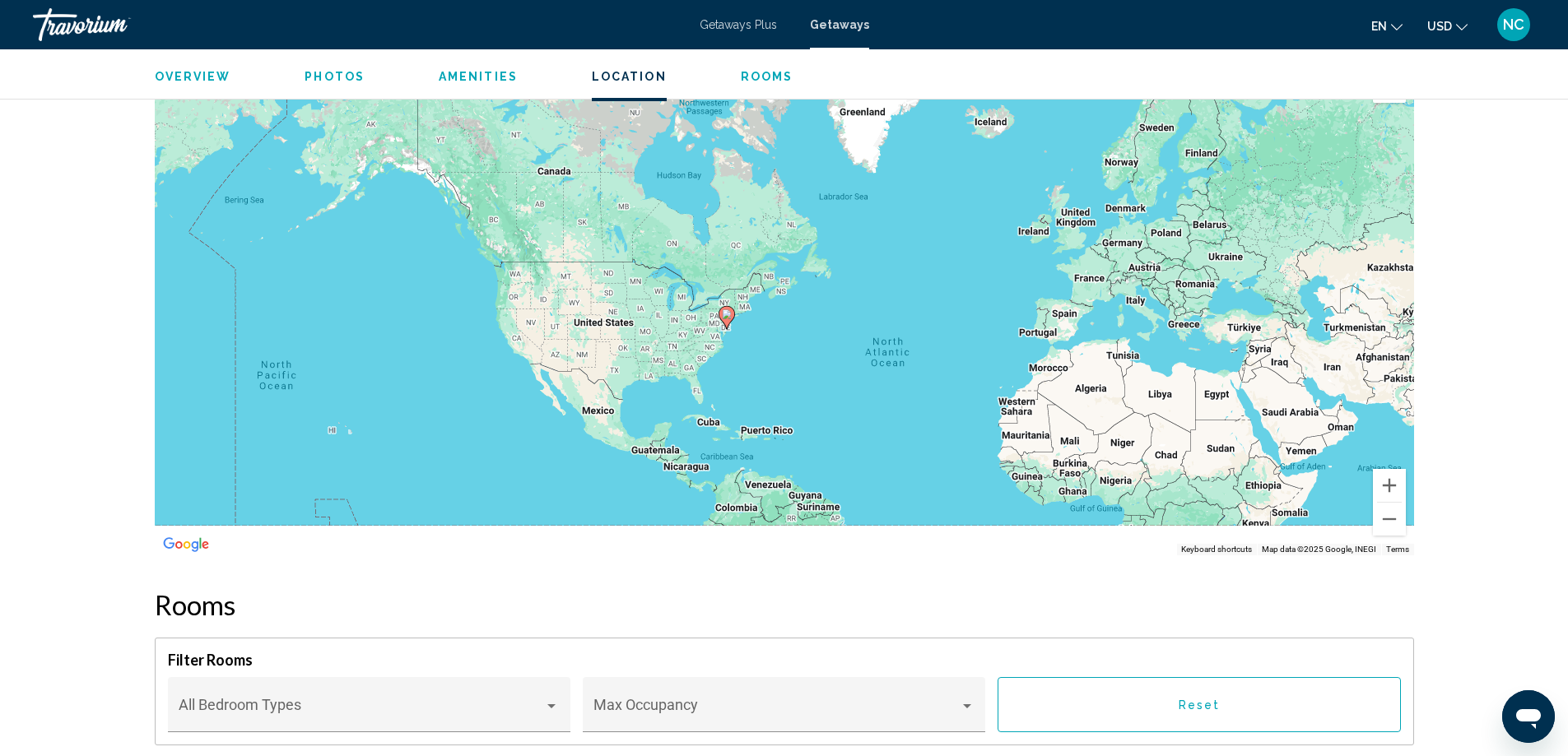
drag, startPoint x: 790, startPoint y: 381, endPoint x: 774, endPoint y: 306, distance: 76.7
click at [774, 306] on div "To activate drag with keyboard, press Alt + Enter. Once in keyboard drag state,…" at bounding box center [785, 308] width 1260 height 494
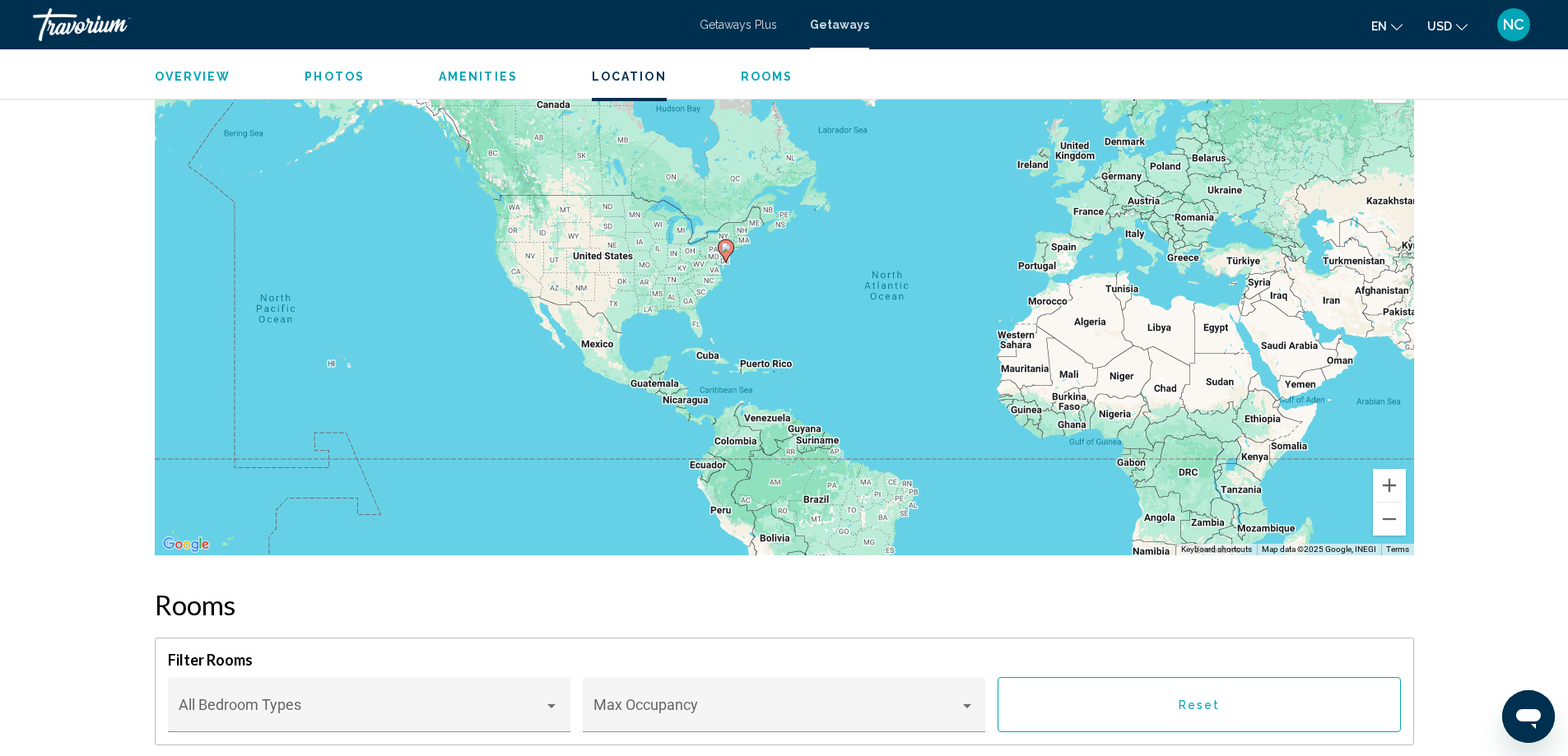
drag, startPoint x: 817, startPoint y: 288, endPoint x: 857, endPoint y: 378, distance: 98.5
click at [857, 378] on div "To activate drag with keyboard, press Alt + Enter. Once in keyboard drag state,…" at bounding box center [785, 308] width 1260 height 494
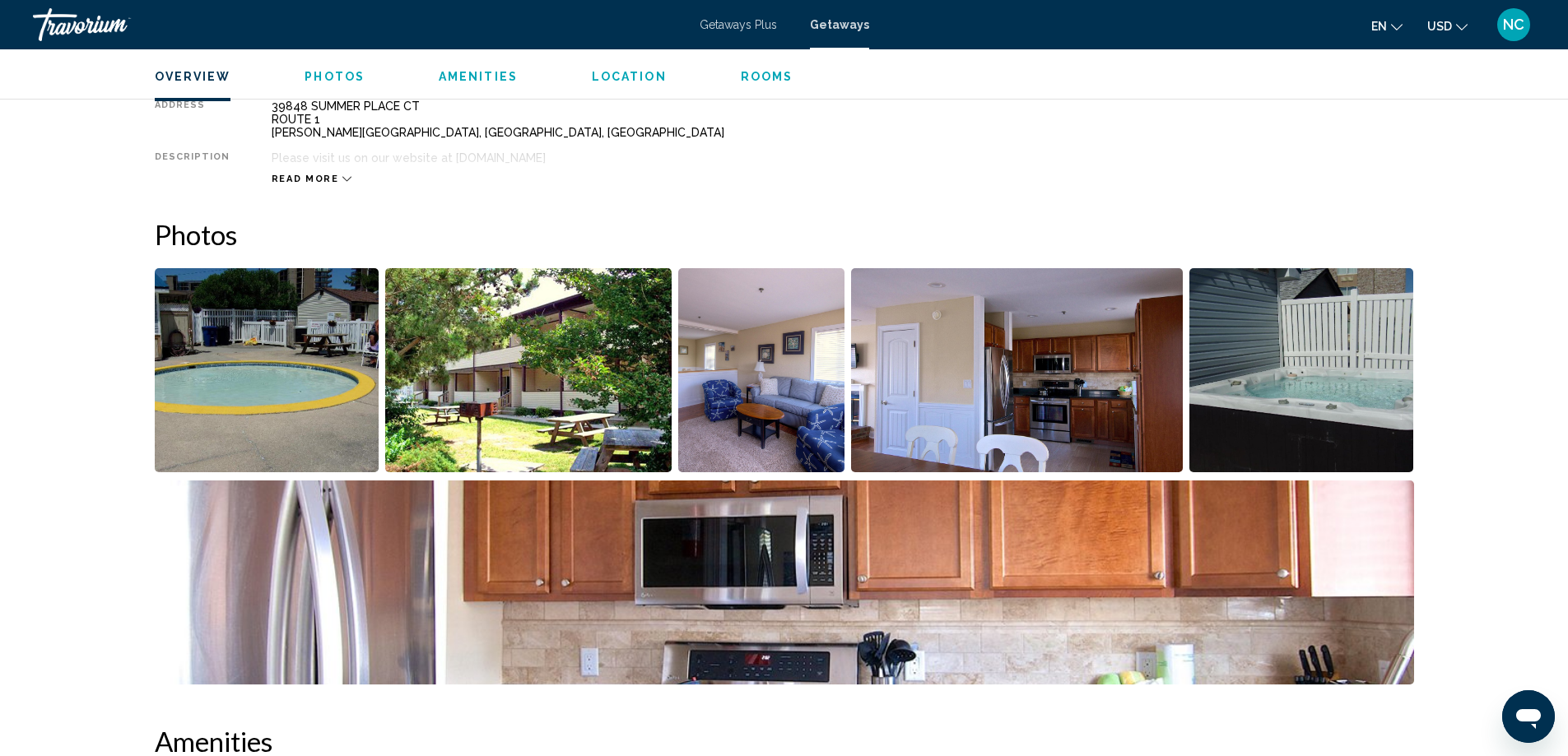
scroll to position [557, 0]
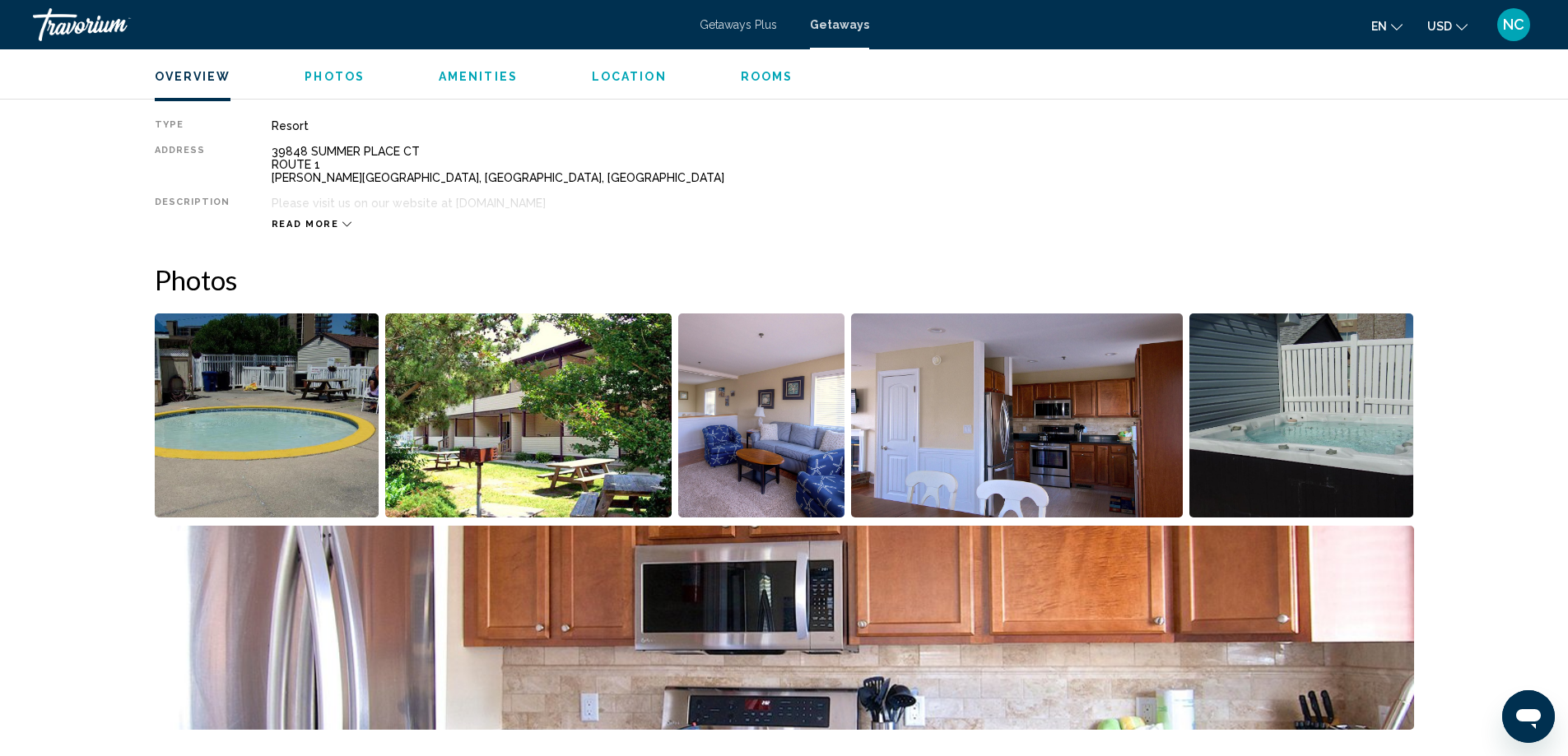
click at [291, 434] on img "Open full-screen image slider" at bounding box center [267, 415] width 224 height 204
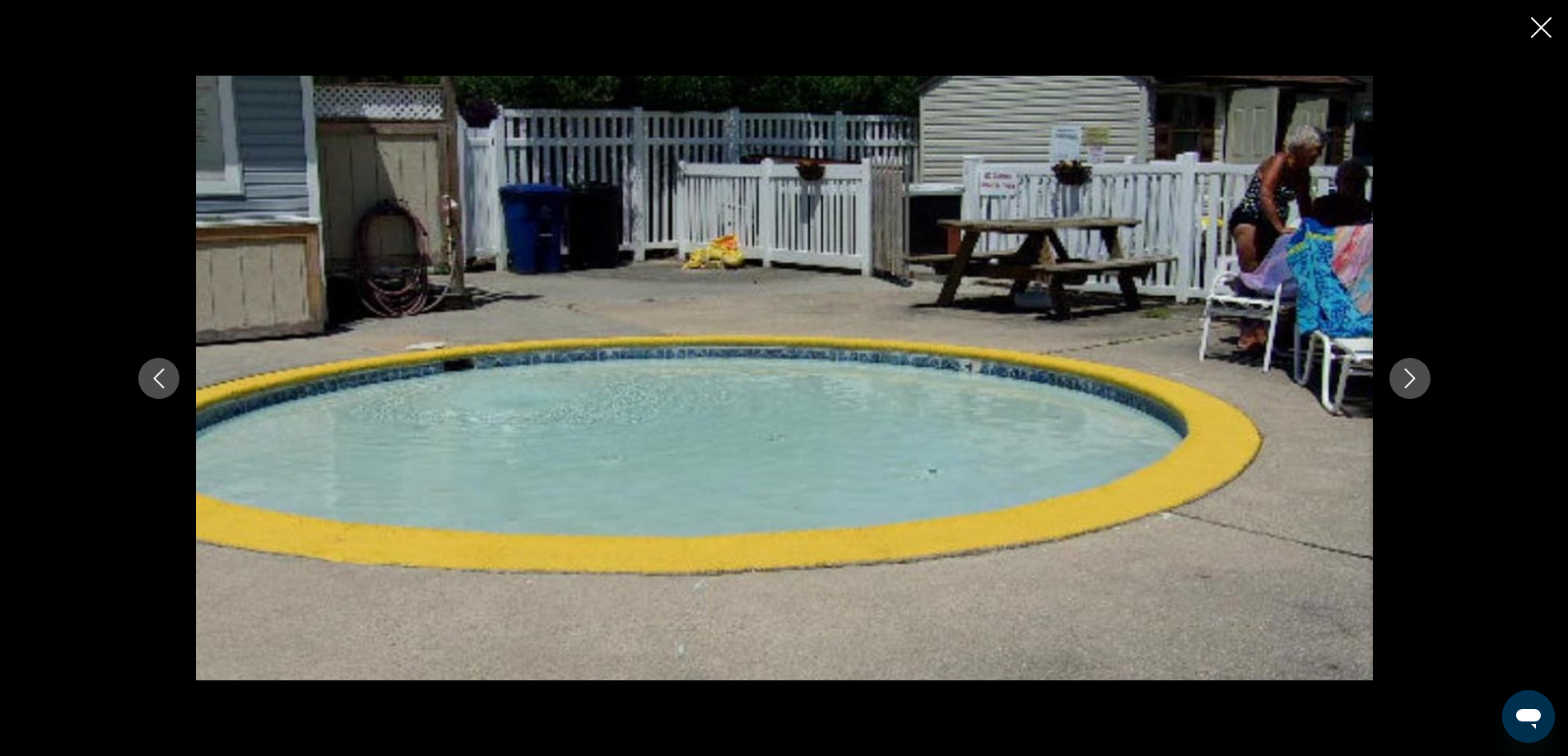
click at [1416, 381] on icon "Next image" at bounding box center [1409, 378] width 19 height 19
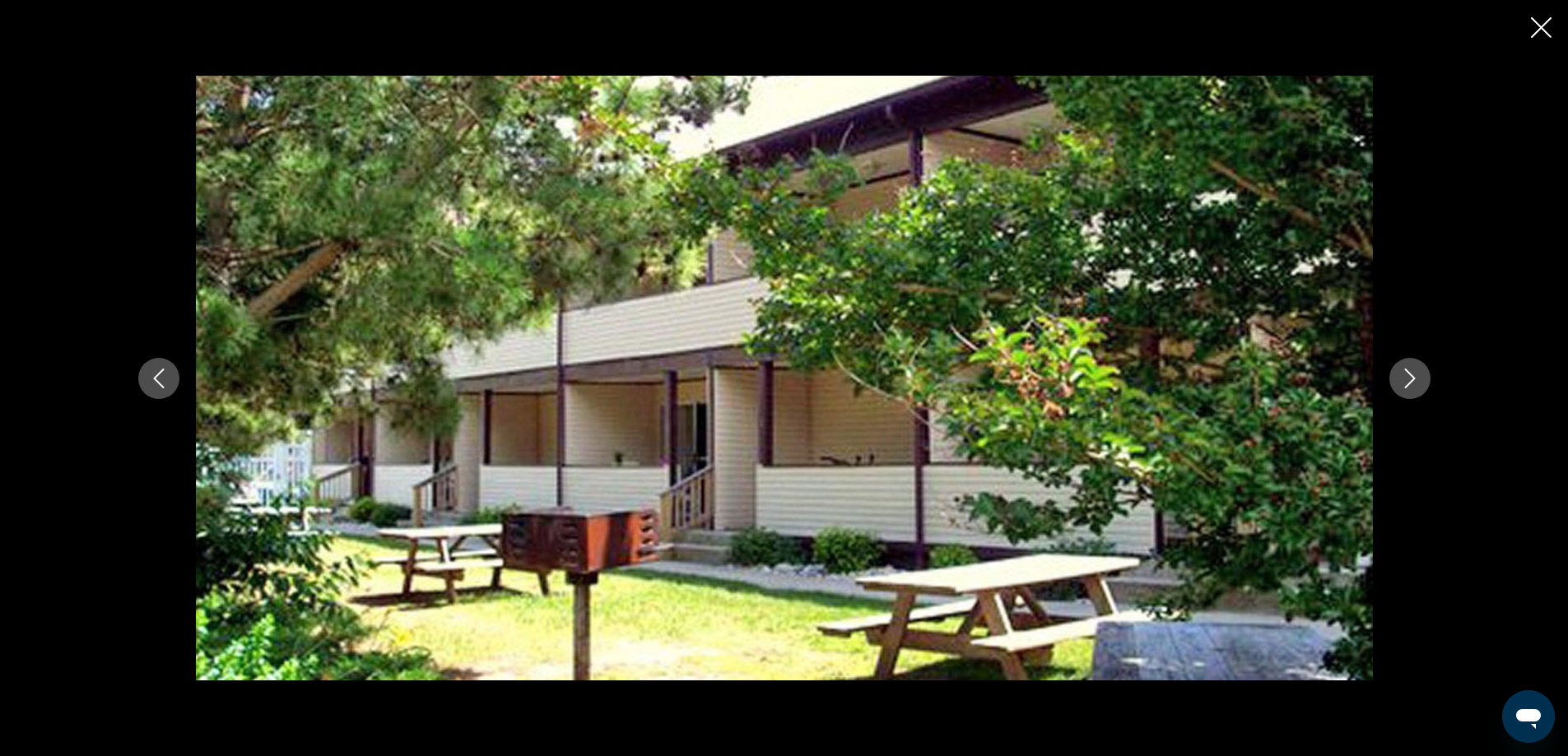
click at [1416, 381] on icon "Next image" at bounding box center [1409, 378] width 19 height 19
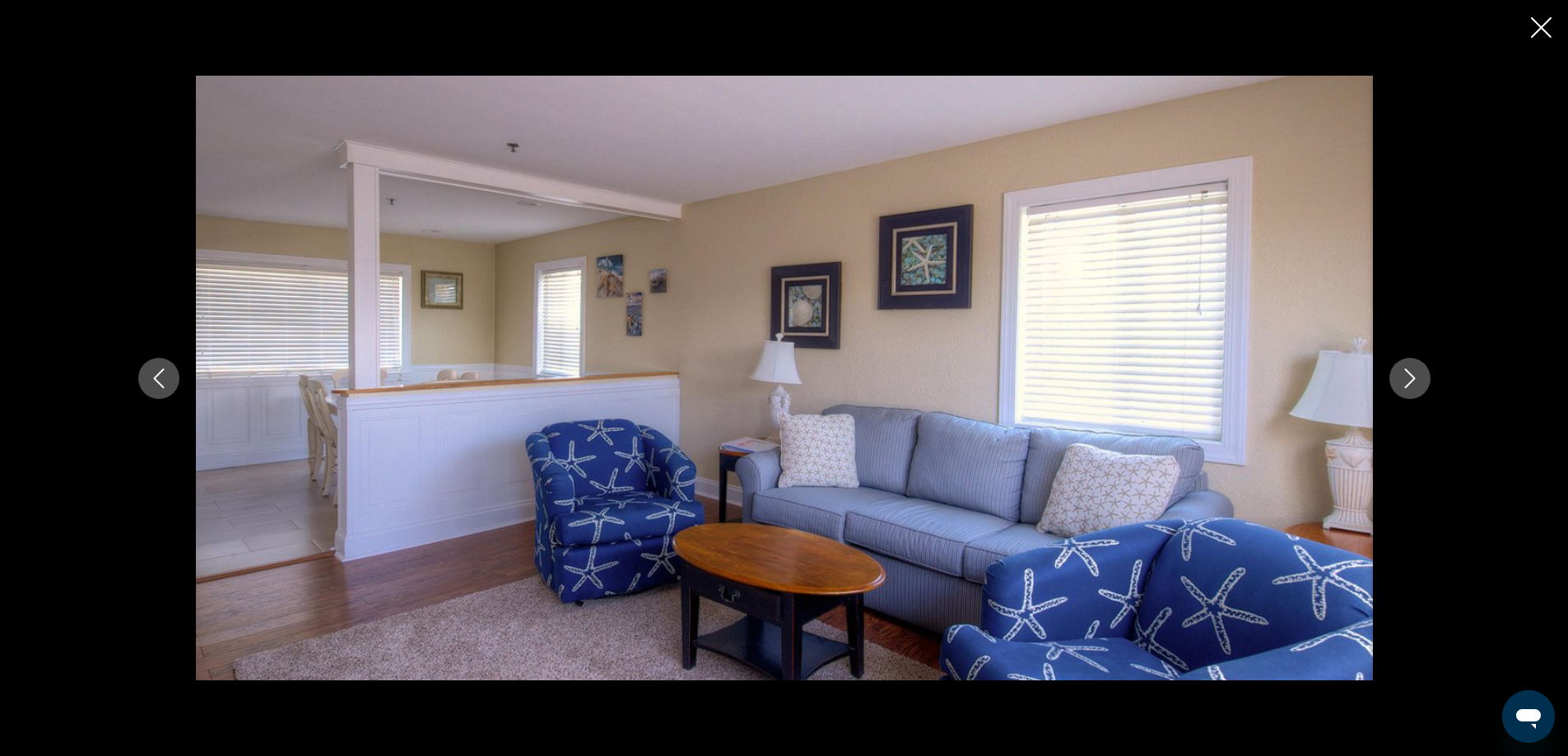
click at [1416, 381] on icon "Next image" at bounding box center [1409, 378] width 19 height 19
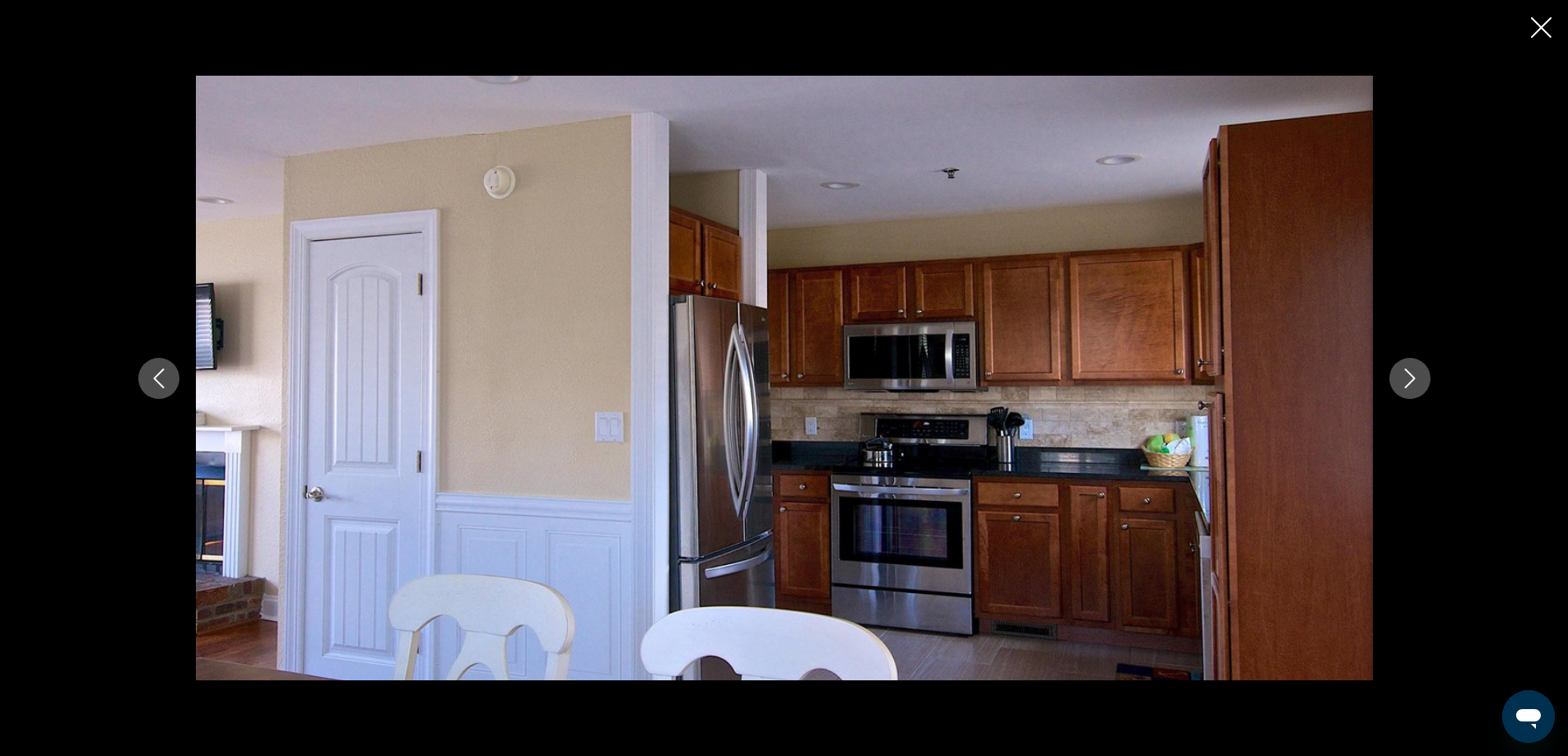
click at [1416, 381] on icon "Next image" at bounding box center [1409, 378] width 19 height 19
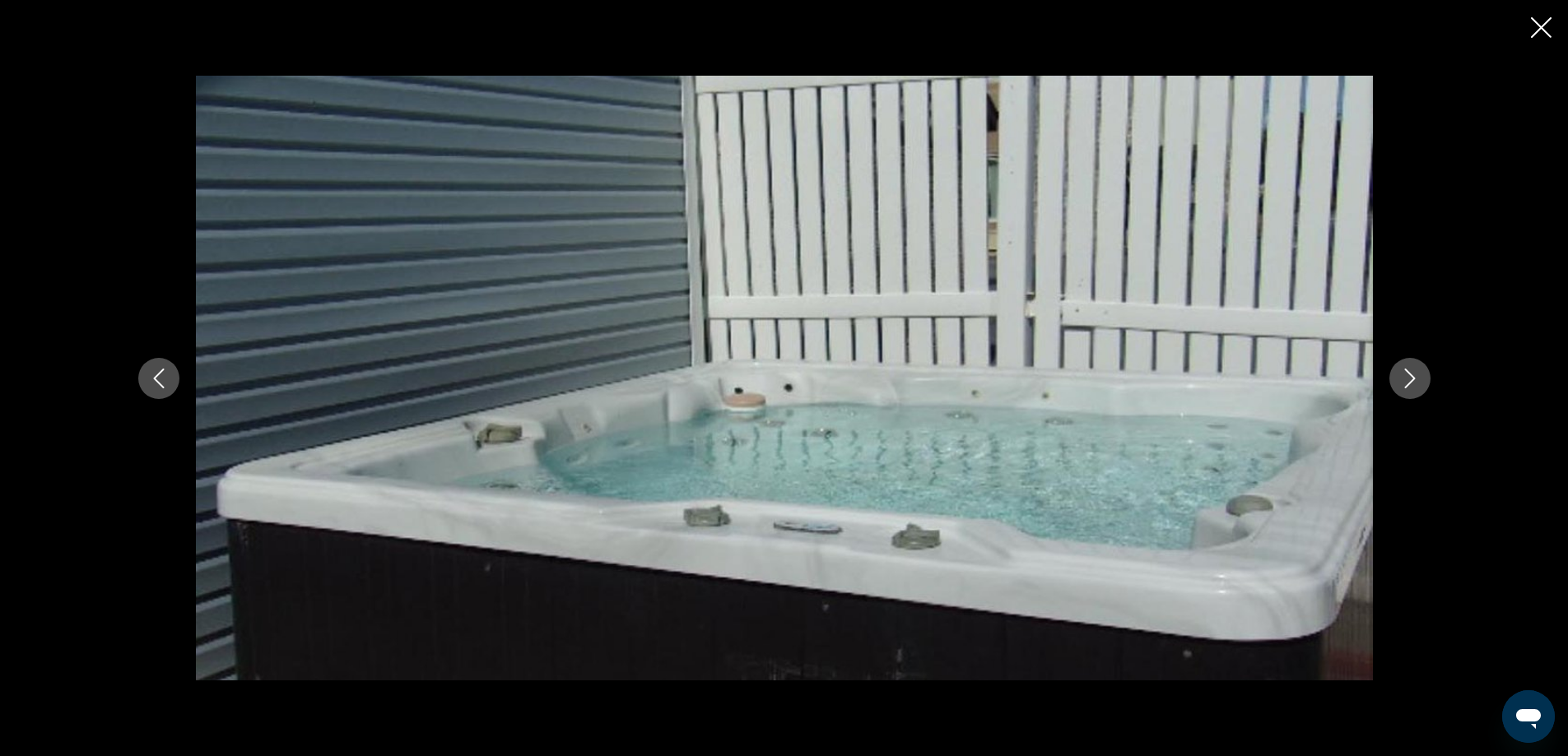
click at [1416, 381] on icon "Next image" at bounding box center [1409, 378] width 19 height 19
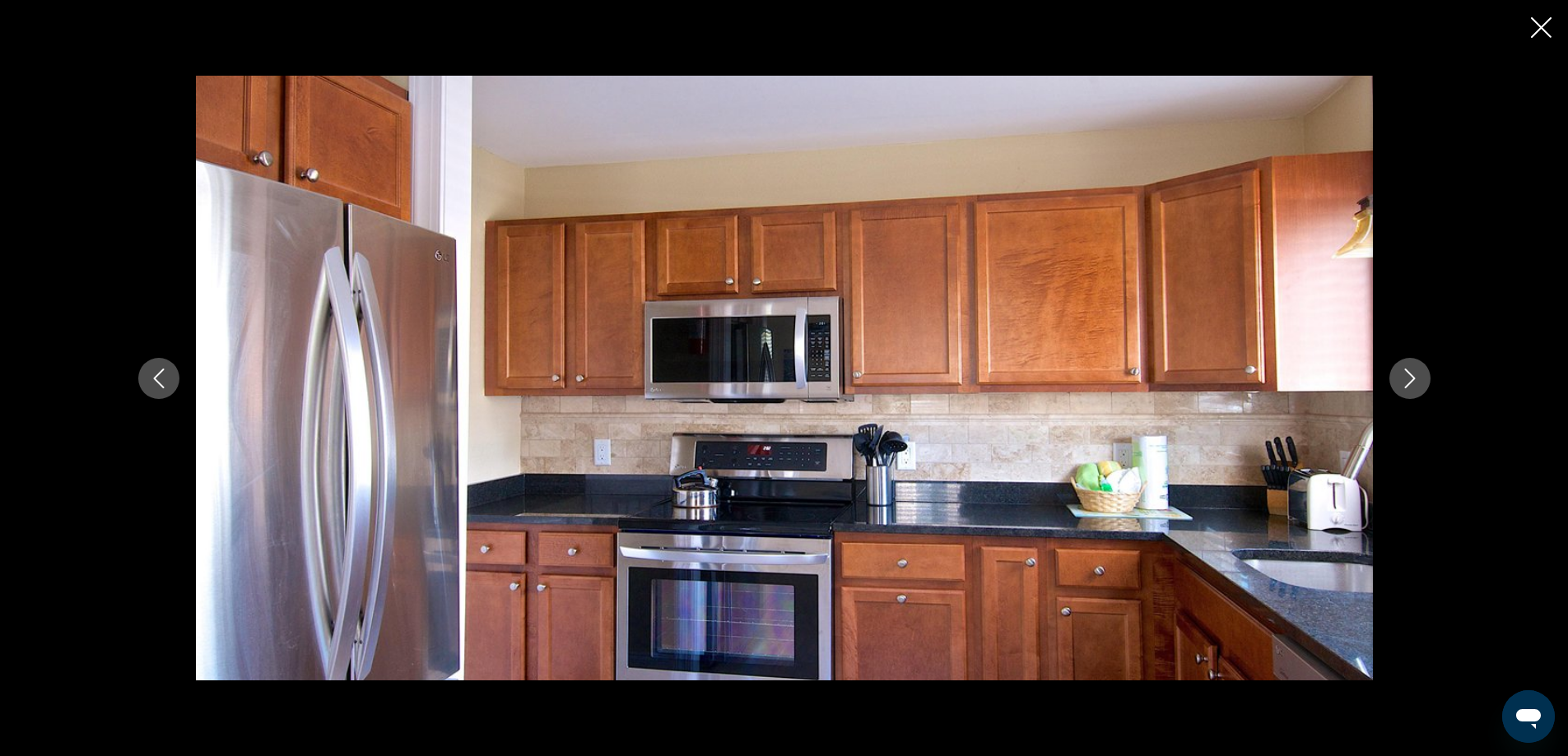
click at [1416, 381] on icon "Next image" at bounding box center [1409, 378] width 19 height 19
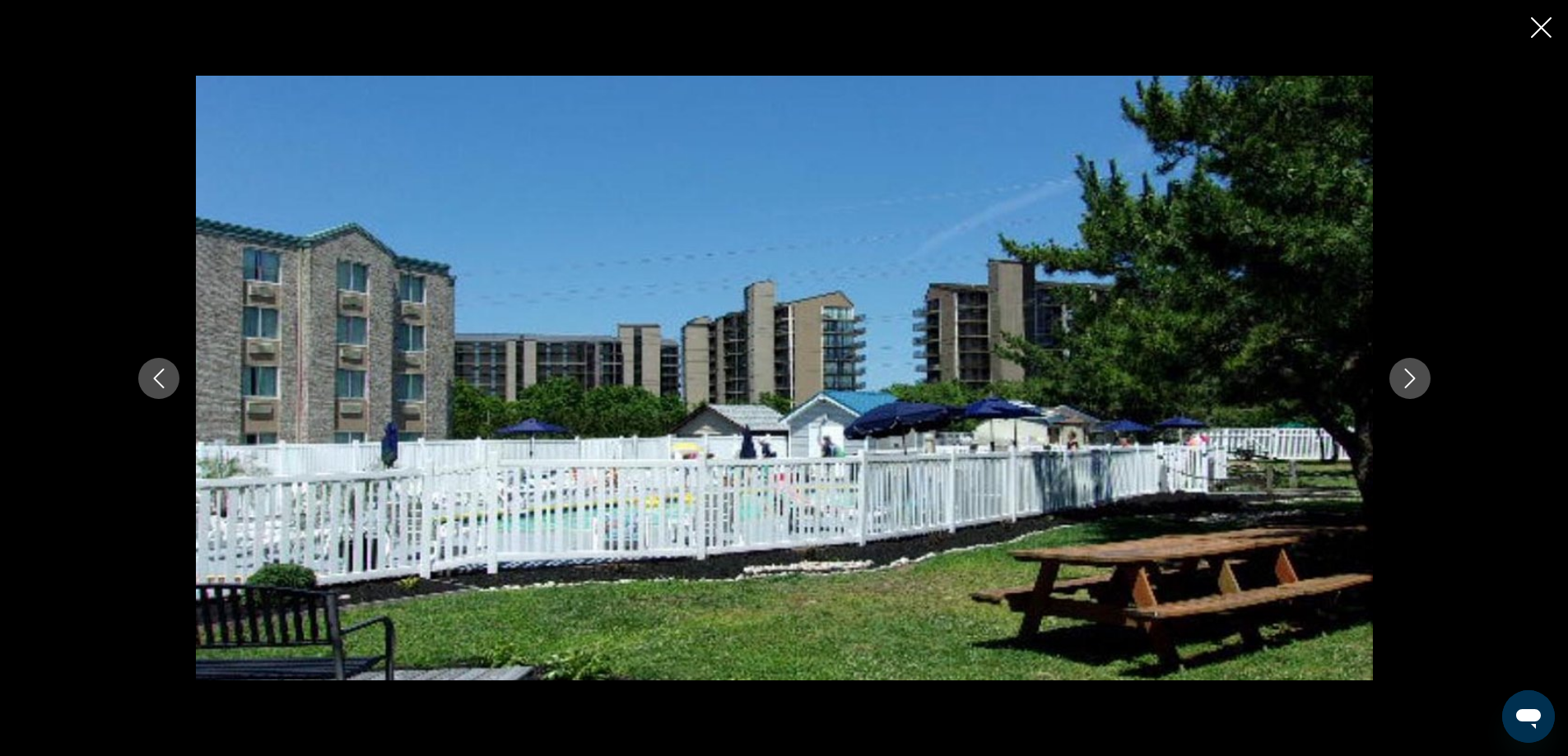
click at [1416, 381] on icon "Next image" at bounding box center [1409, 378] width 19 height 19
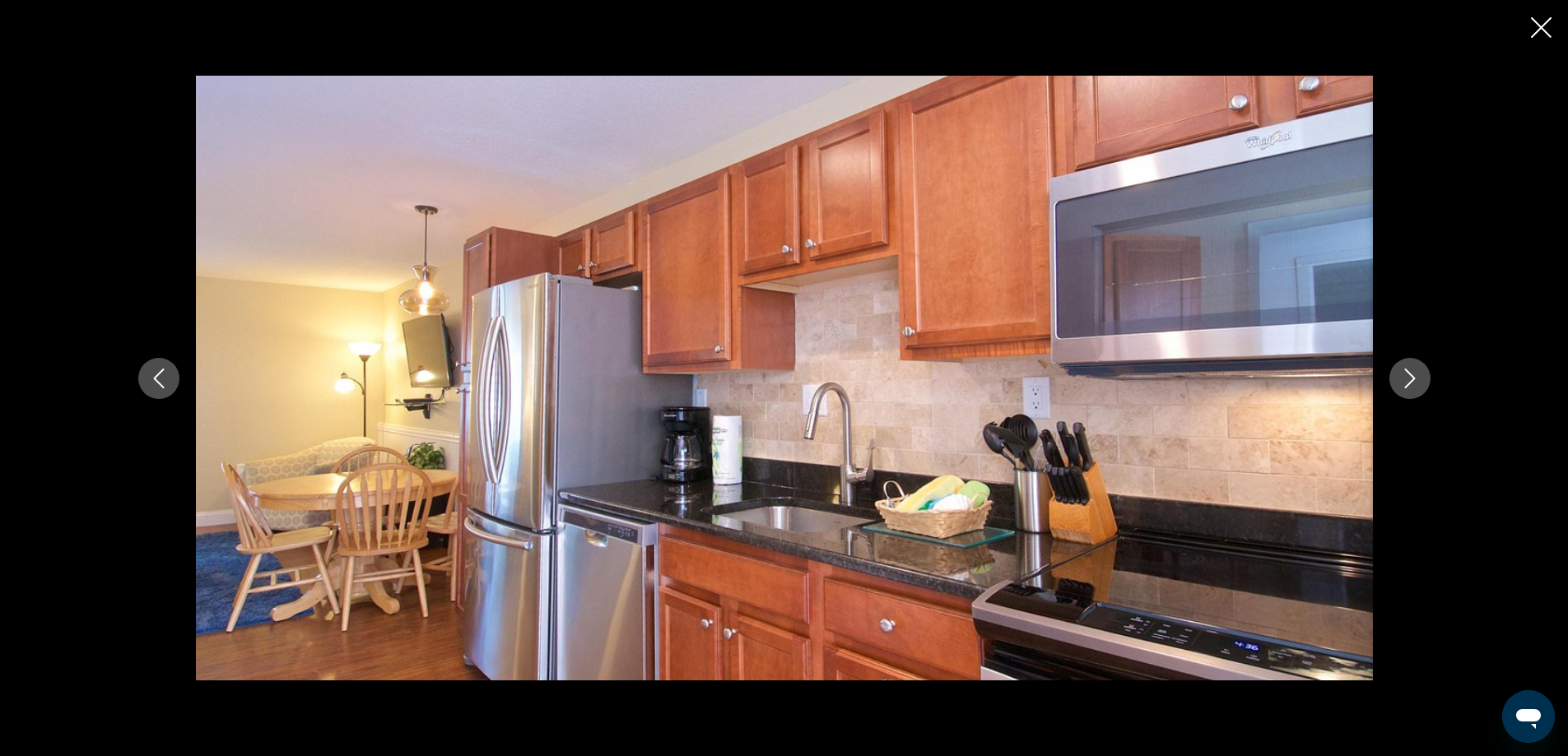
click at [1416, 381] on icon "Next image" at bounding box center [1409, 378] width 19 height 19
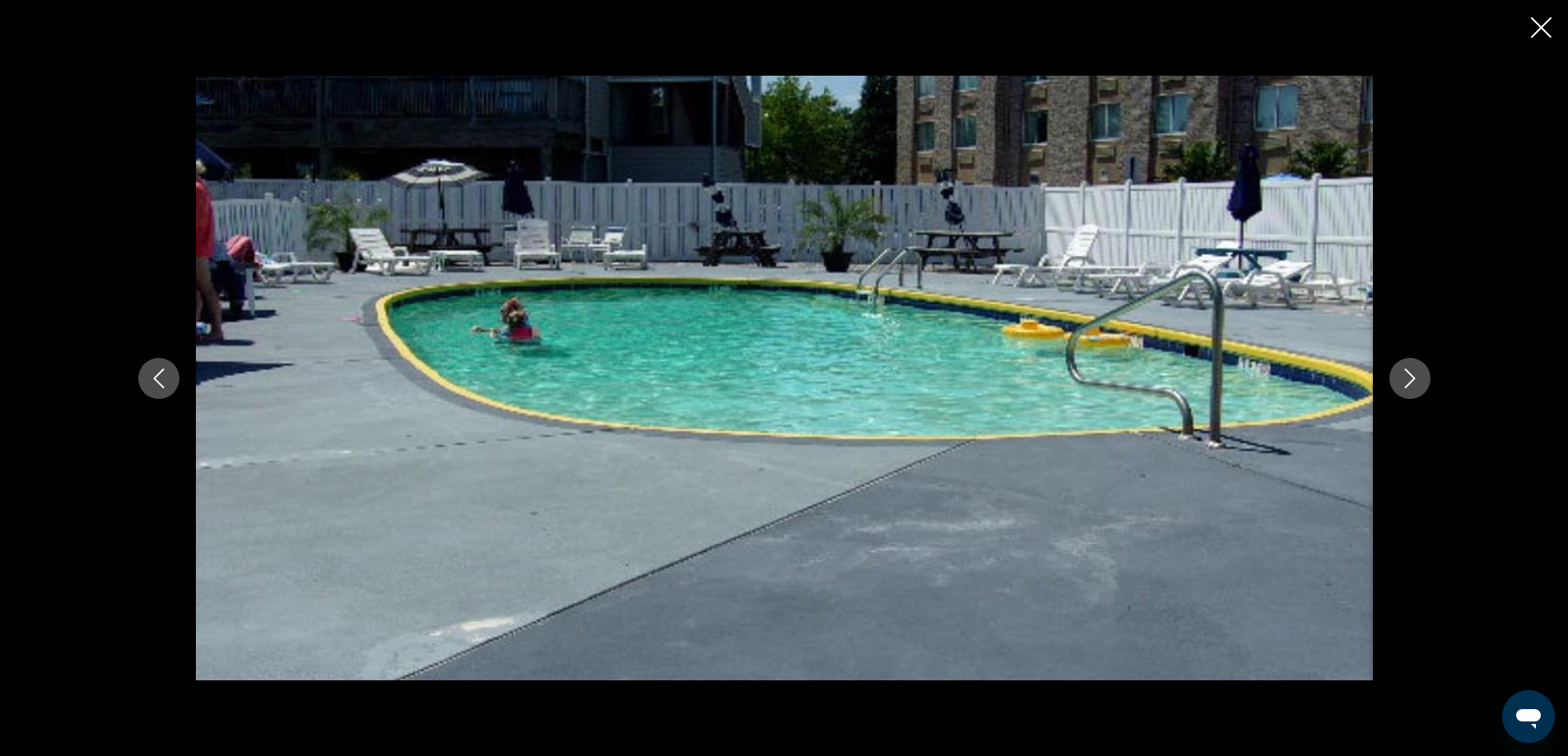
click at [1416, 381] on icon "Next image" at bounding box center [1409, 378] width 19 height 19
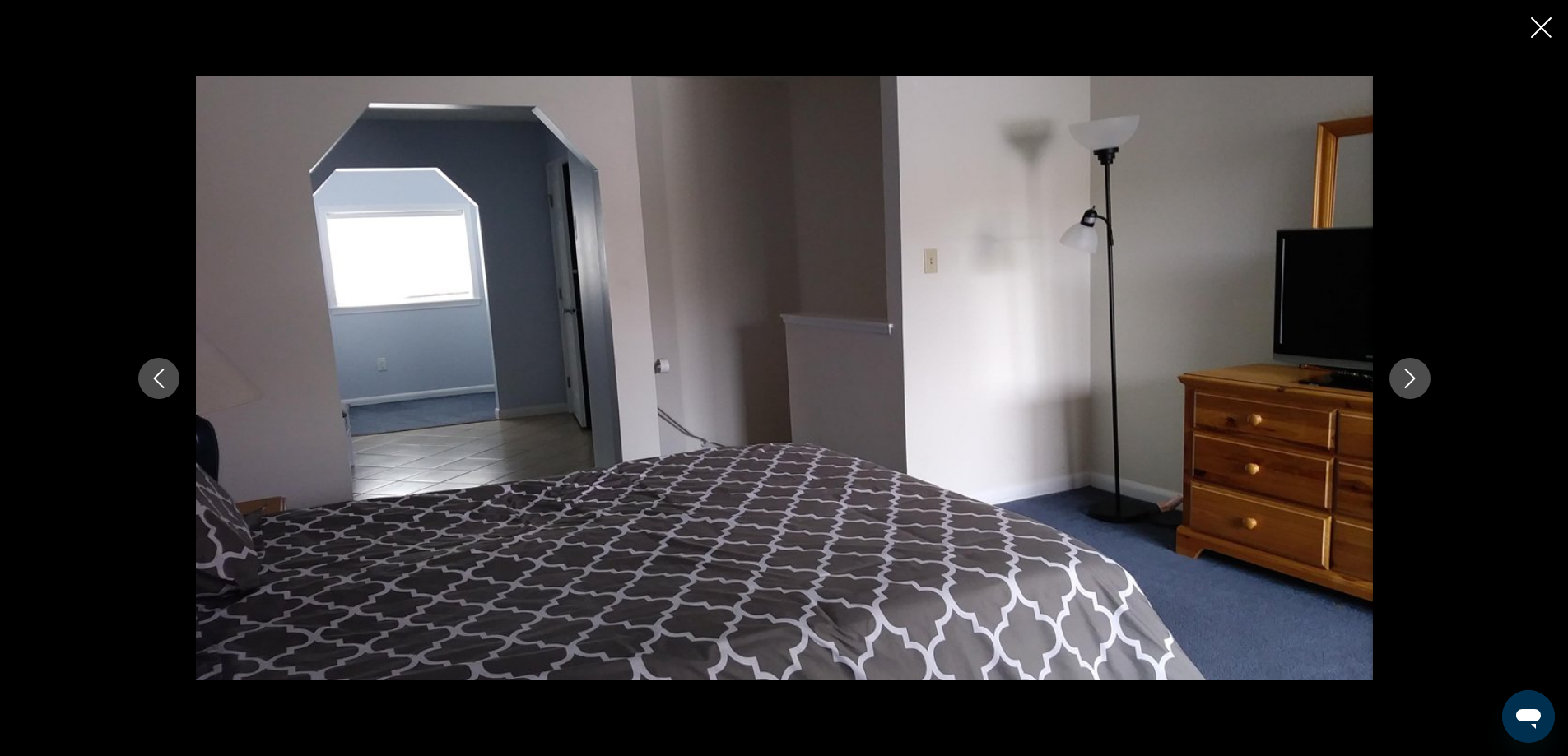
click at [1416, 381] on icon "Next image" at bounding box center [1409, 378] width 19 height 19
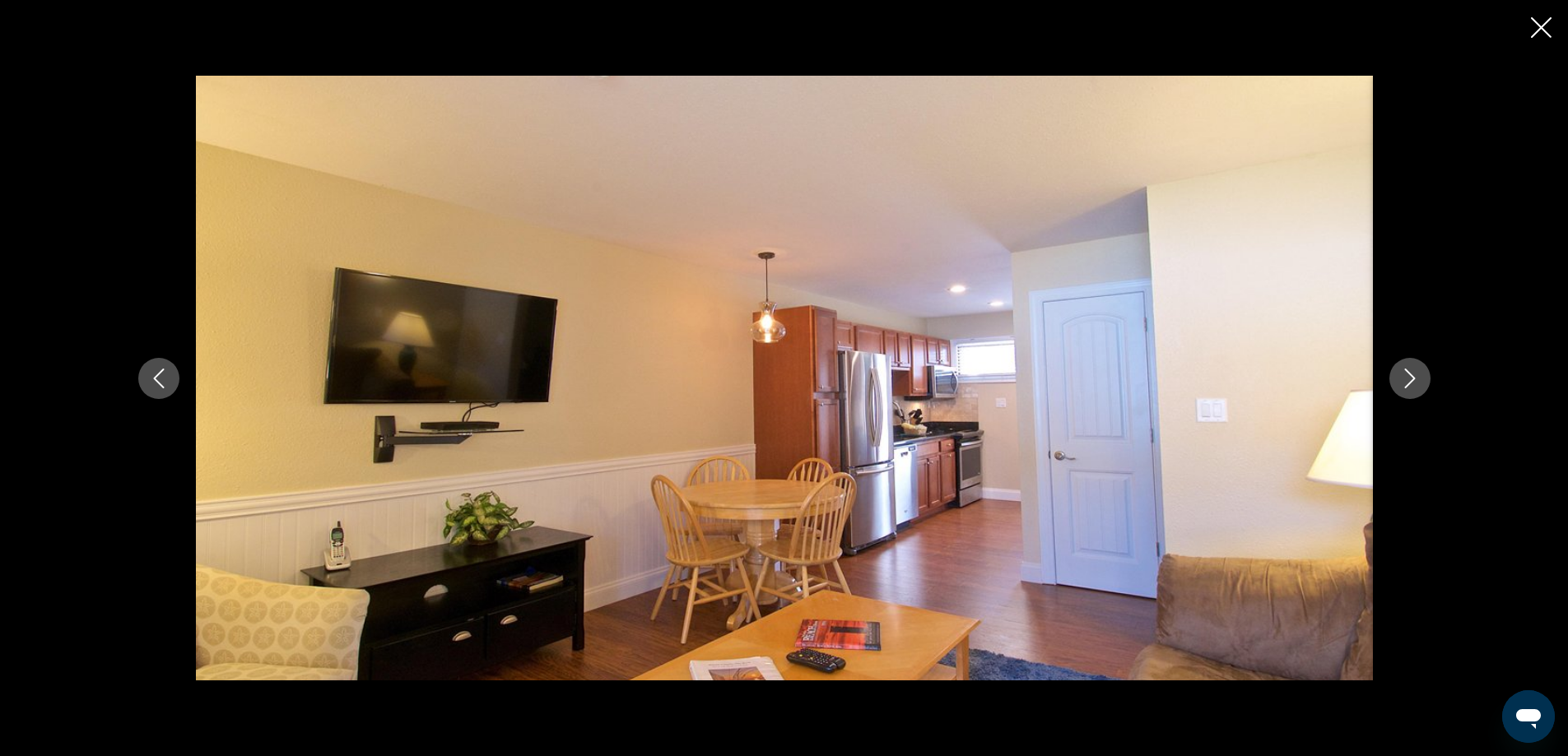
click at [1416, 381] on icon "Next image" at bounding box center [1409, 378] width 19 height 19
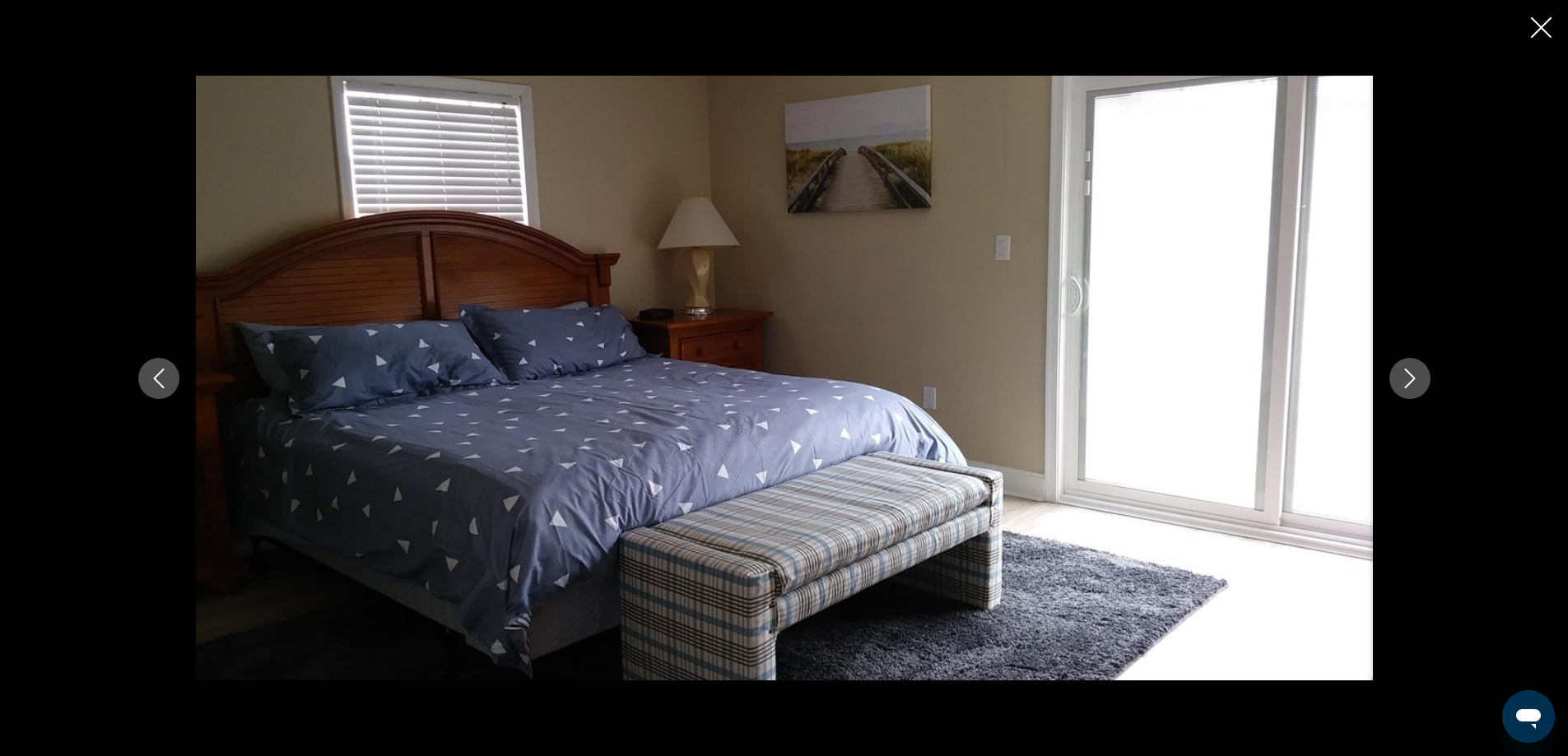
click at [1416, 381] on icon "Next image" at bounding box center [1409, 378] width 19 height 19
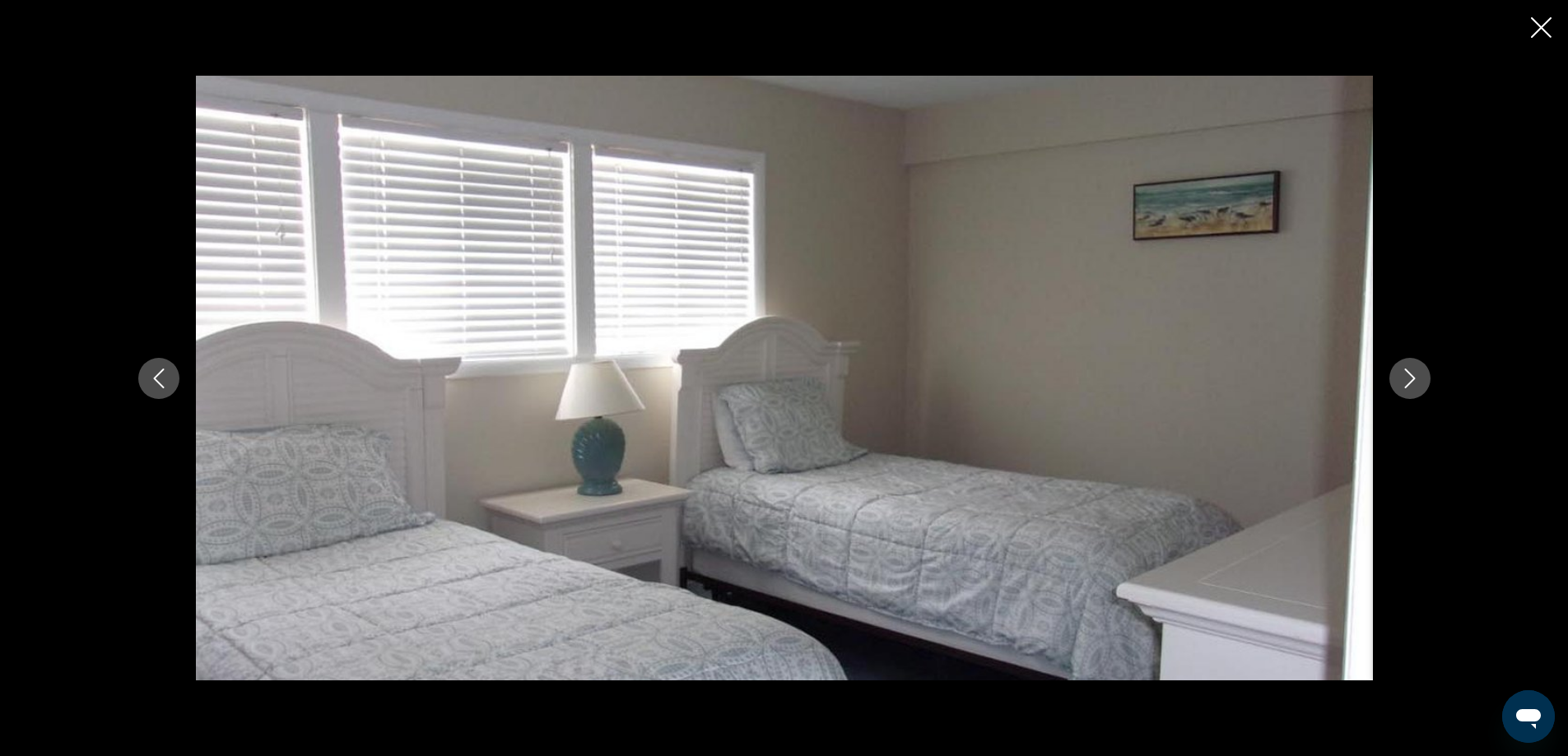
click at [1416, 381] on icon "Next image" at bounding box center [1409, 378] width 19 height 19
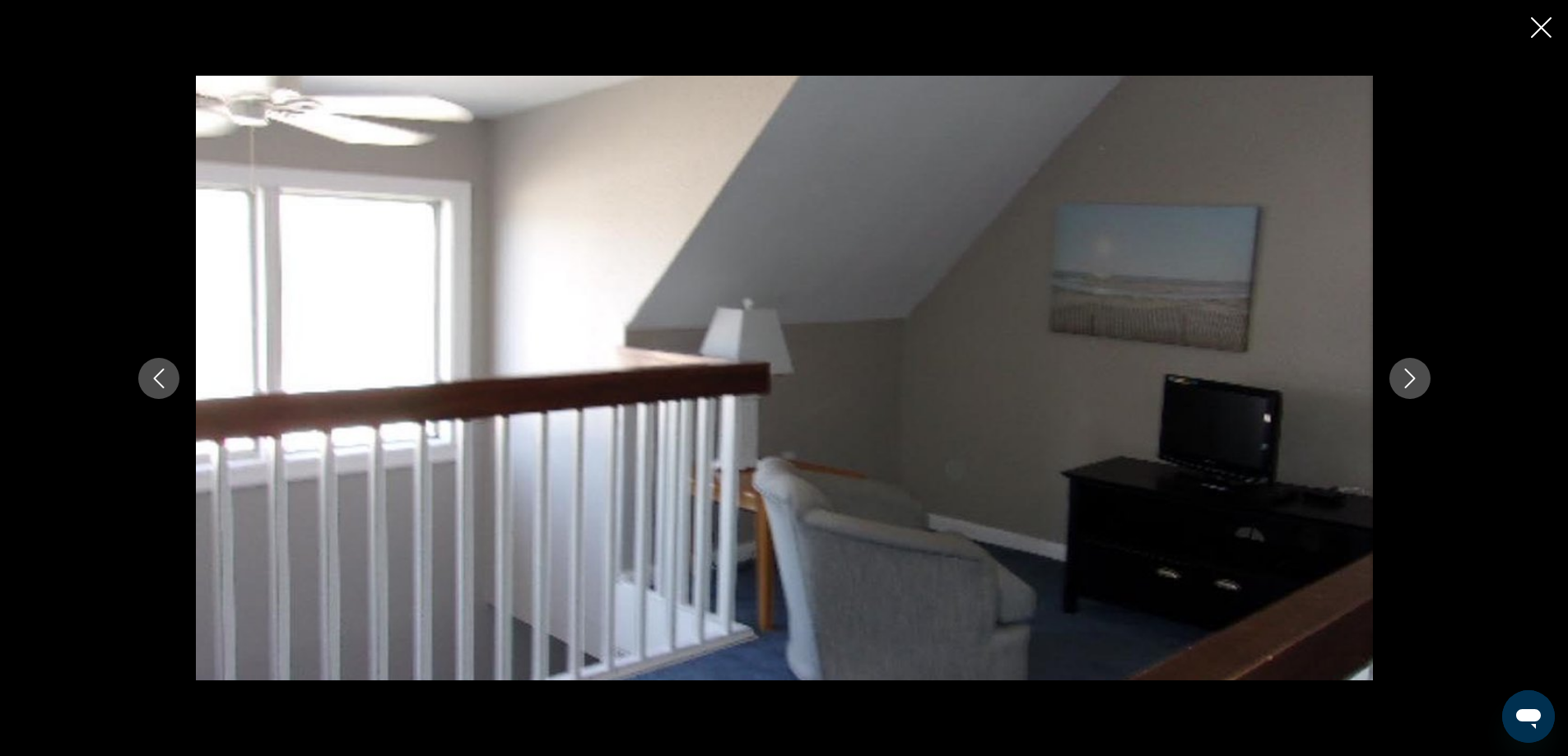
click at [1416, 381] on icon "Next image" at bounding box center [1409, 378] width 19 height 19
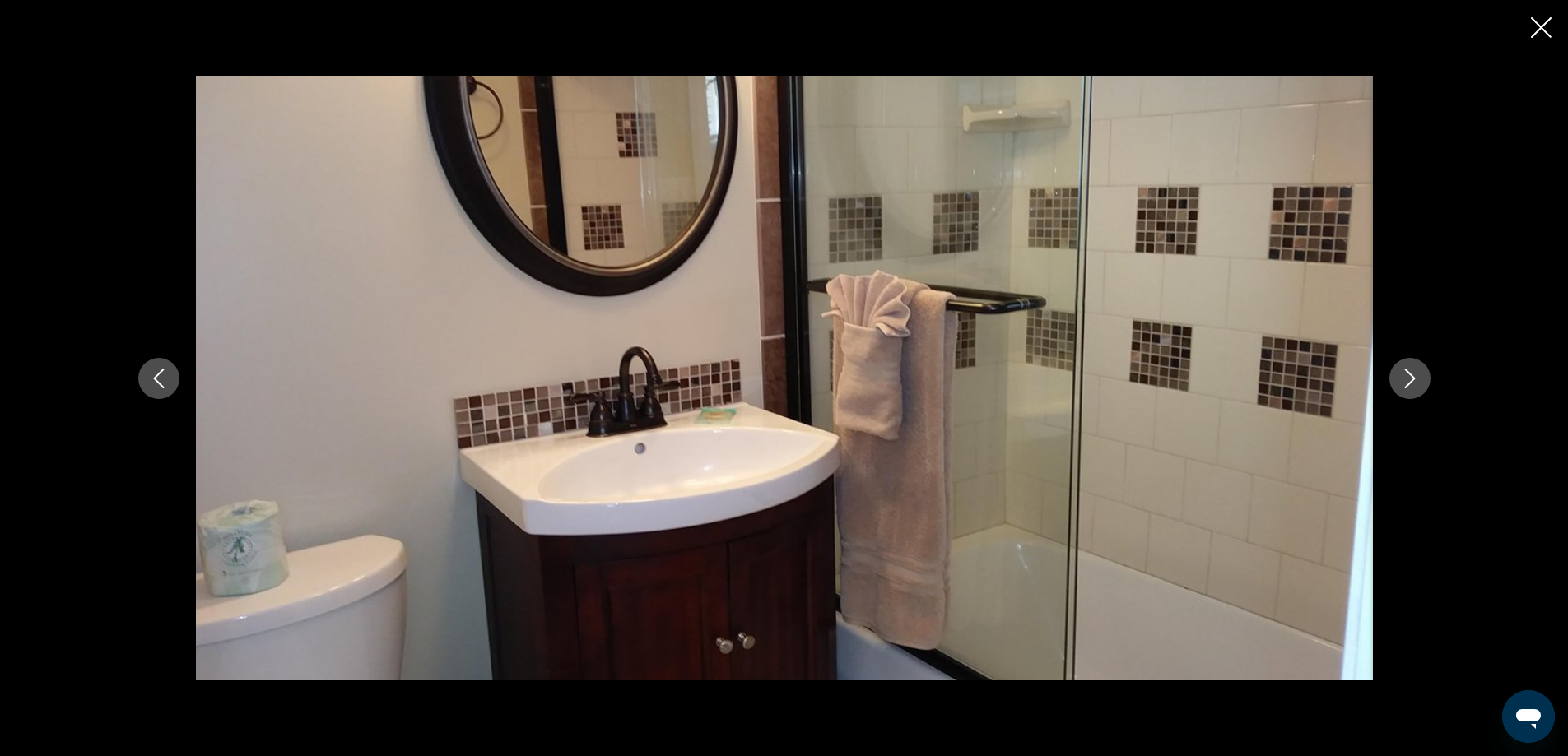
click at [1408, 382] on icon "Next image" at bounding box center [1409, 378] width 19 height 19
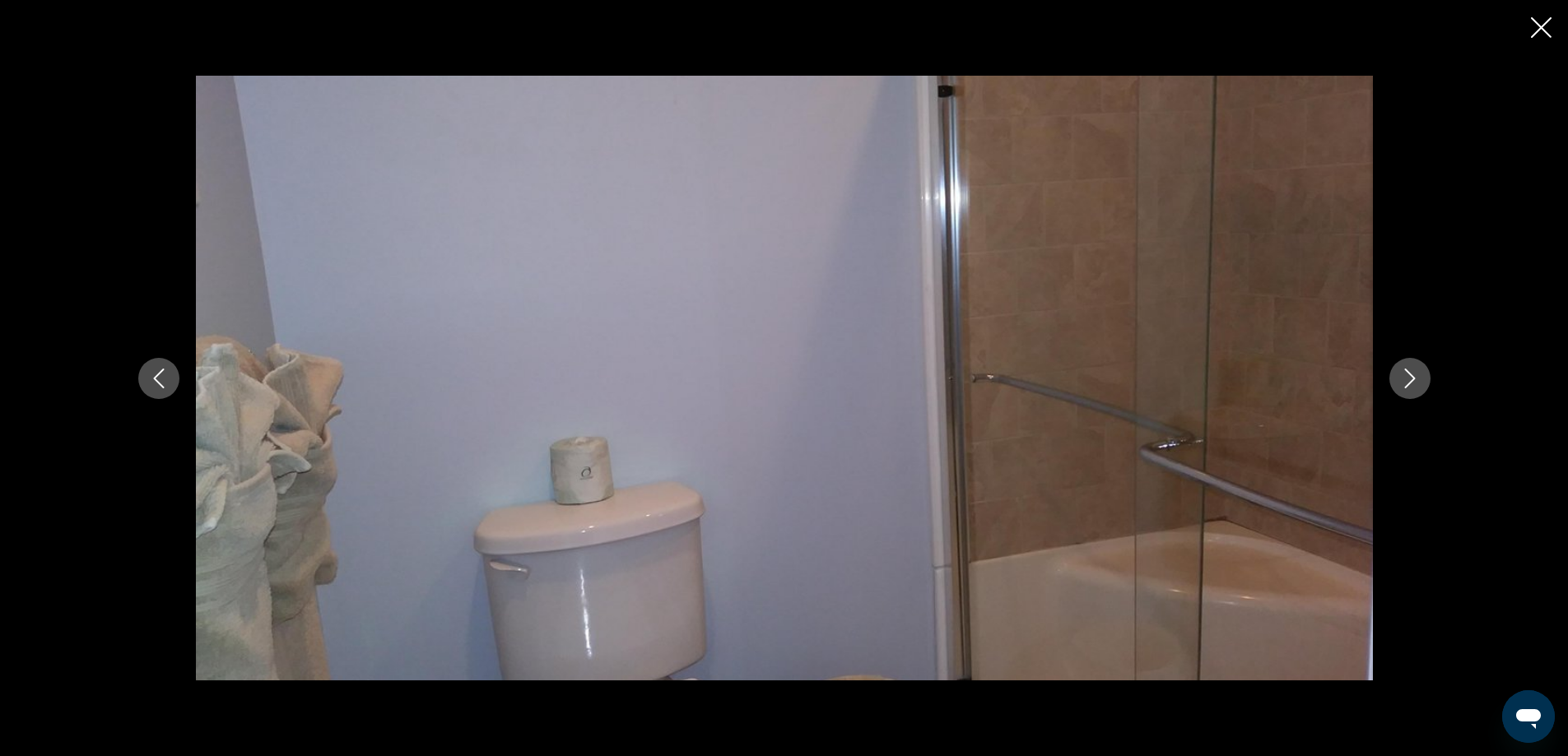
click at [1408, 382] on icon "Next image" at bounding box center [1409, 378] width 19 height 19
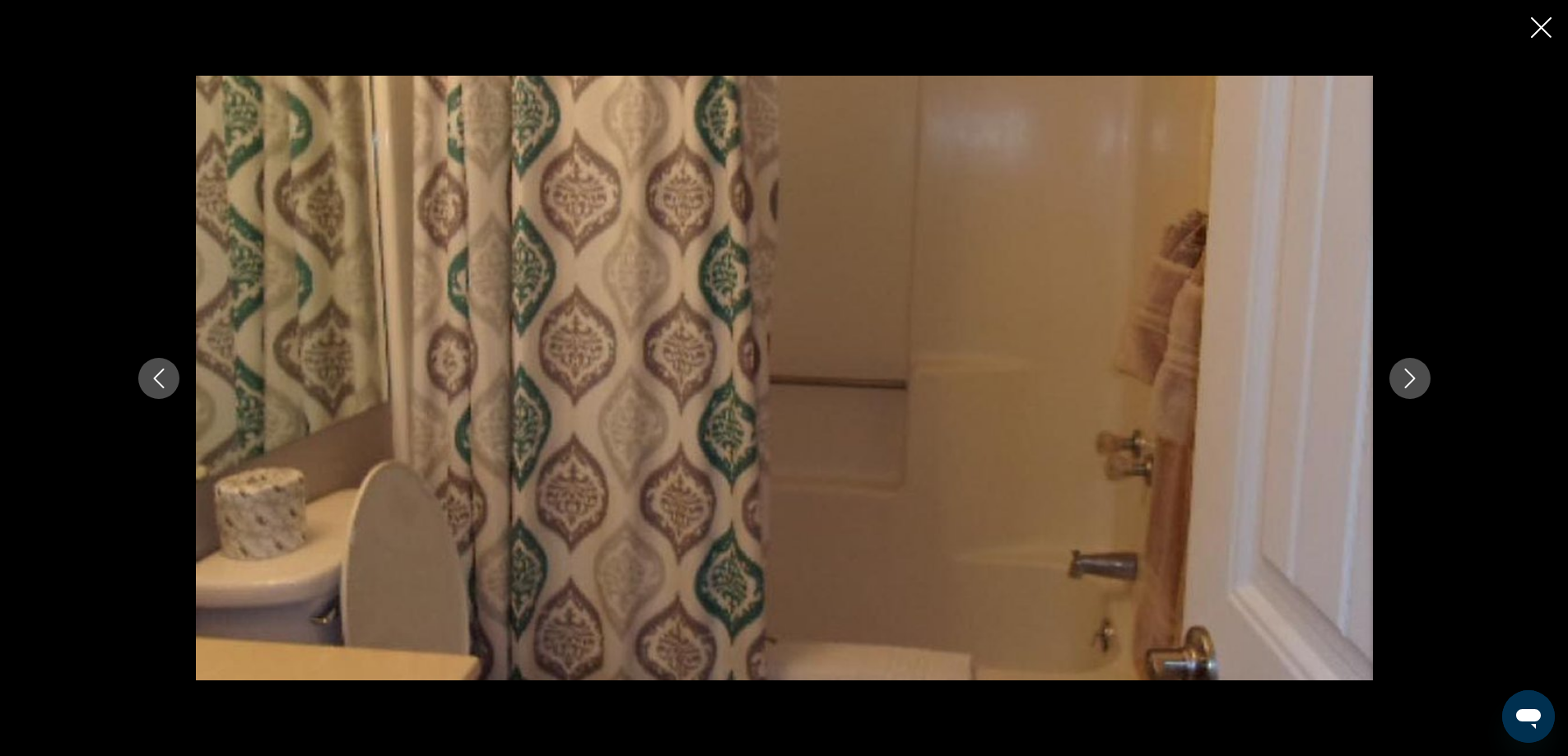
click at [1408, 382] on icon "Next image" at bounding box center [1409, 378] width 19 height 19
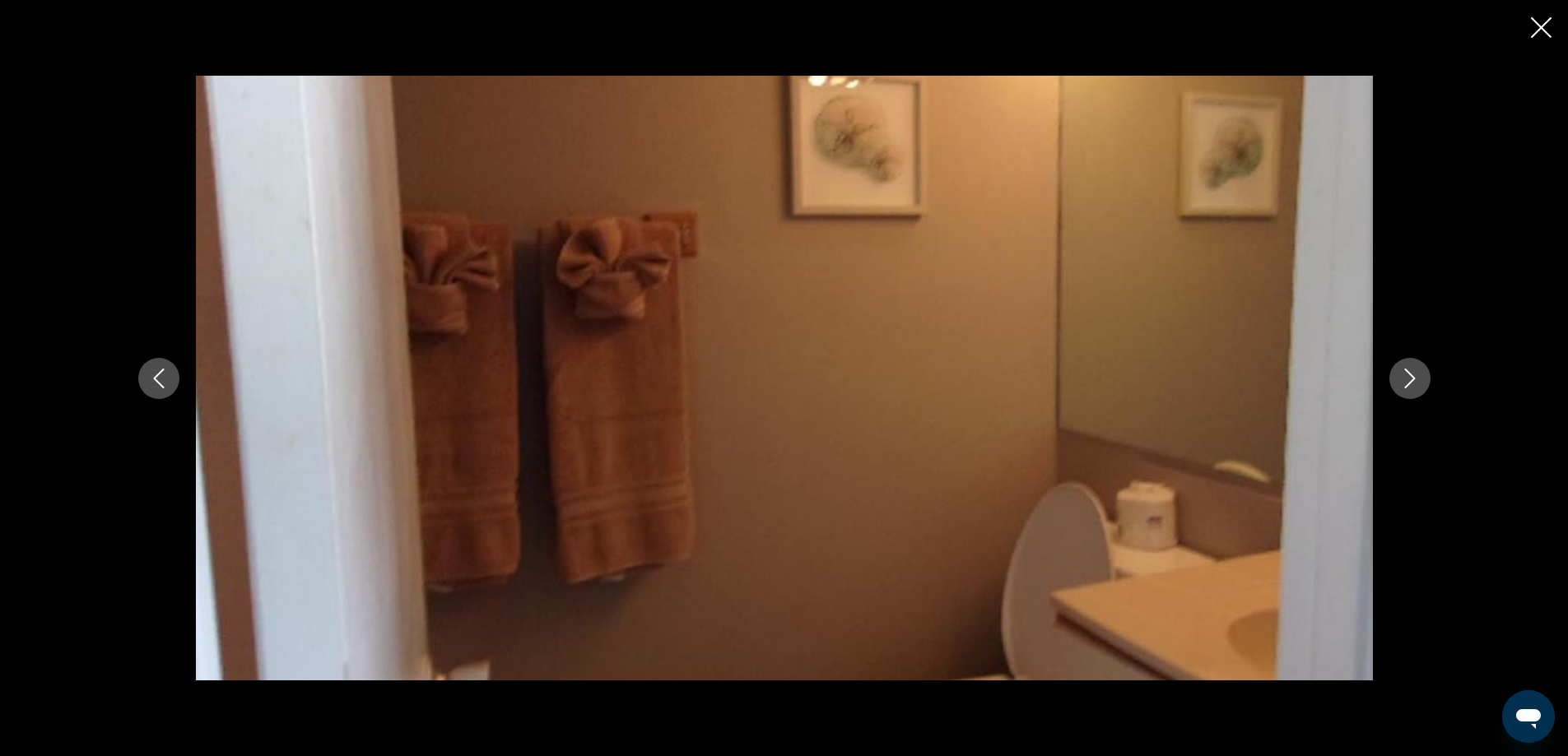
click at [1408, 382] on icon "Next image" at bounding box center [1409, 378] width 19 height 19
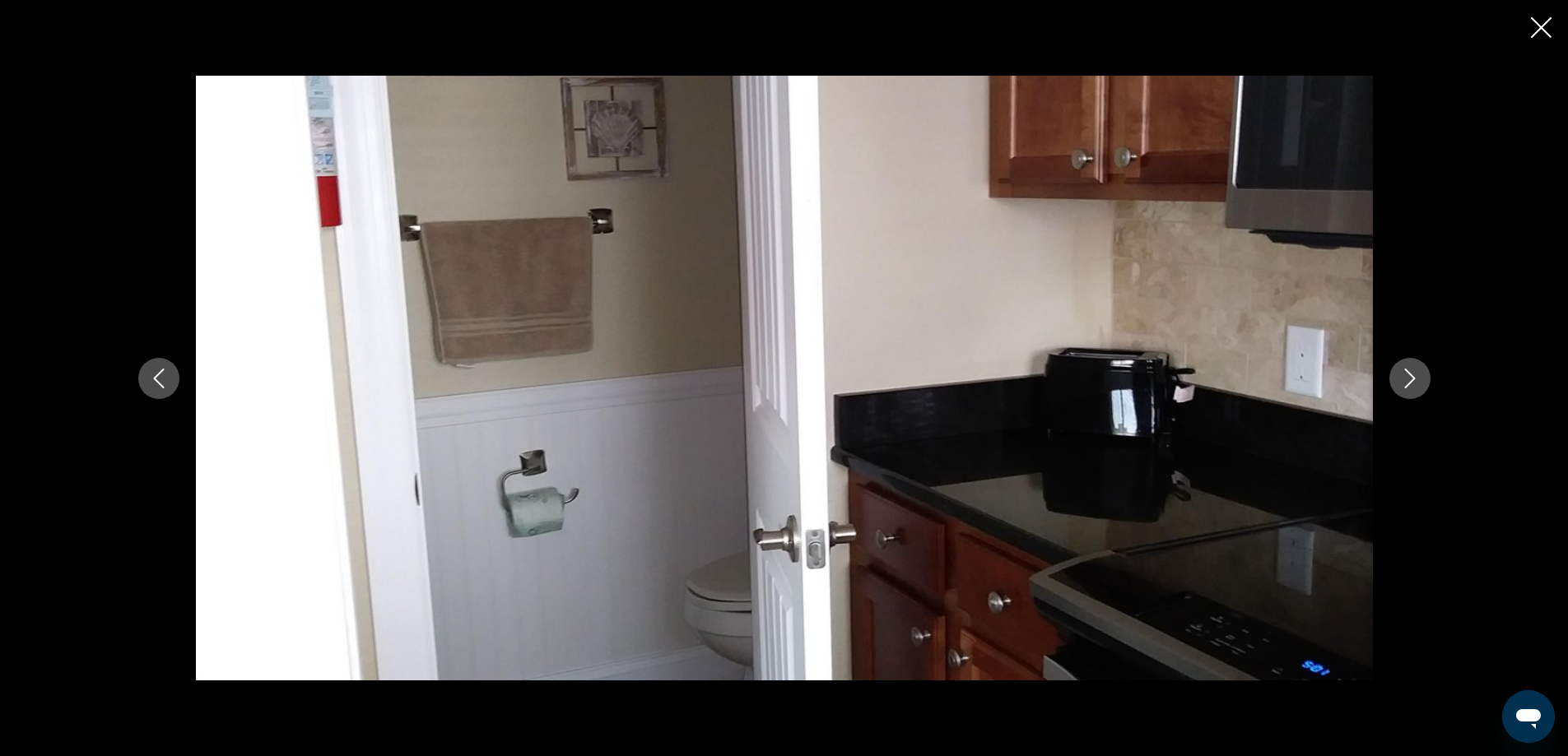
click at [1408, 382] on icon "Next image" at bounding box center [1409, 378] width 19 height 19
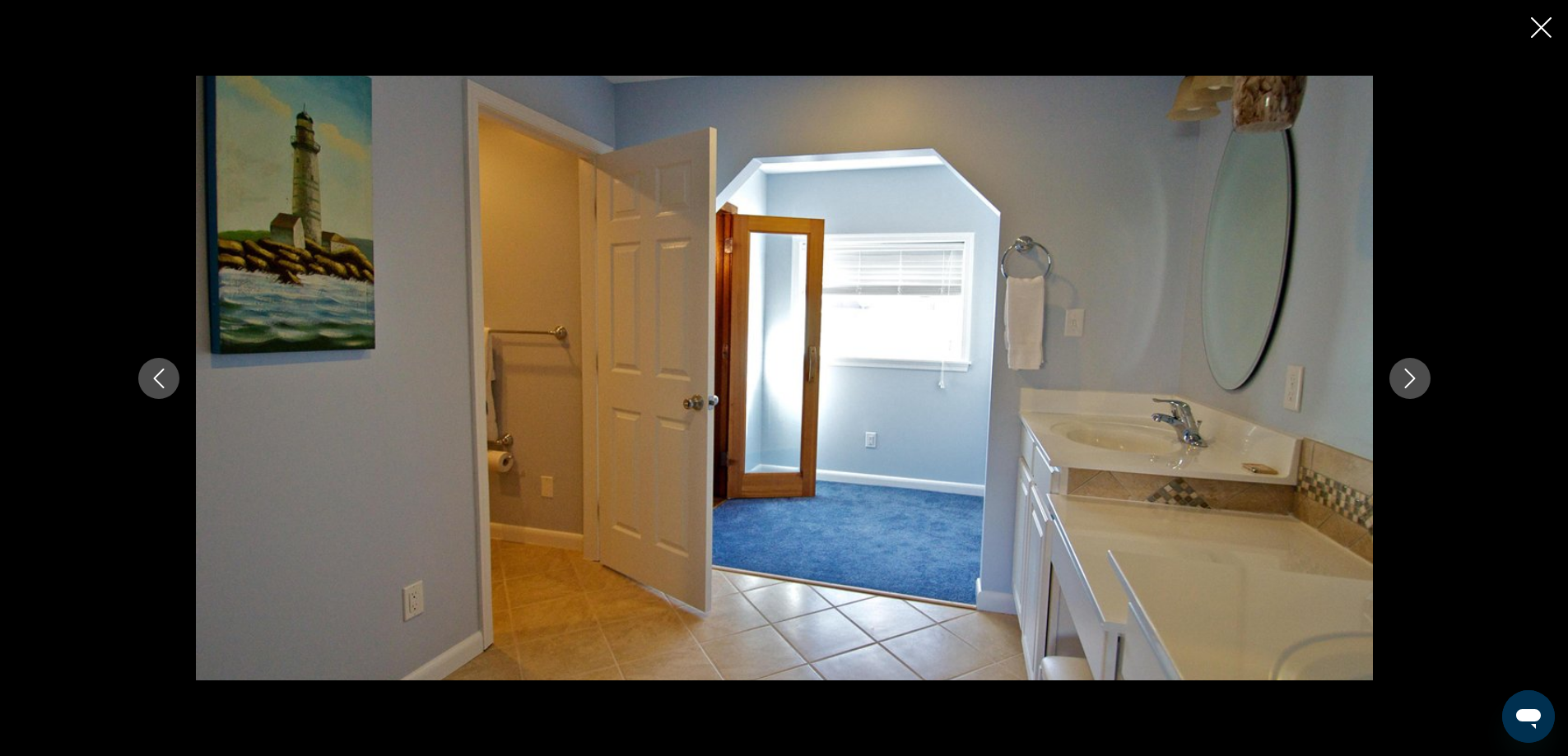
click at [1408, 382] on icon "Next image" at bounding box center [1409, 378] width 19 height 19
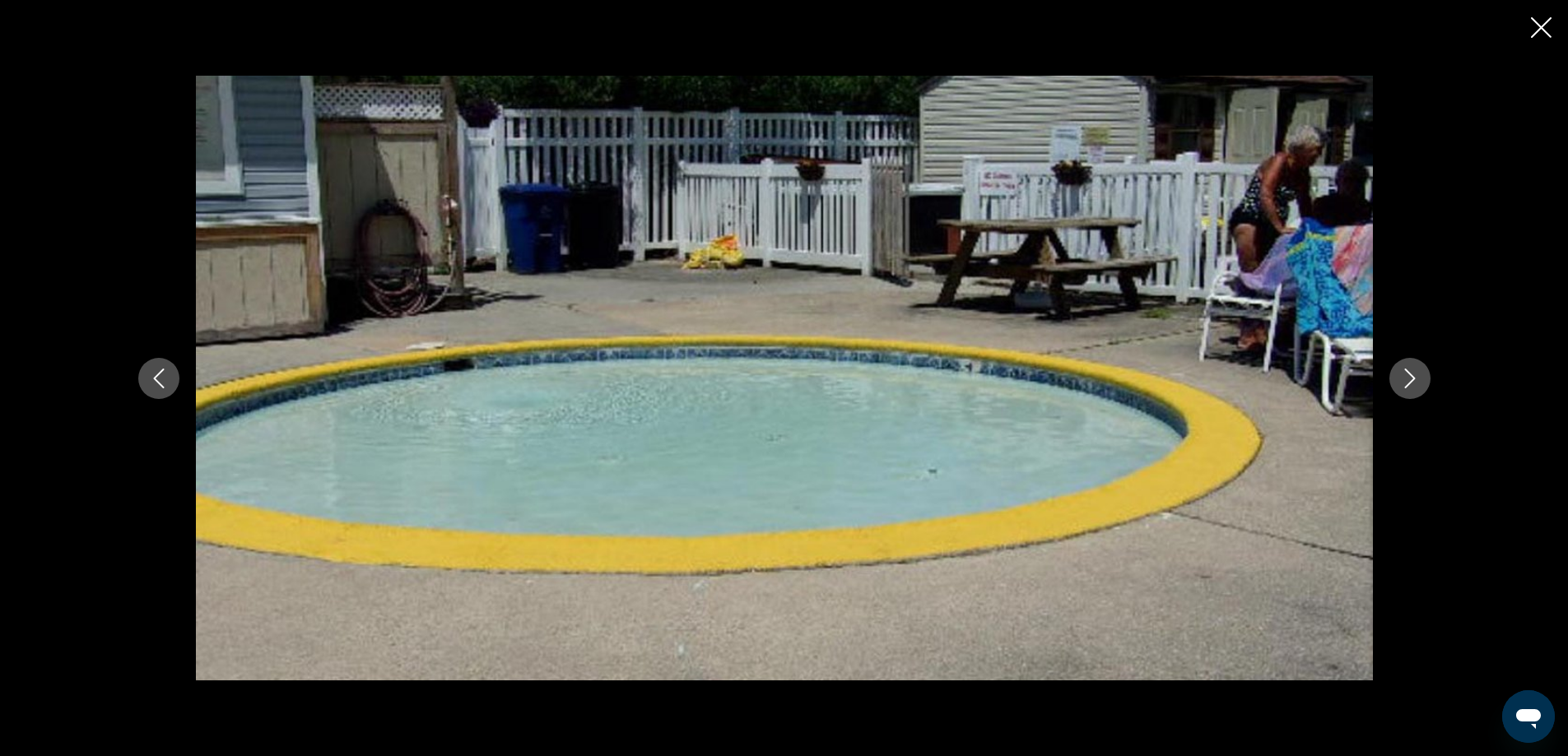
click at [1536, 18] on icon "Close slideshow" at bounding box center [1541, 28] width 20 height 20
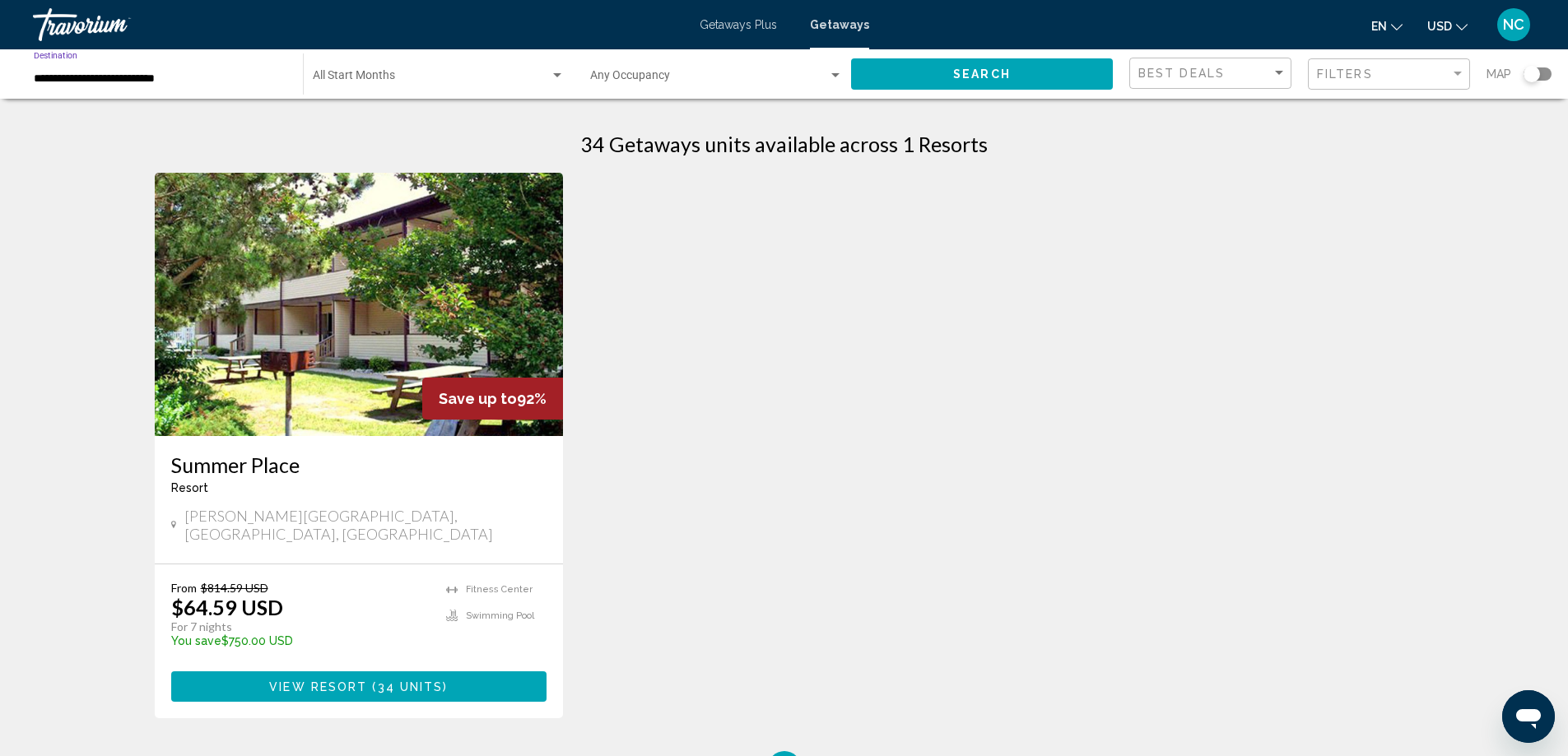
click at [171, 74] on input "**********" at bounding box center [161, 78] width 253 height 13
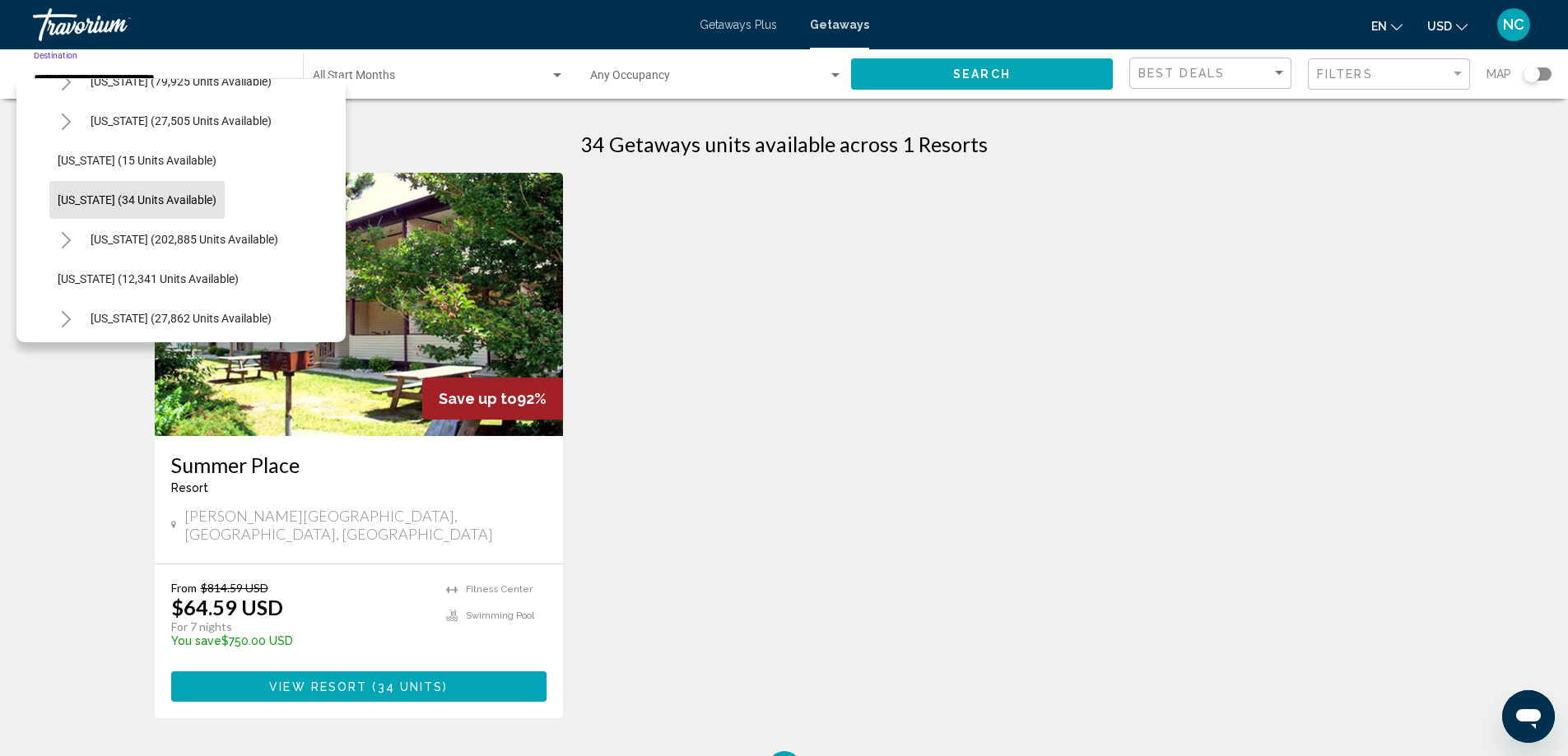
scroll to position [266, 0]
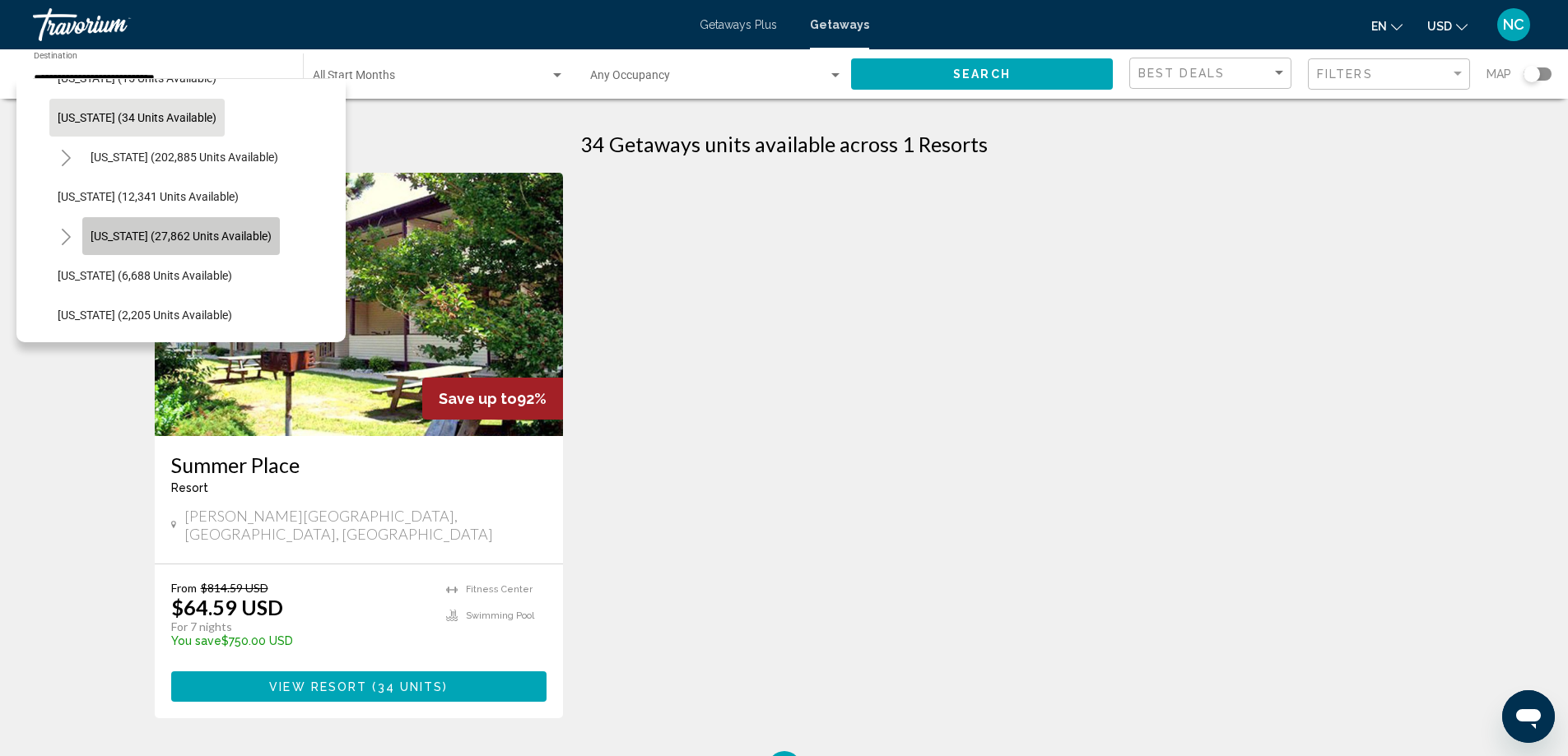
click at [208, 237] on span "[US_STATE] (27,862 units available)" at bounding box center [181, 236] width 181 height 13
type input "**********"
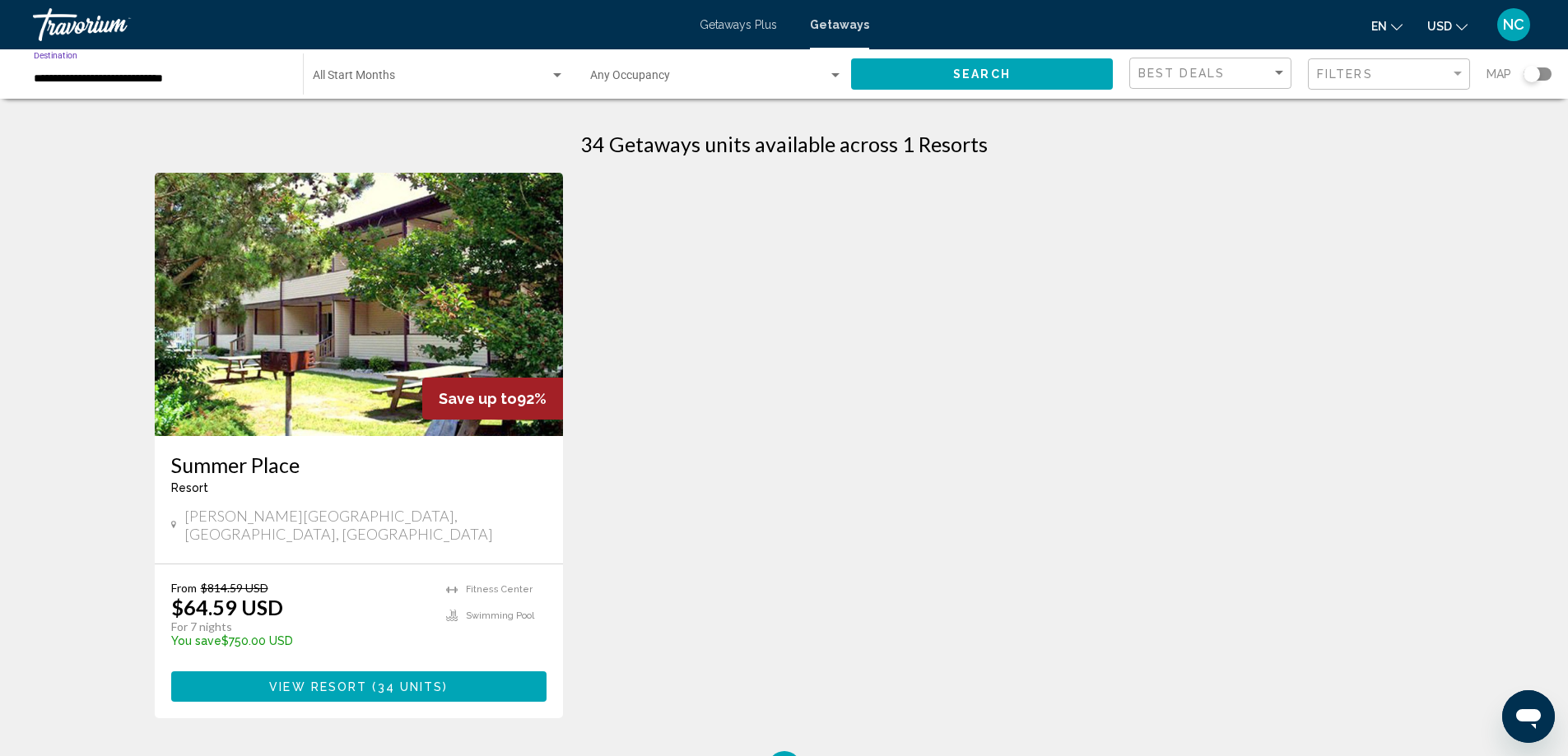
click at [990, 68] on span "Search" at bounding box center [982, 75] width 57 height 13
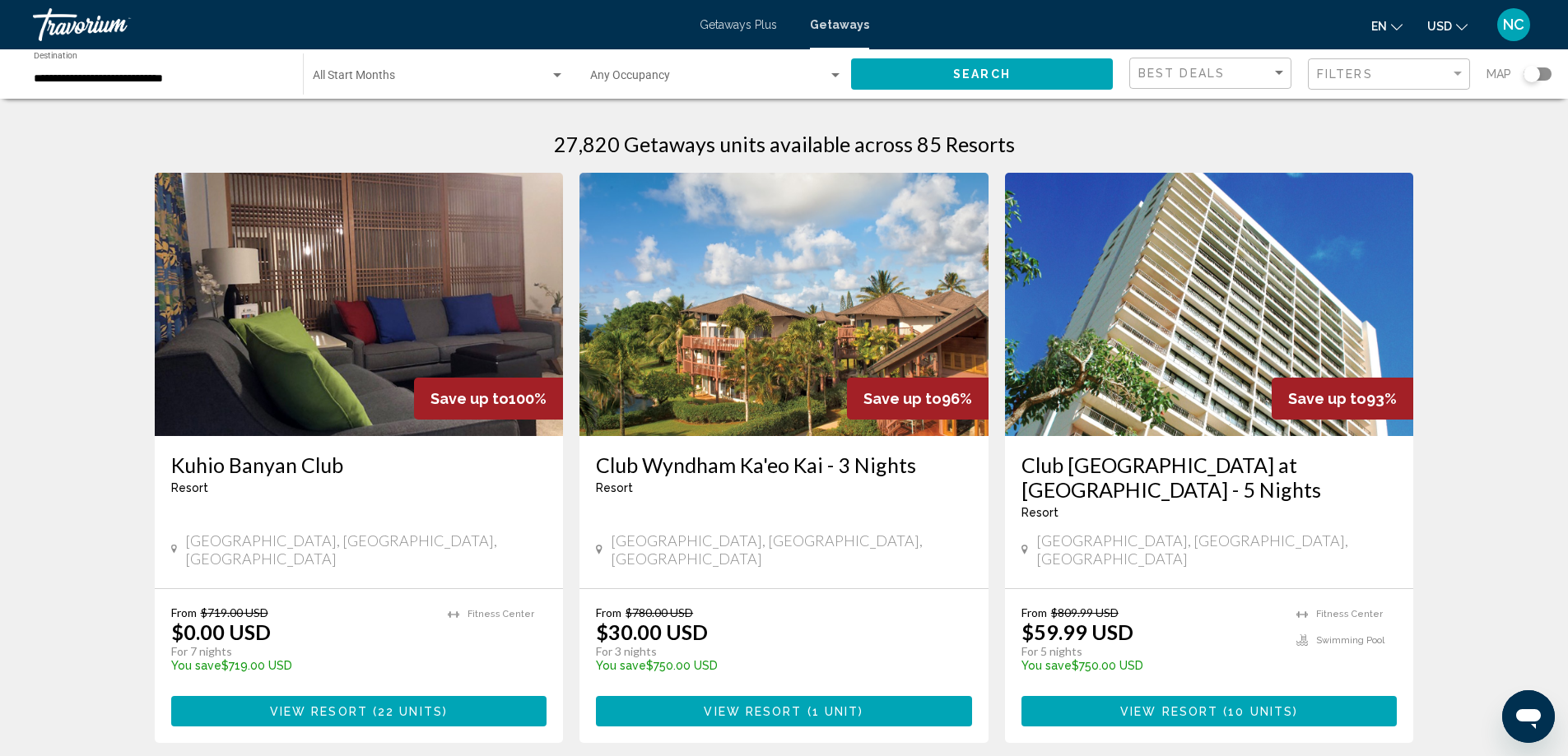
click at [346, 341] on img "Main content" at bounding box center [359, 304] width 409 height 263
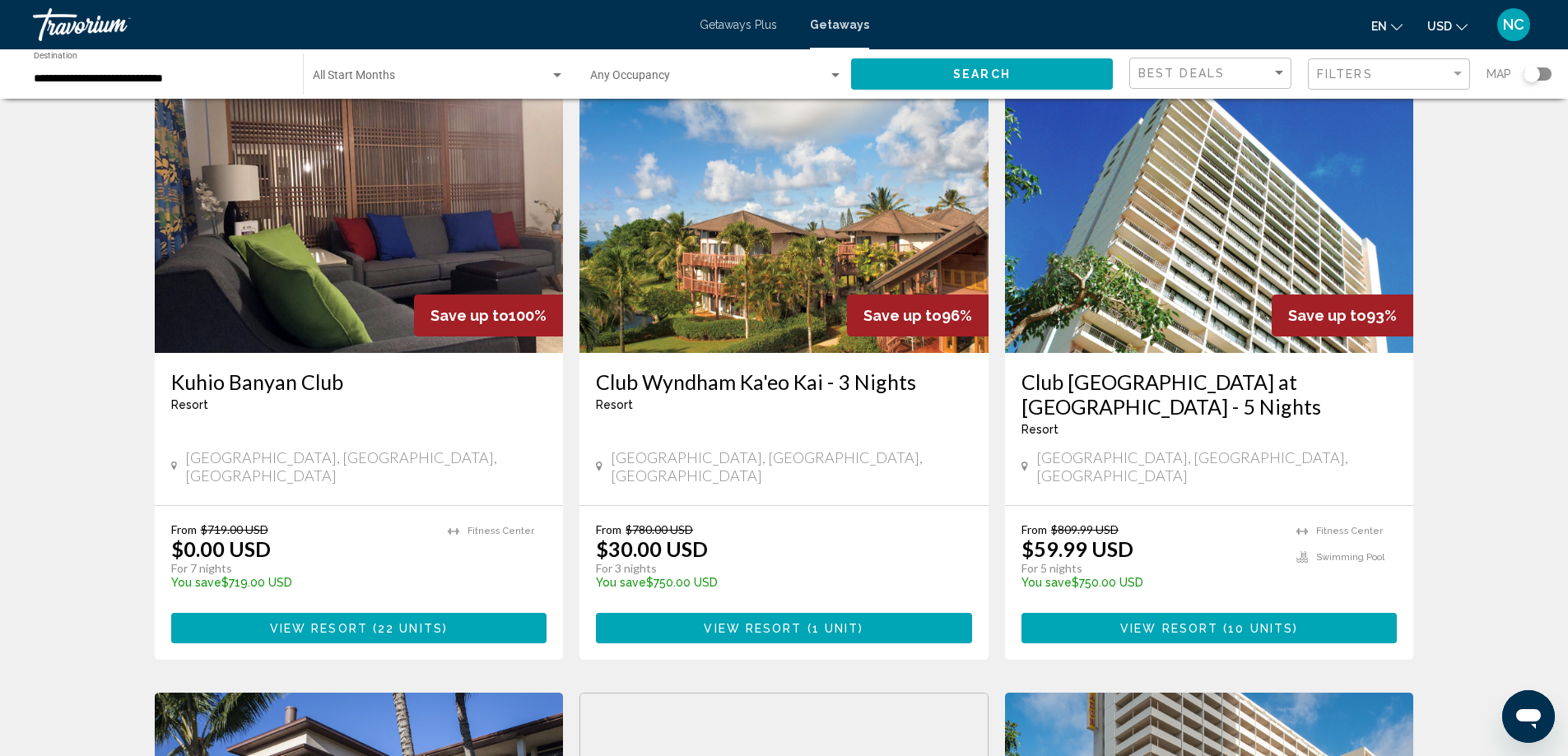
scroll to position [82, 0]
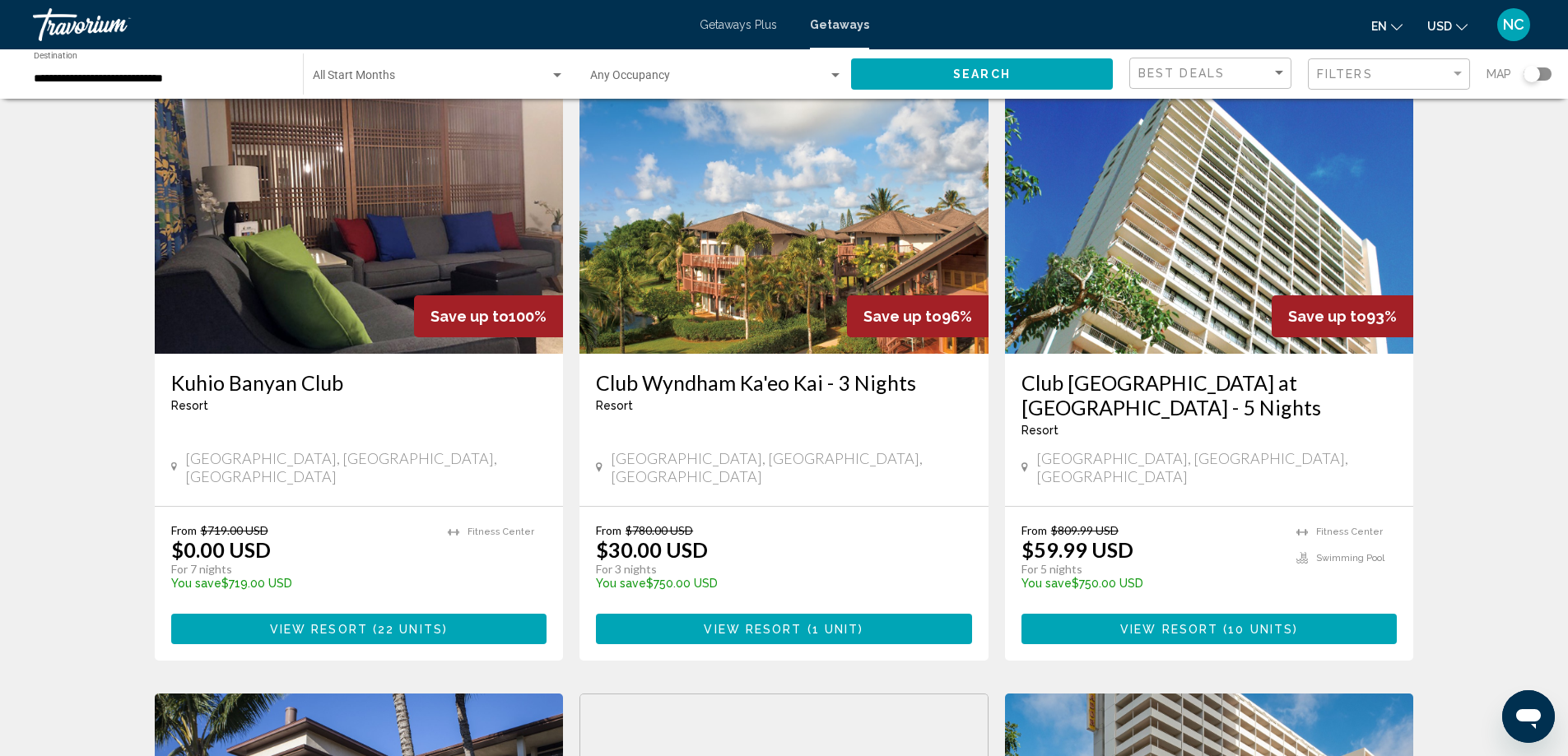
click at [1146, 261] on img "Main content" at bounding box center [1209, 222] width 409 height 263
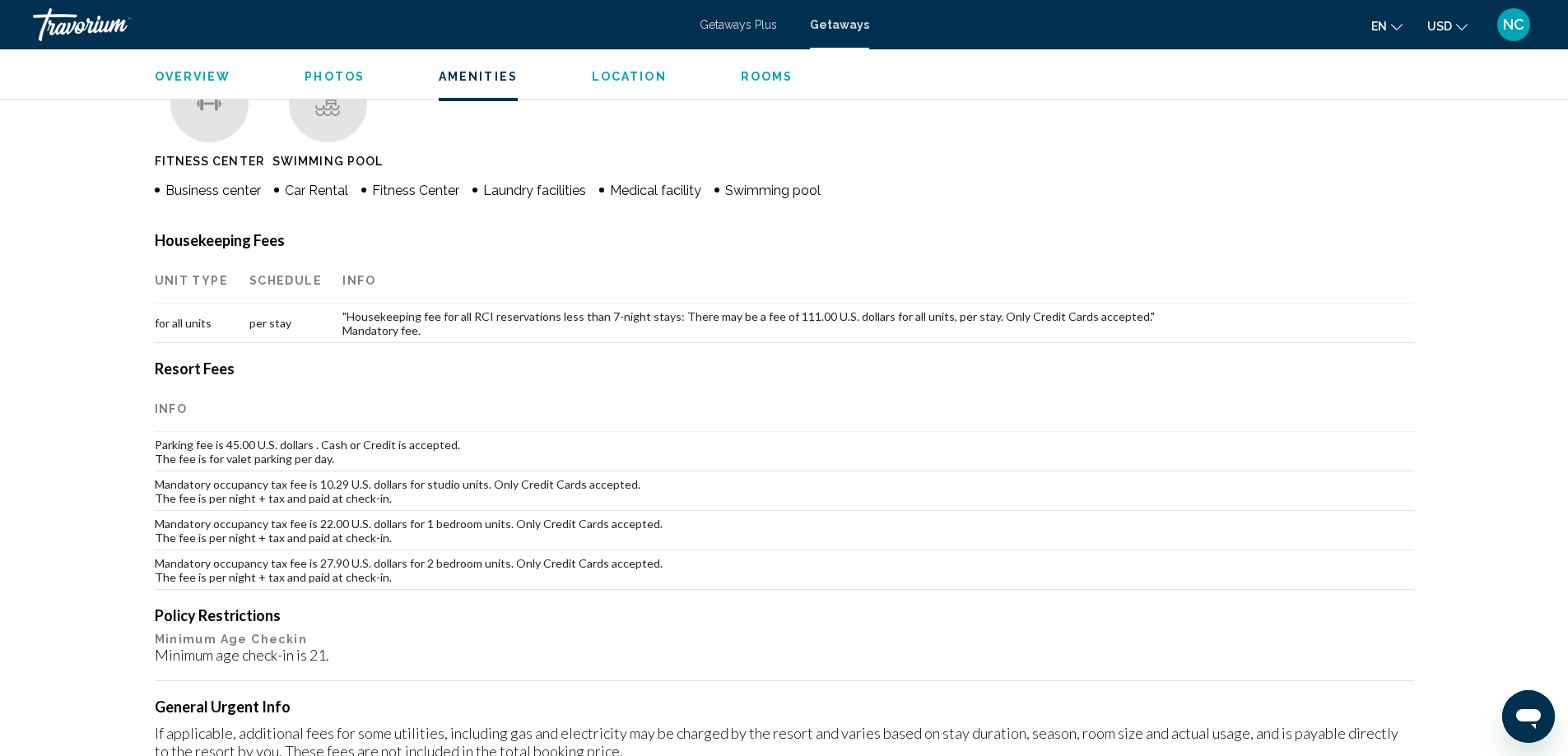
scroll to position [1311, 0]
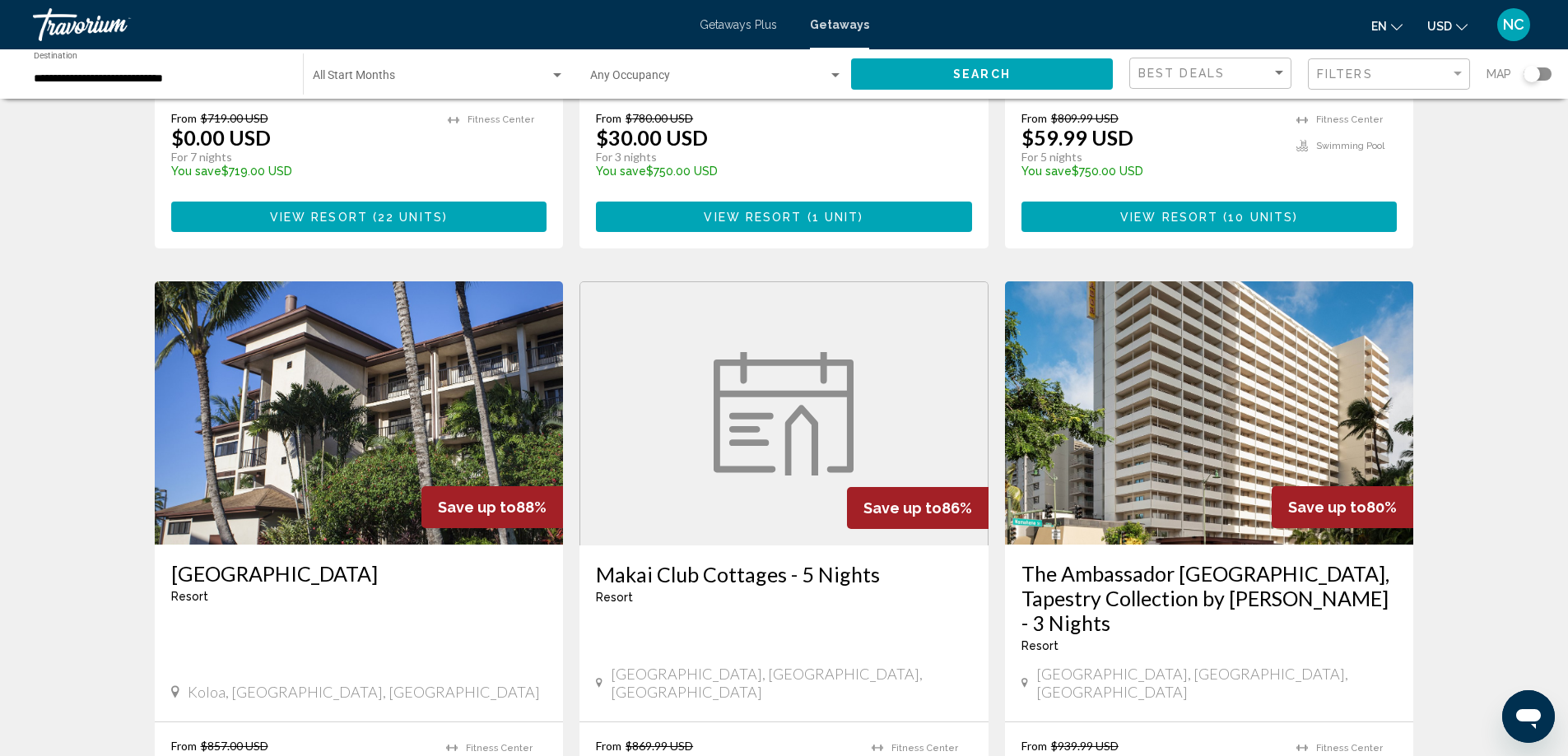
scroll to position [576, 0]
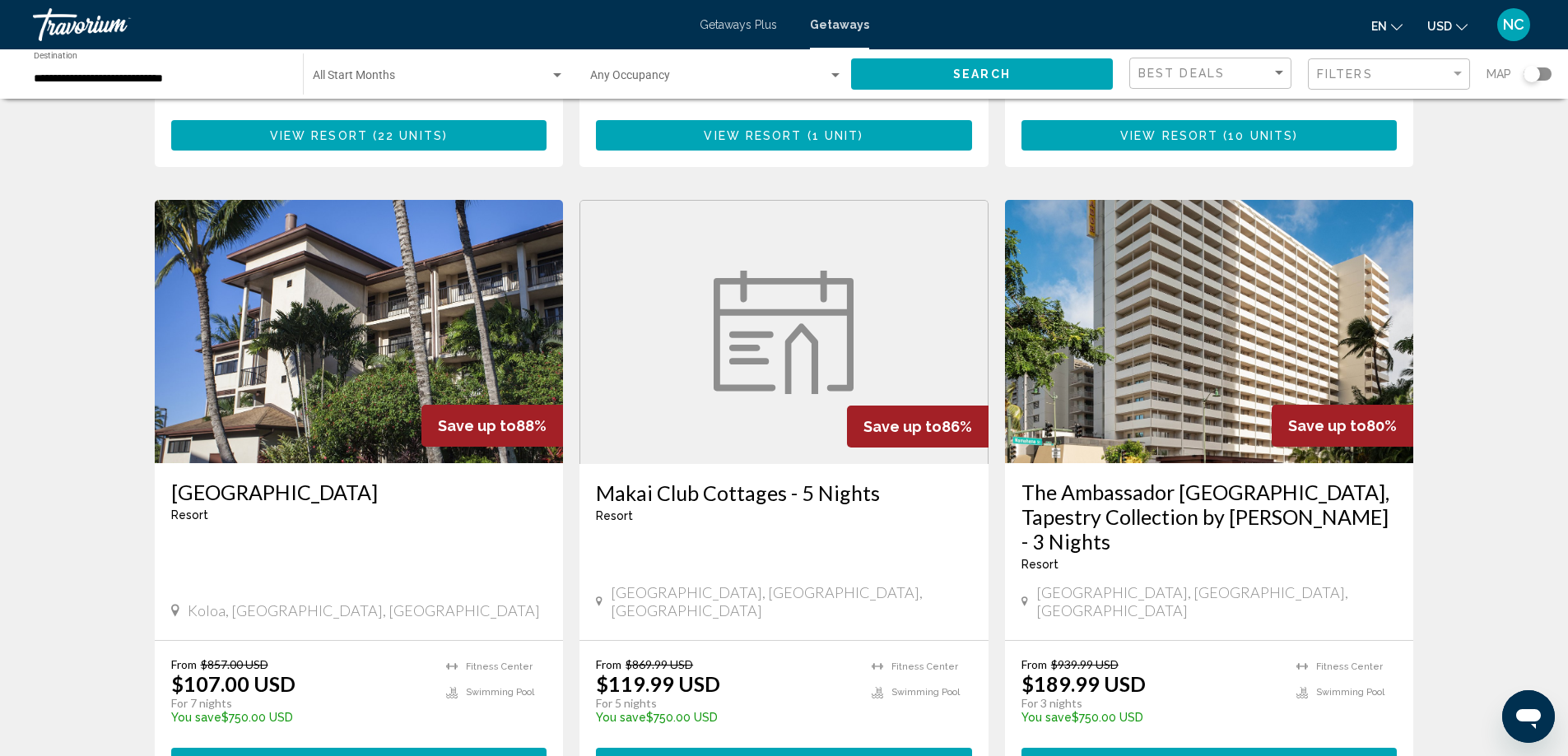
click at [282, 314] on img "Main content" at bounding box center [359, 331] width 409 height 263
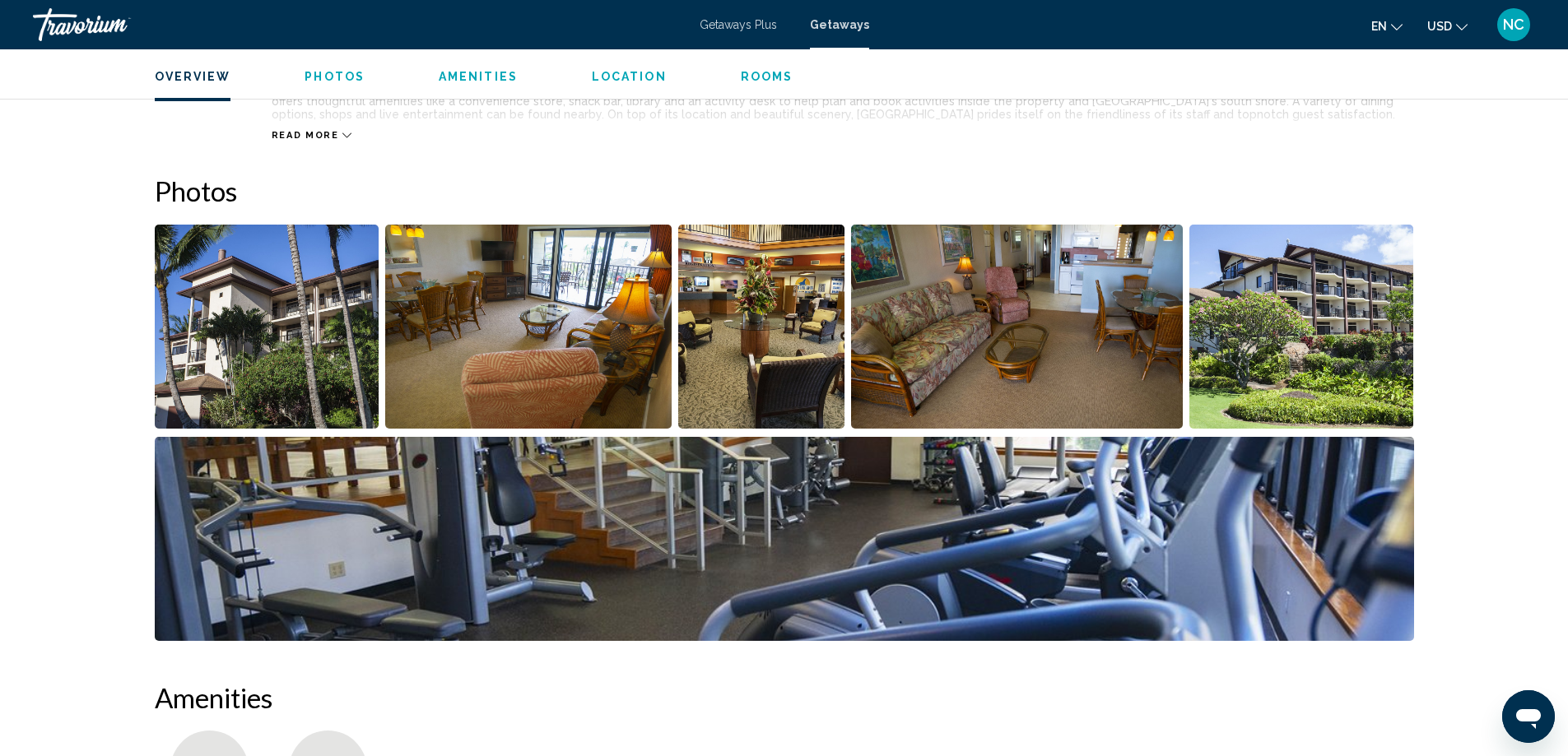
scroll to position [658, 0]
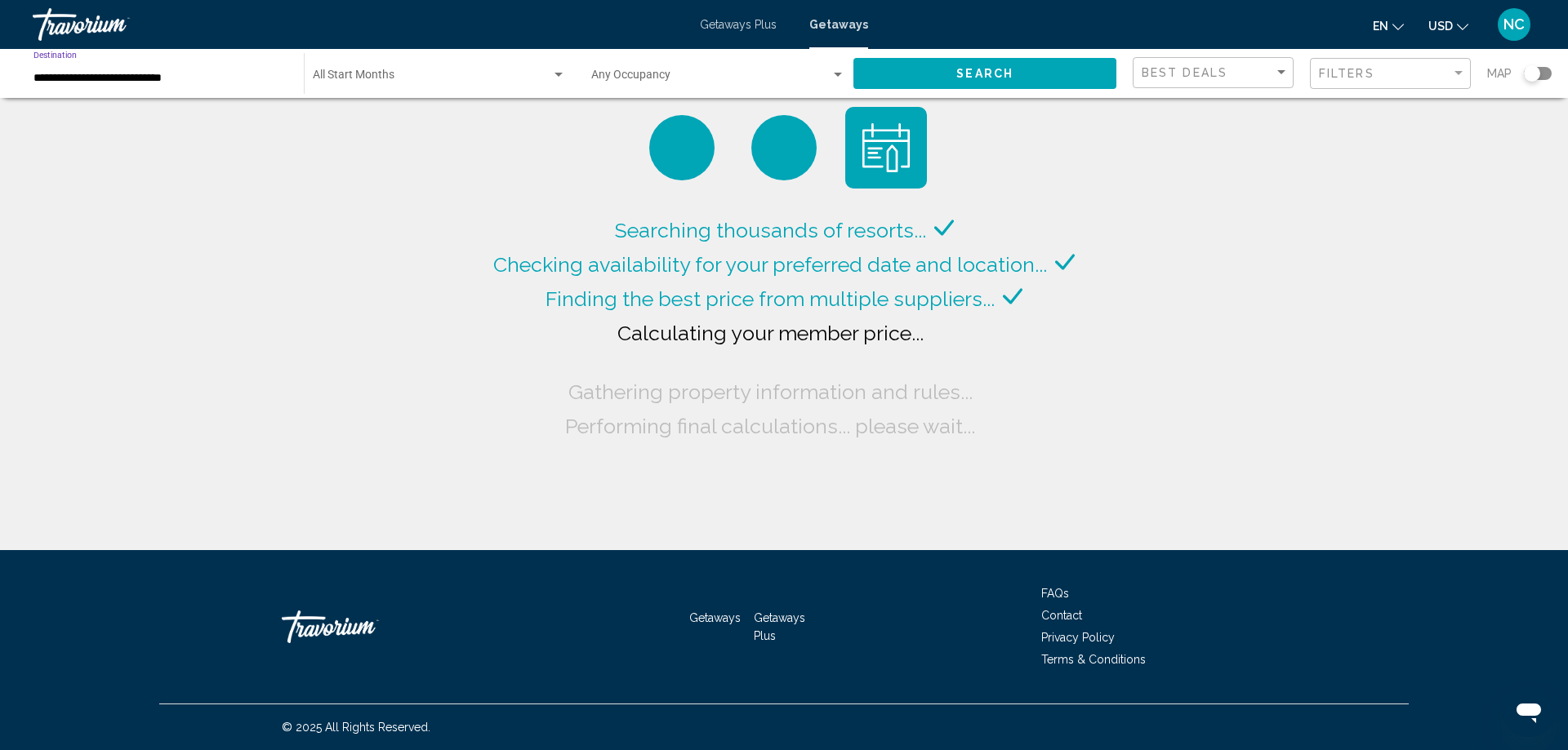
click at [154, 79] on input "**********" at bounding box center [160, 78] width 254 height 13
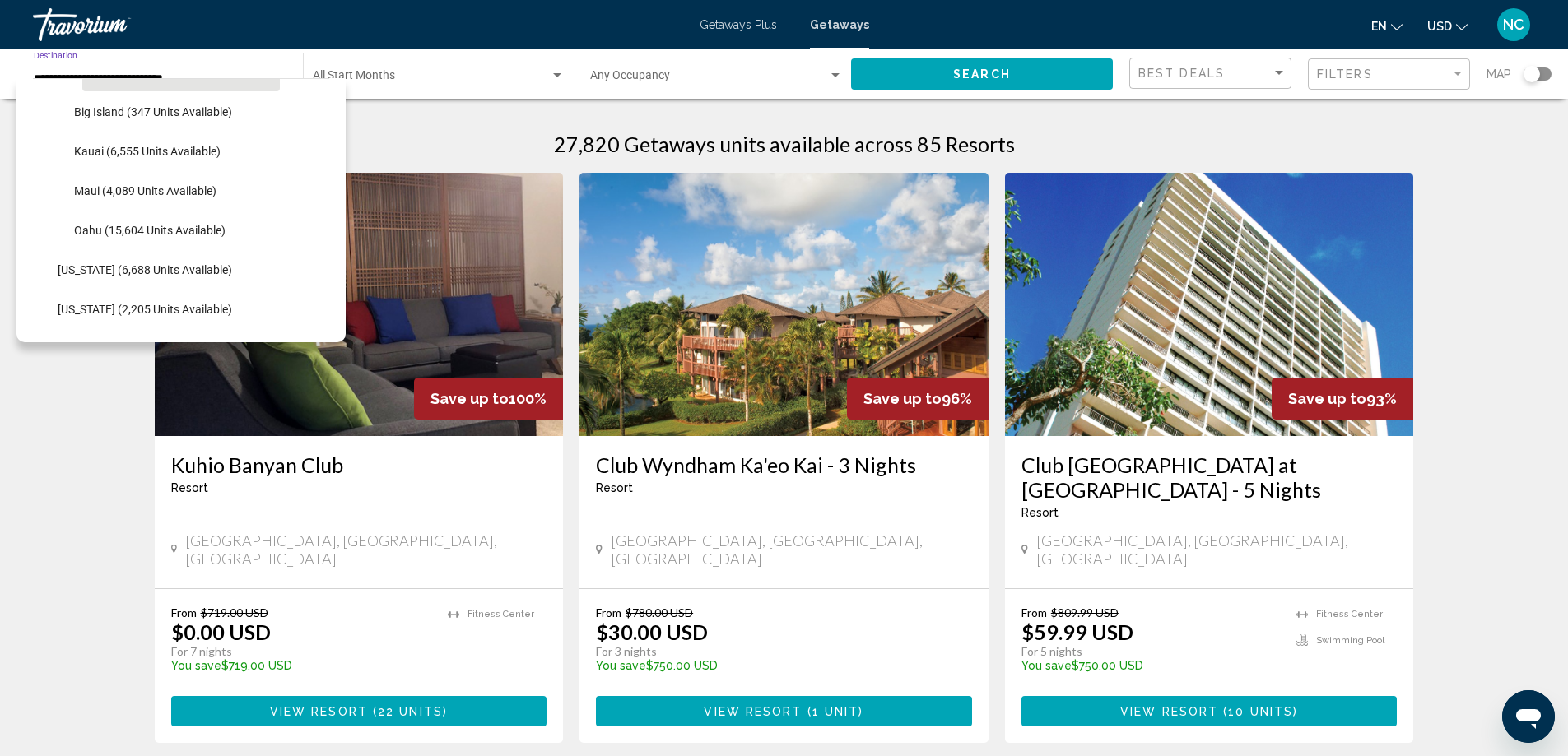
scroll to position [466, 0]
click at [197, 152] on span "Maui (4,089 units available)" at bounding box center [145, 154] width 142 height 13
type input "**********"
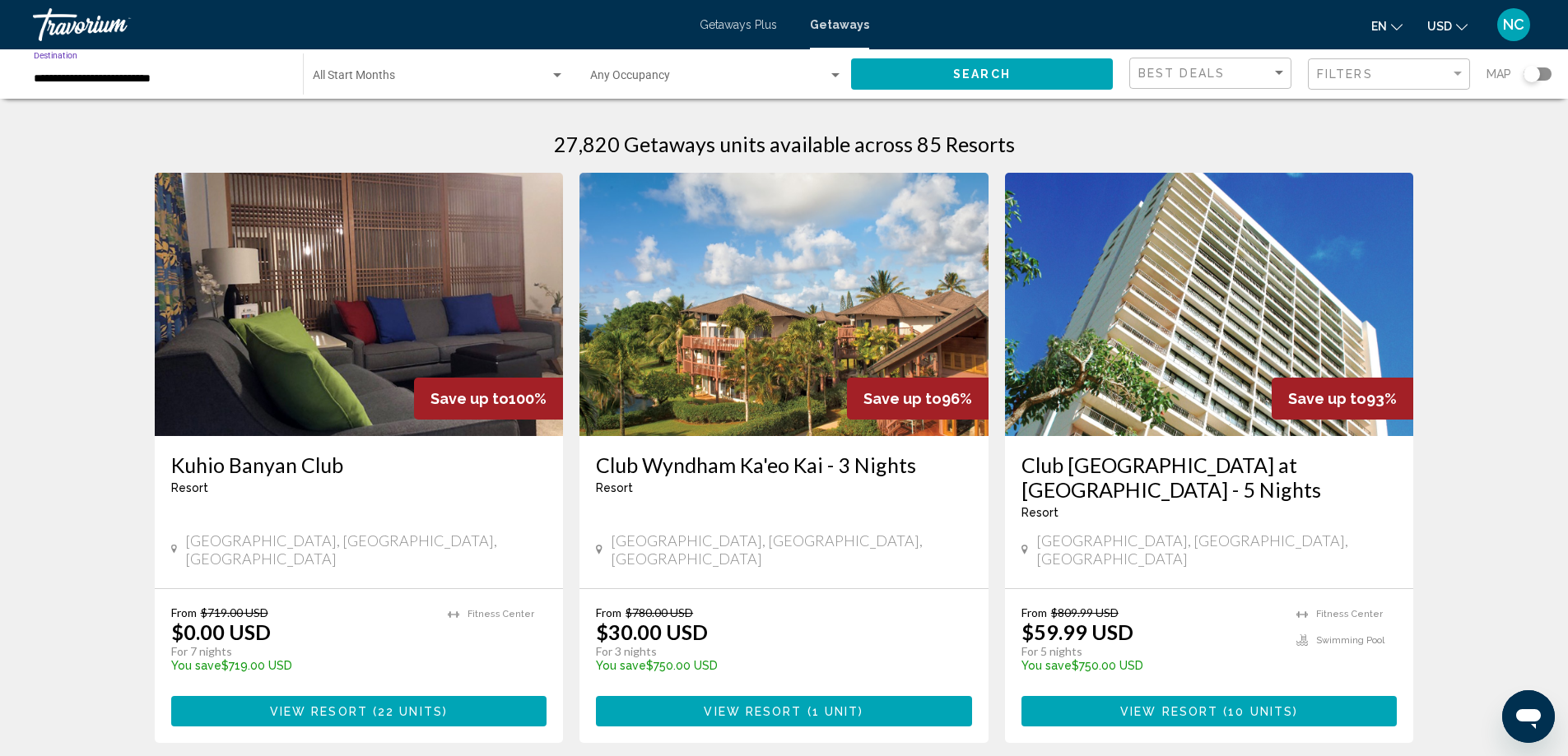
click at [919, 72] on button "Search" at bounding box center [982, 73] width 261 height 30
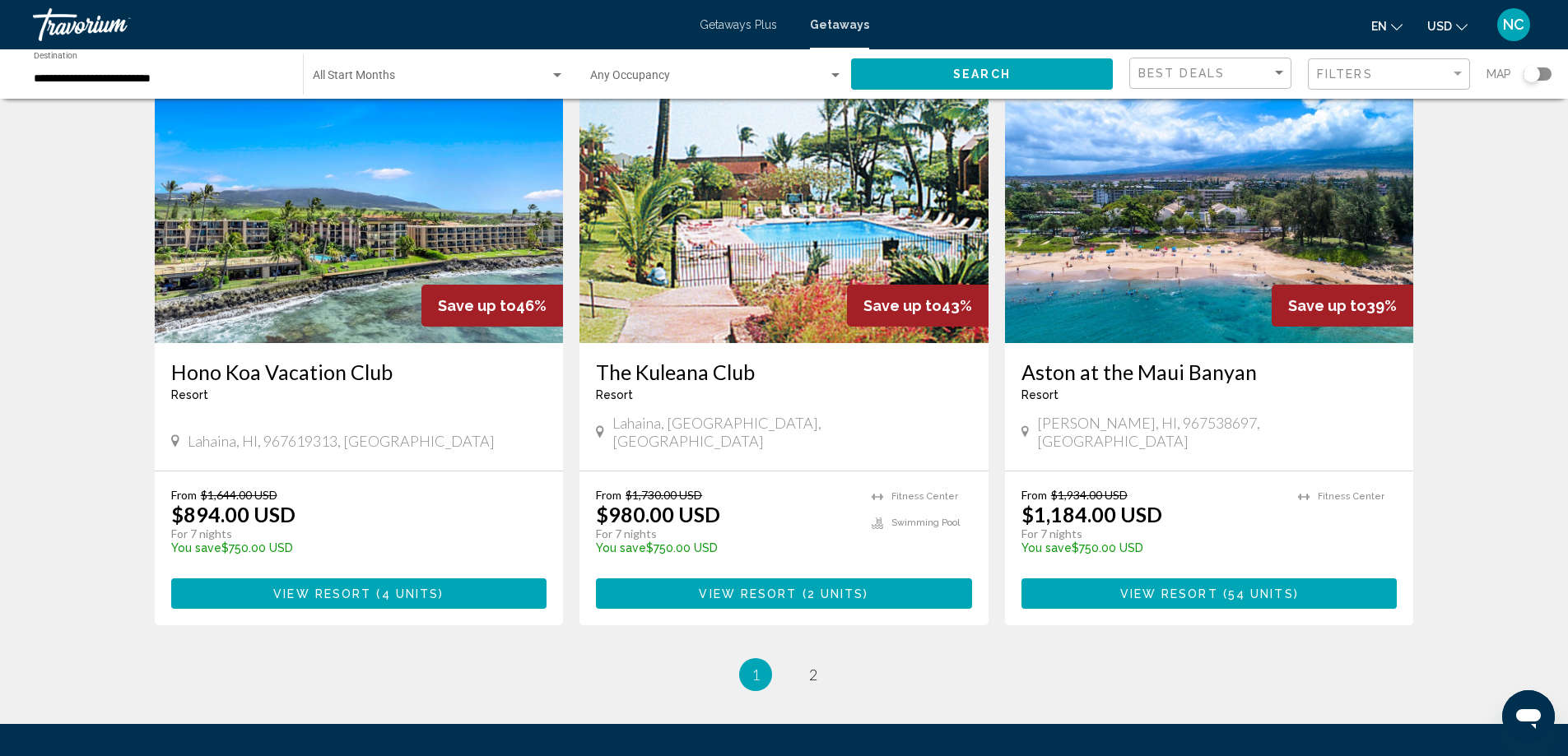
scroll to position [1951, 0]
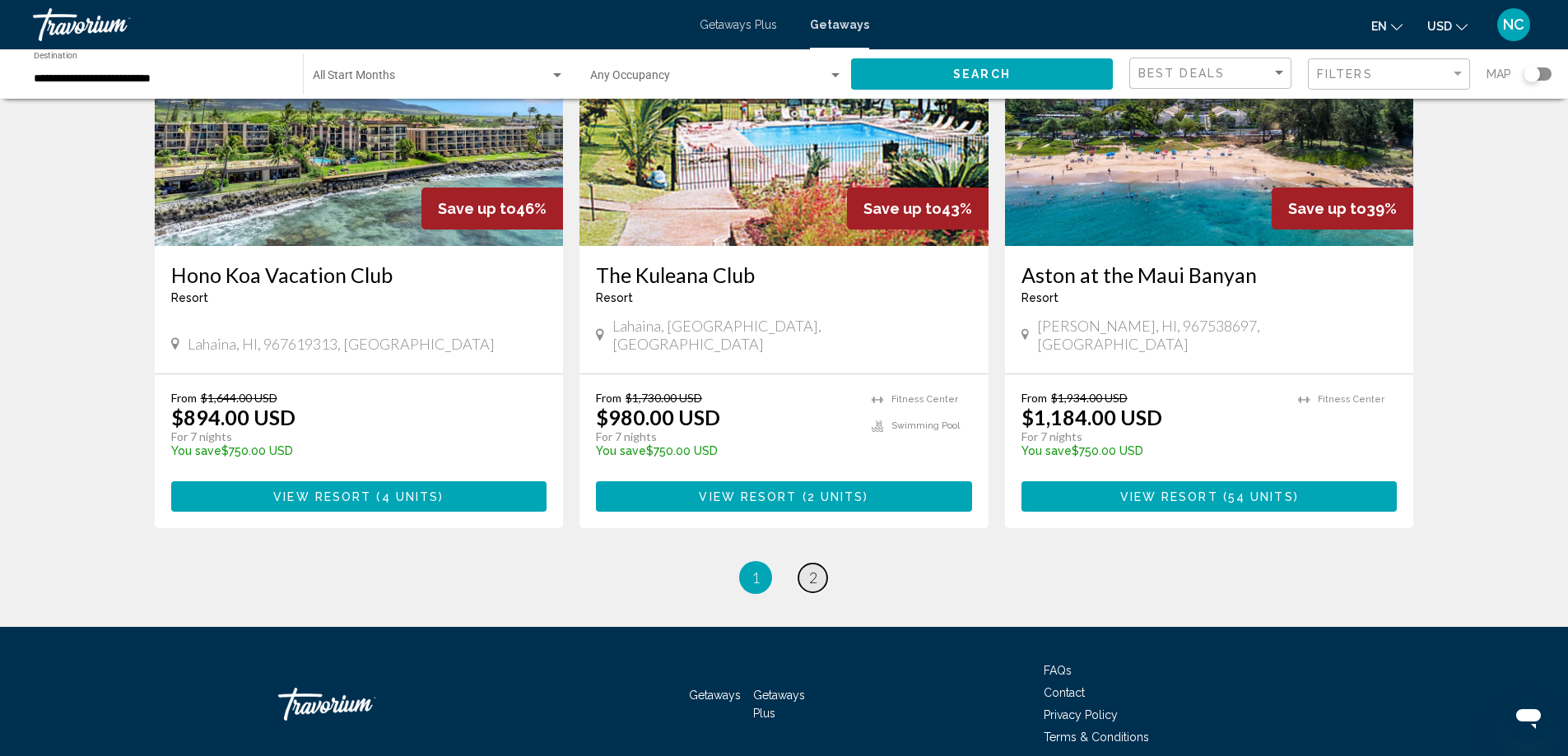
click at [813, 569] on span "2" at bounding box center [813, 578] width 8 height 18
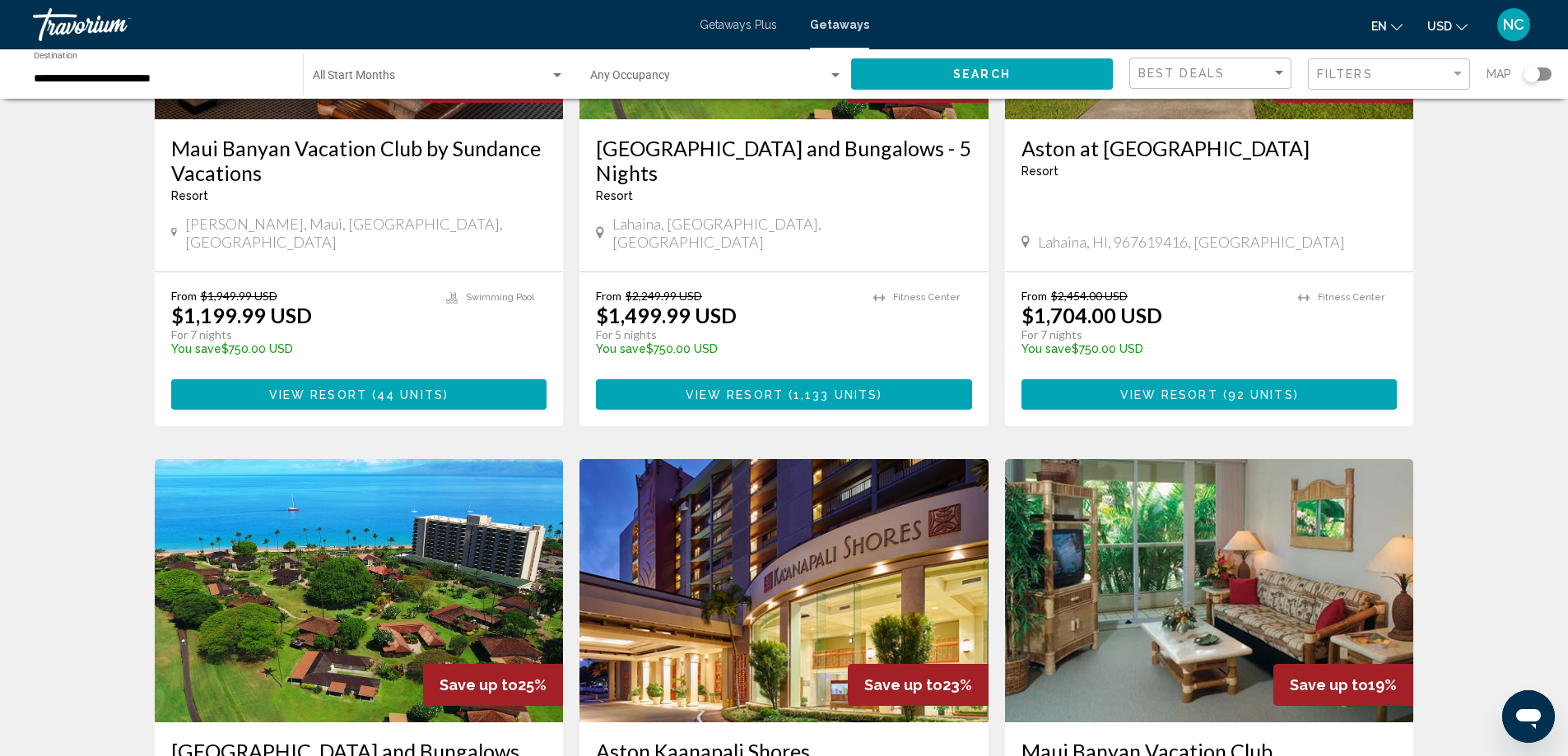
scroll to position [658, 0]
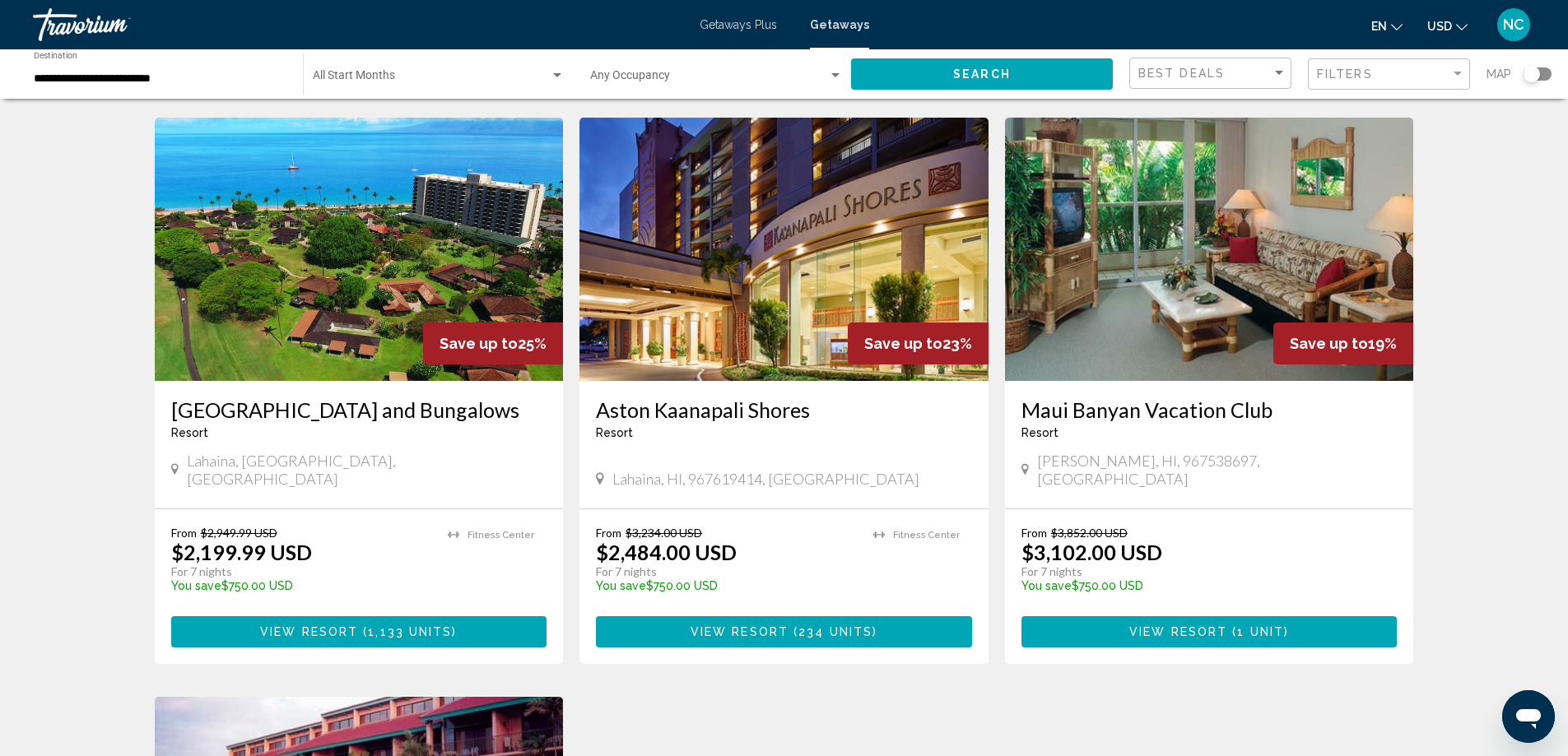
click at [1180, 247] on img "Main content" at bounding box center [1209, 248] width 409 height 263
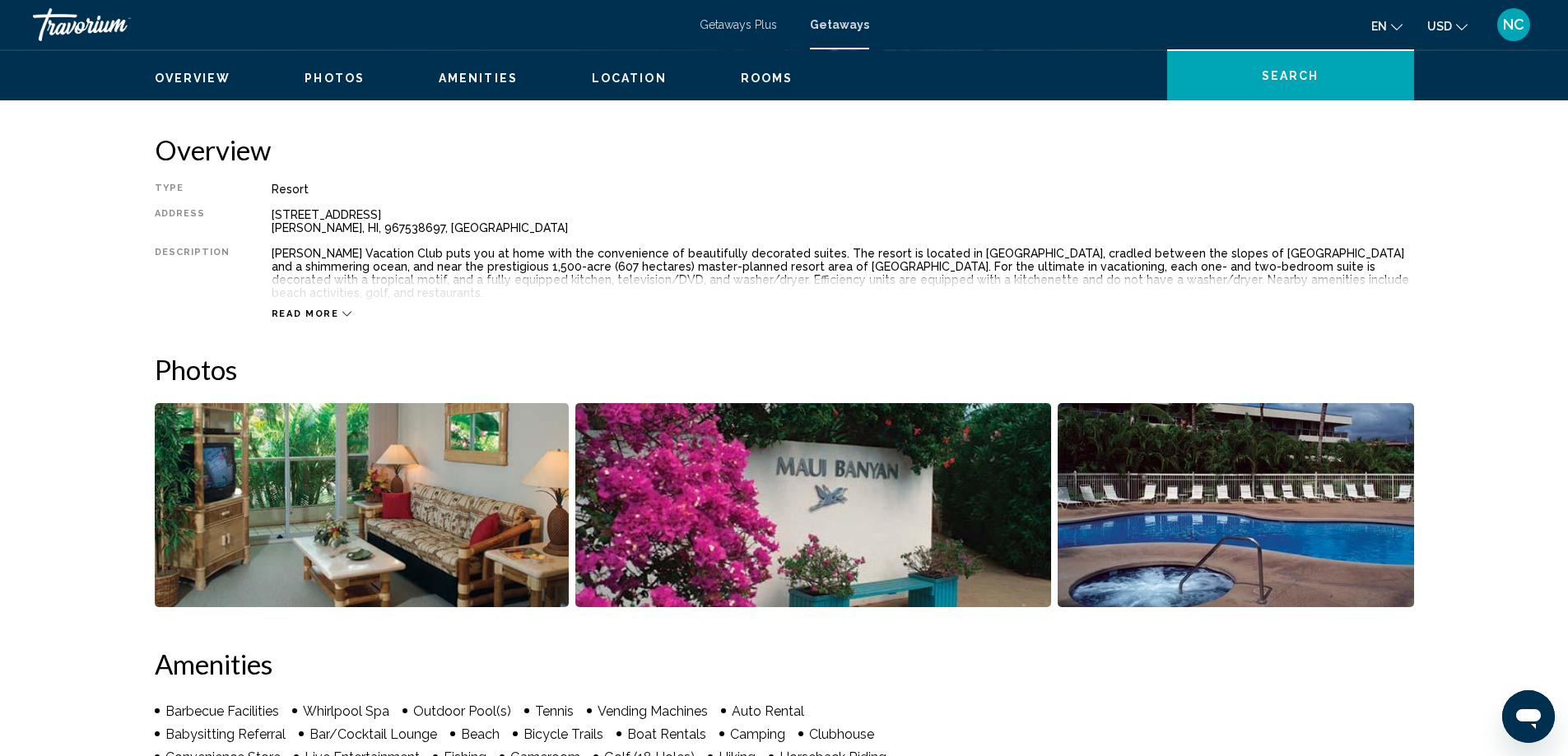
scroll to position [494, 0]
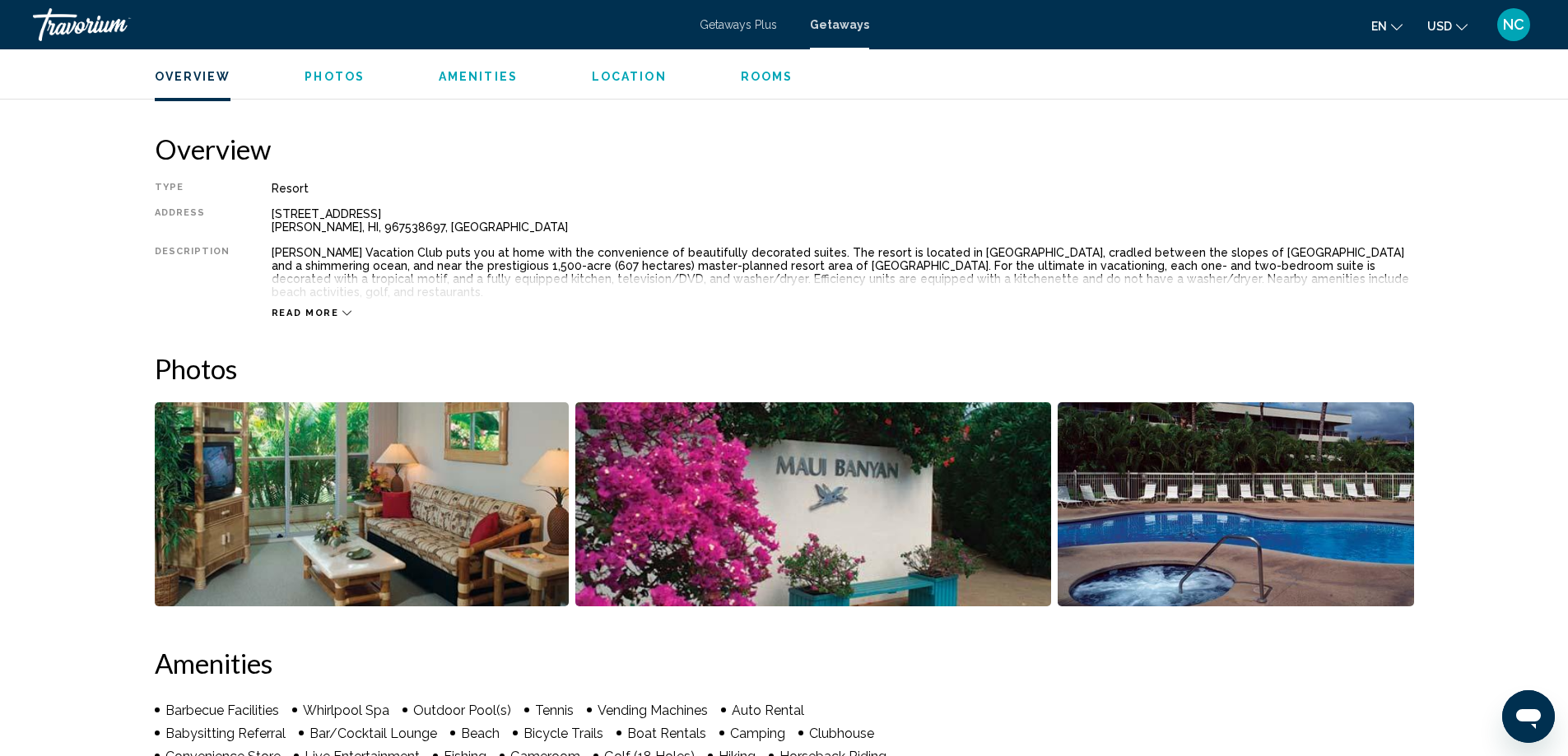
click at [364, 510] on img "Open full-screen image slider" at bounding box center [362, 504] width 414 height 204
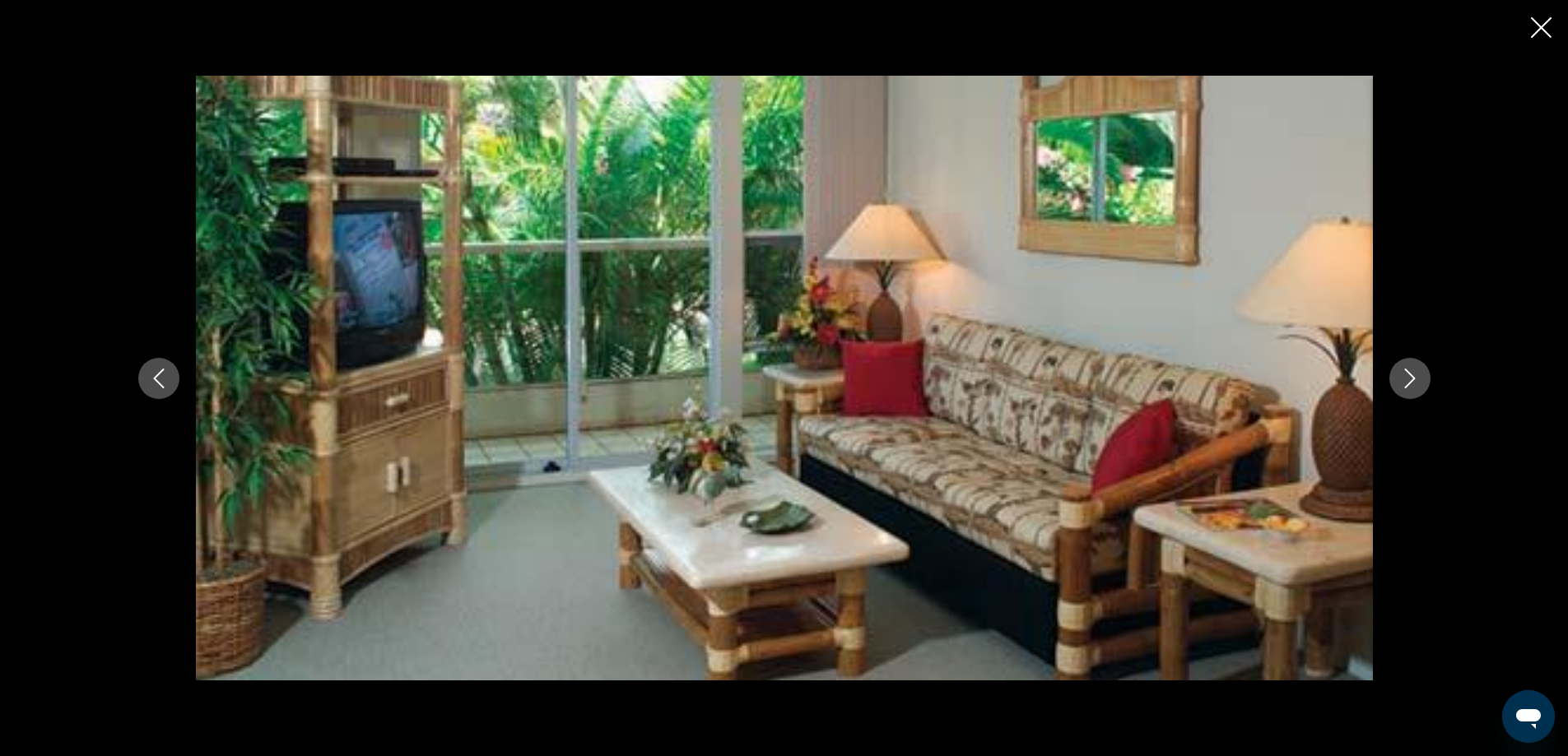
click at [1410, 375] on icon "Next image" at bounding box center [1410, 378] width 11 height 19
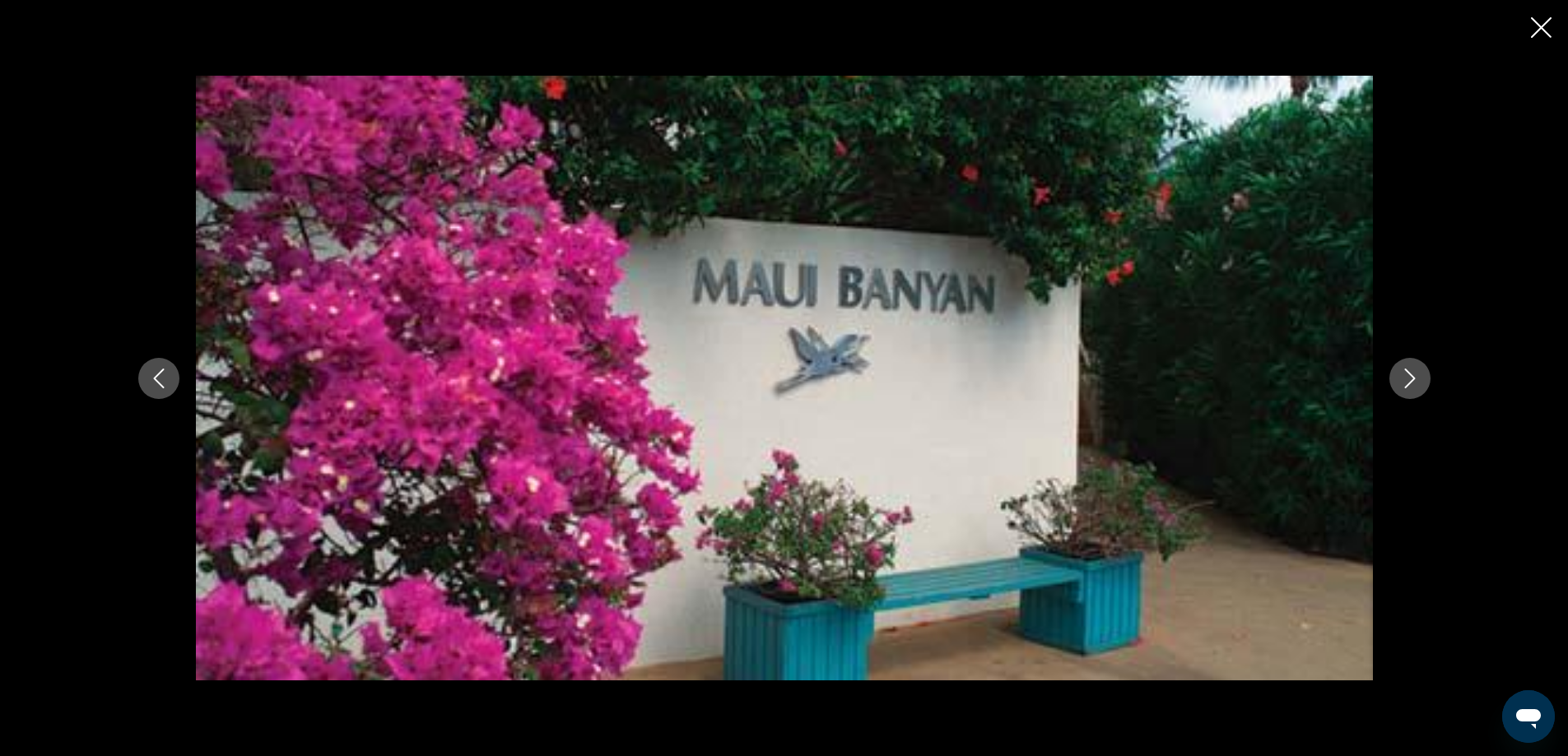
click at [1410, 375] on icon "Next image" at bounding box center [1410, 378] width 11 height 19
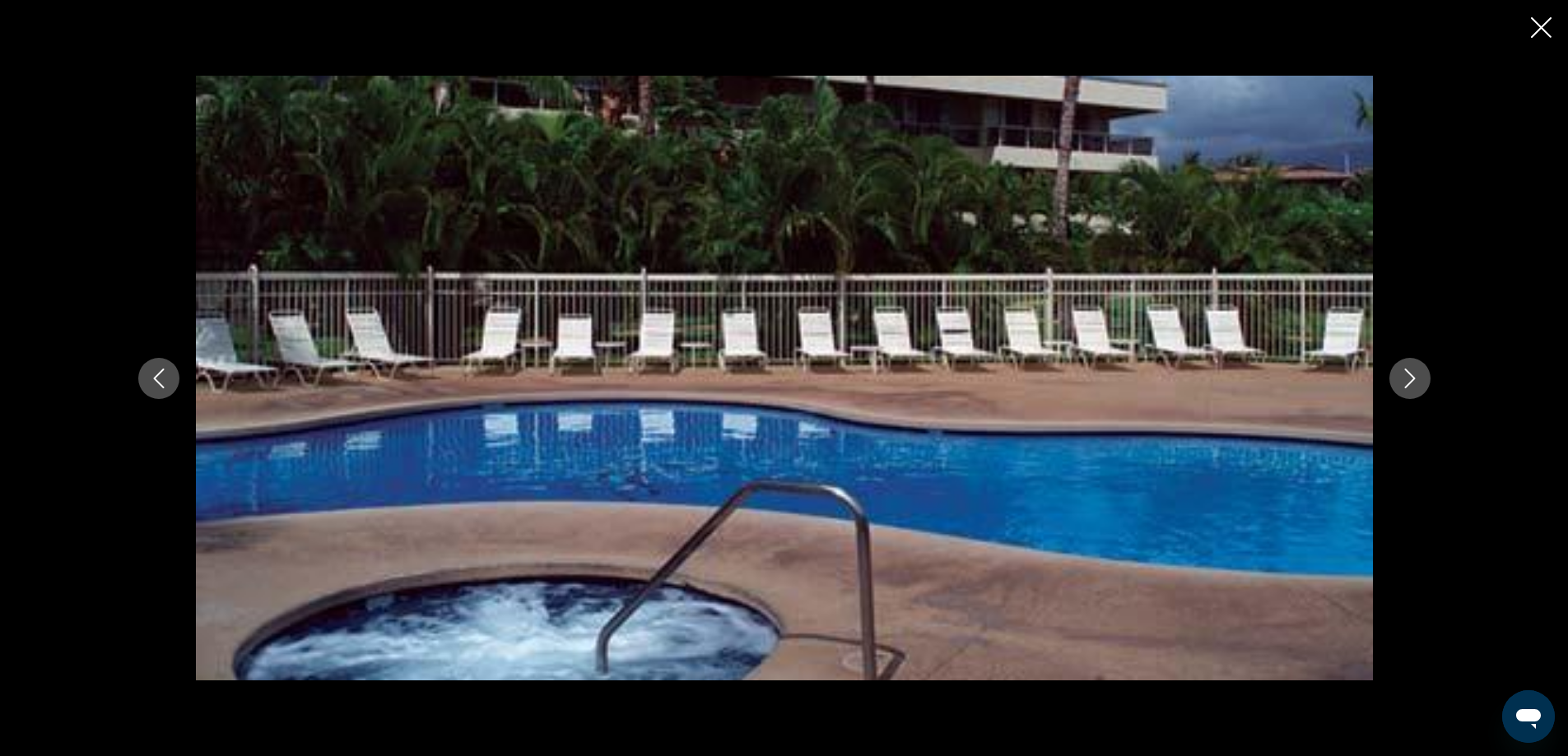
click at [1410, 375] on icon "Next image" at bounding box center [1410, 378] width 11 height 19
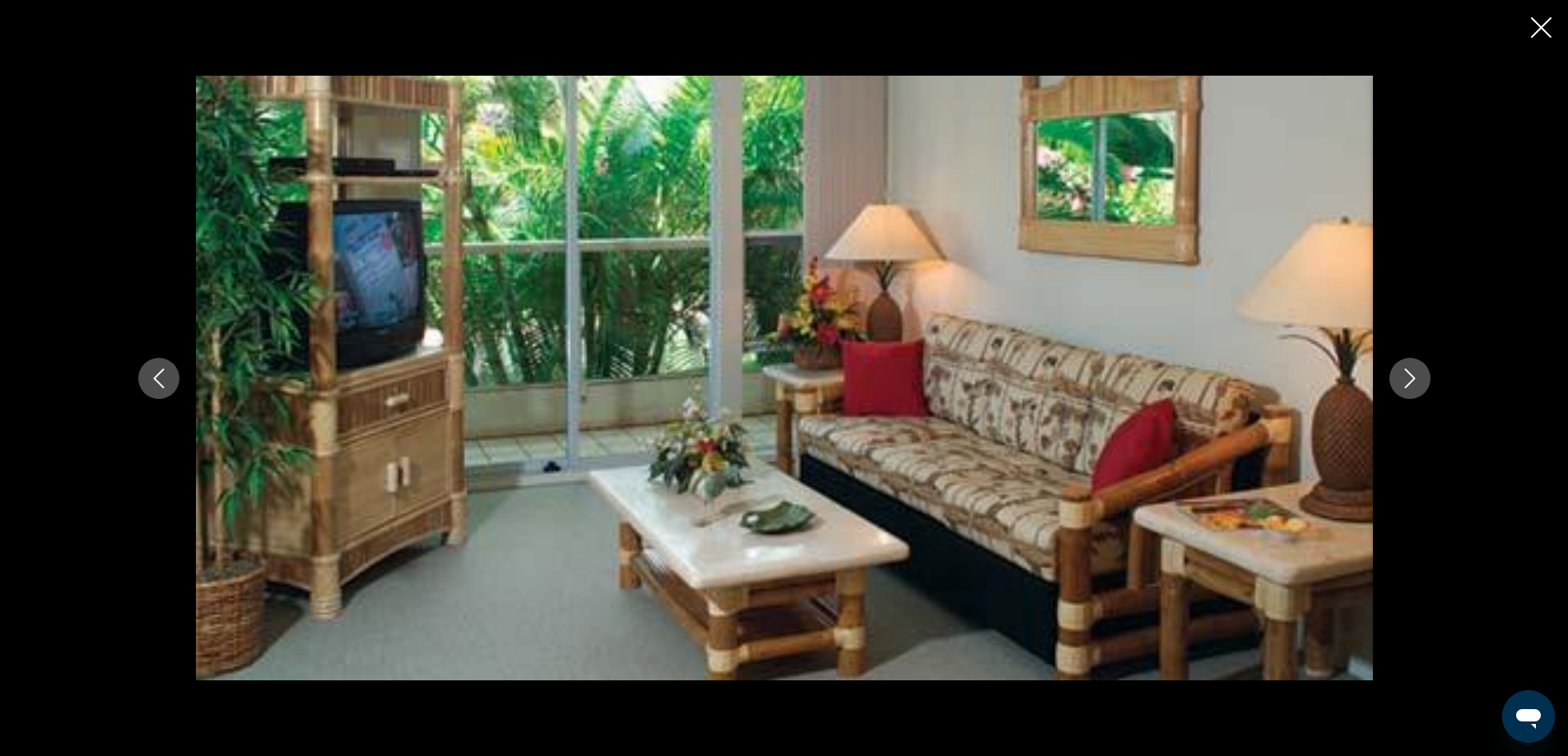
click at [1547, 31] on icon "Close slideshow" at bounding box center [1541, 28] width 20 height 20
